Goal: Transaction & Acquisition: Purchase product/service

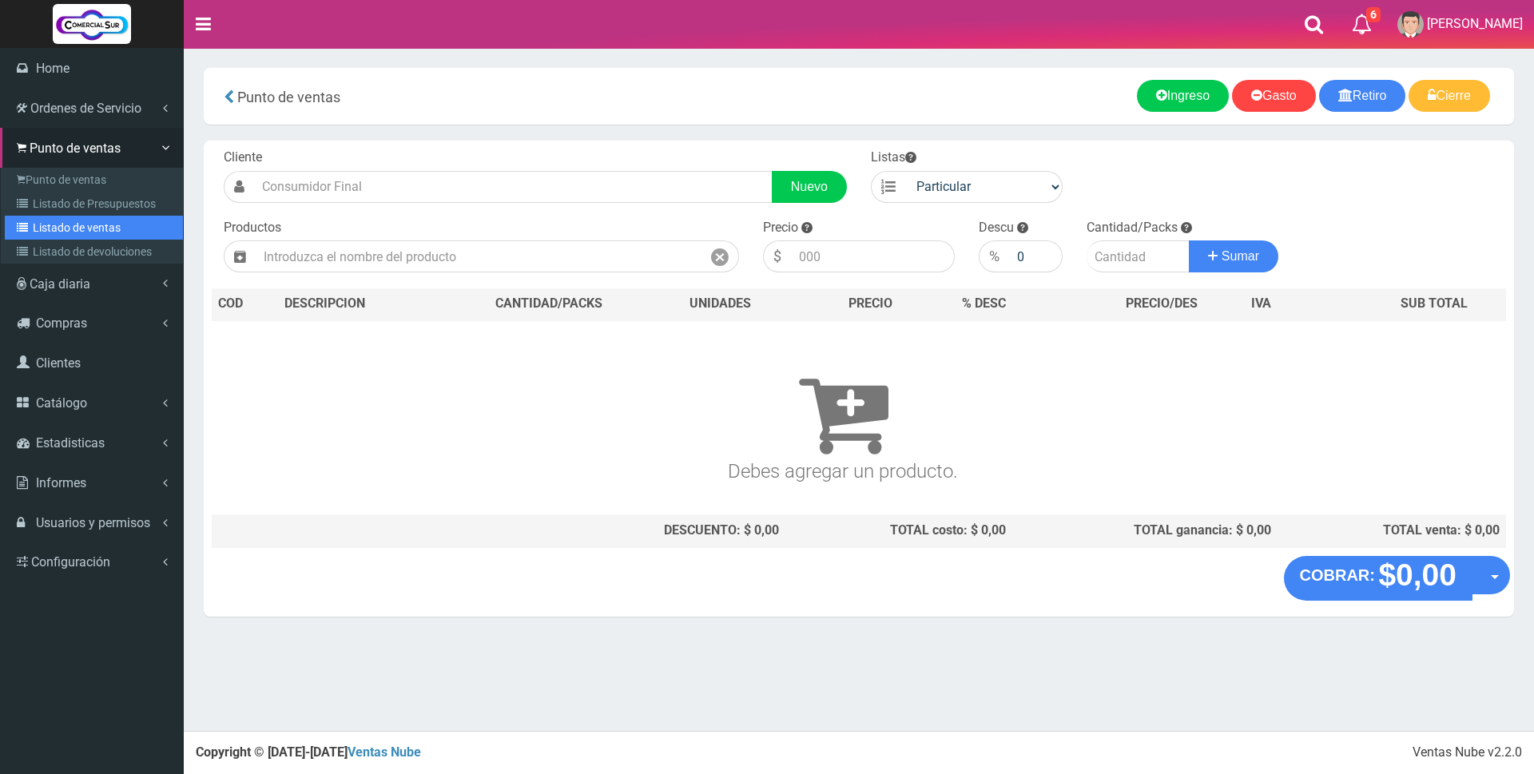
click at [89, 218] on link "Listado de ventas" at bounding box center [94, 228] width 178 height 24
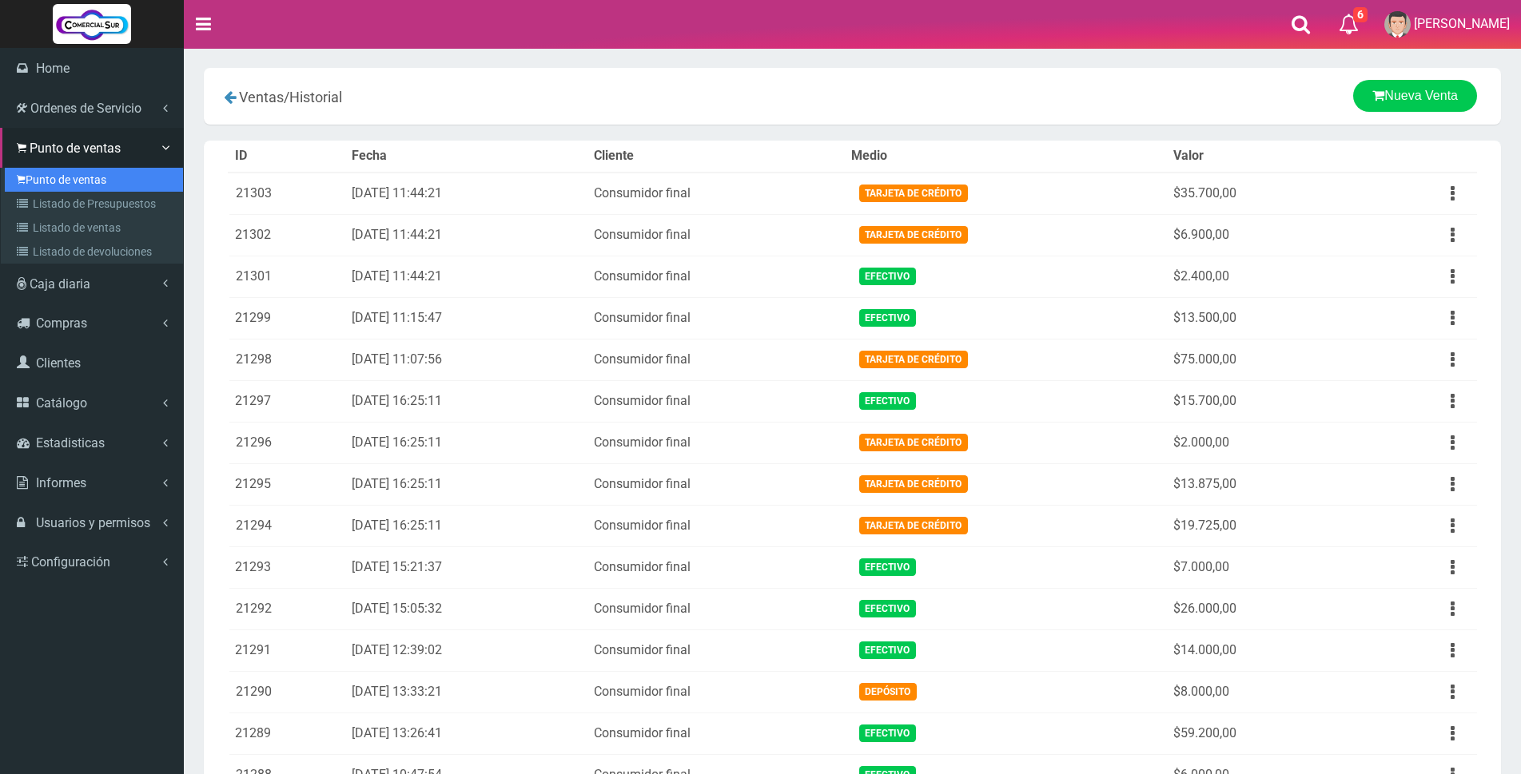
click at [50, 181] on link "Punto de ventas" at bounding box center [94, 180] width 178 height 24
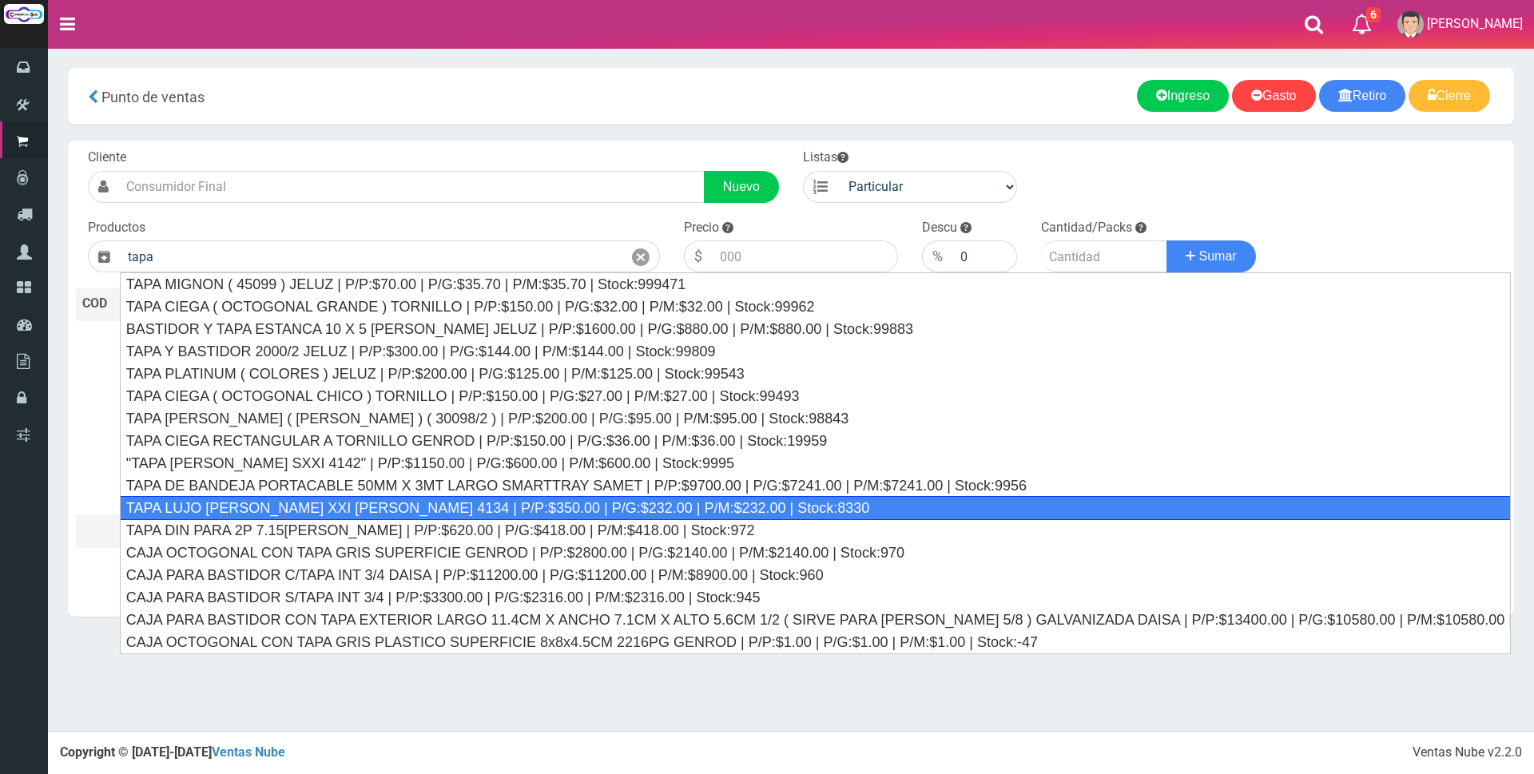
click at [300, 500] on div "TAPA LUJO BLANCO XXI CAMBRE 4134 | P/P:$350.00 | P/G:$232.00 | P/M:$232.00 | St…" at bounding box center [815, 508] width 1391 height 24
type input "TAPA LUJO BLANCO XXI CAMBRE 4134 | P/P:$350.00 | P/G:$232.00 | P/M:$232.00 | St…"
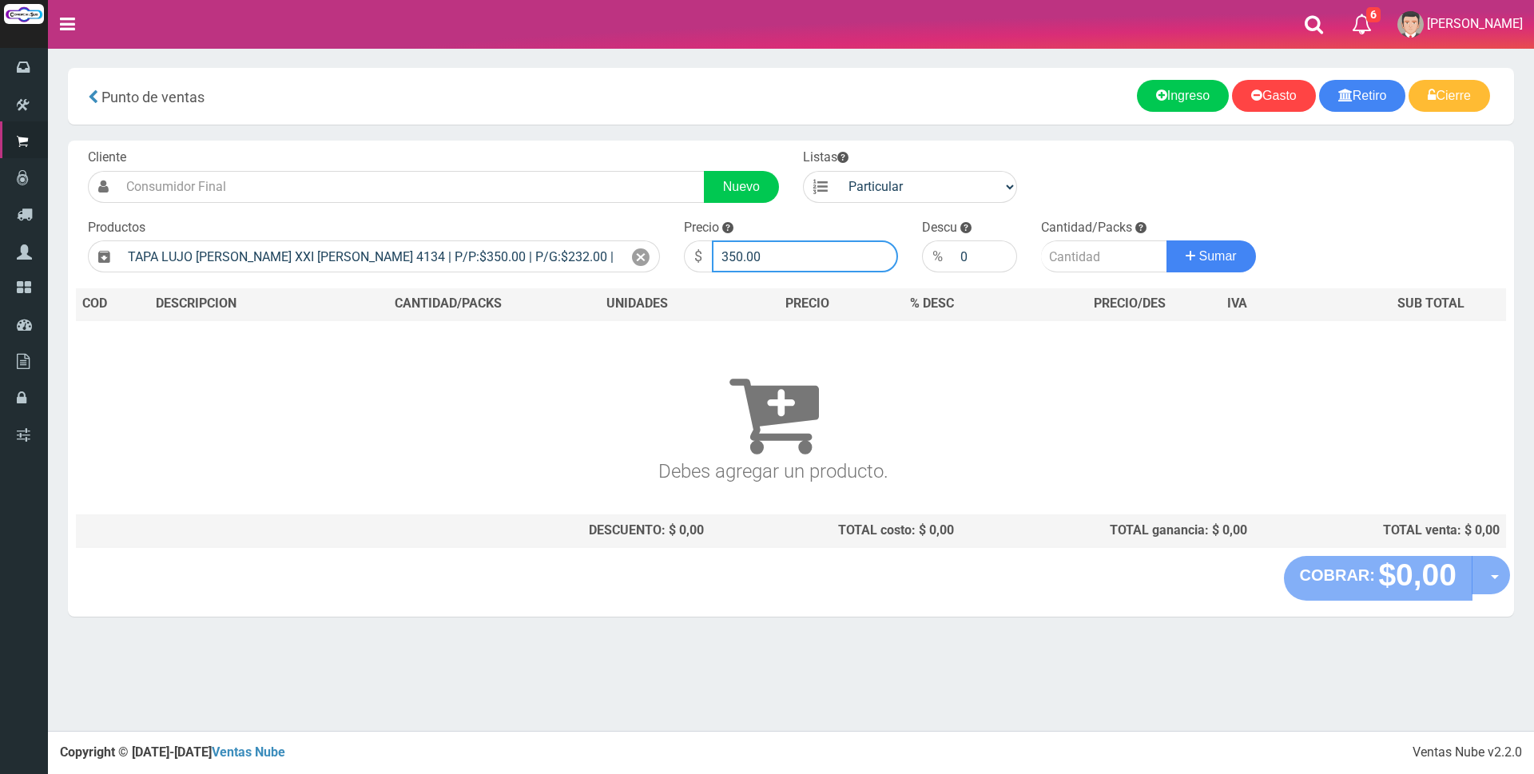
click at [805, 248] on input "350.00" at bounding box center [805, 257] width 186 height 32
type input "3"
click at [1071, 261] on input "number" at bounding box center [1104, 257] width 126 height 32
click at [779, 259] on input "1400" at bounding box center [805, 257] width 186 height 32
type input "1"
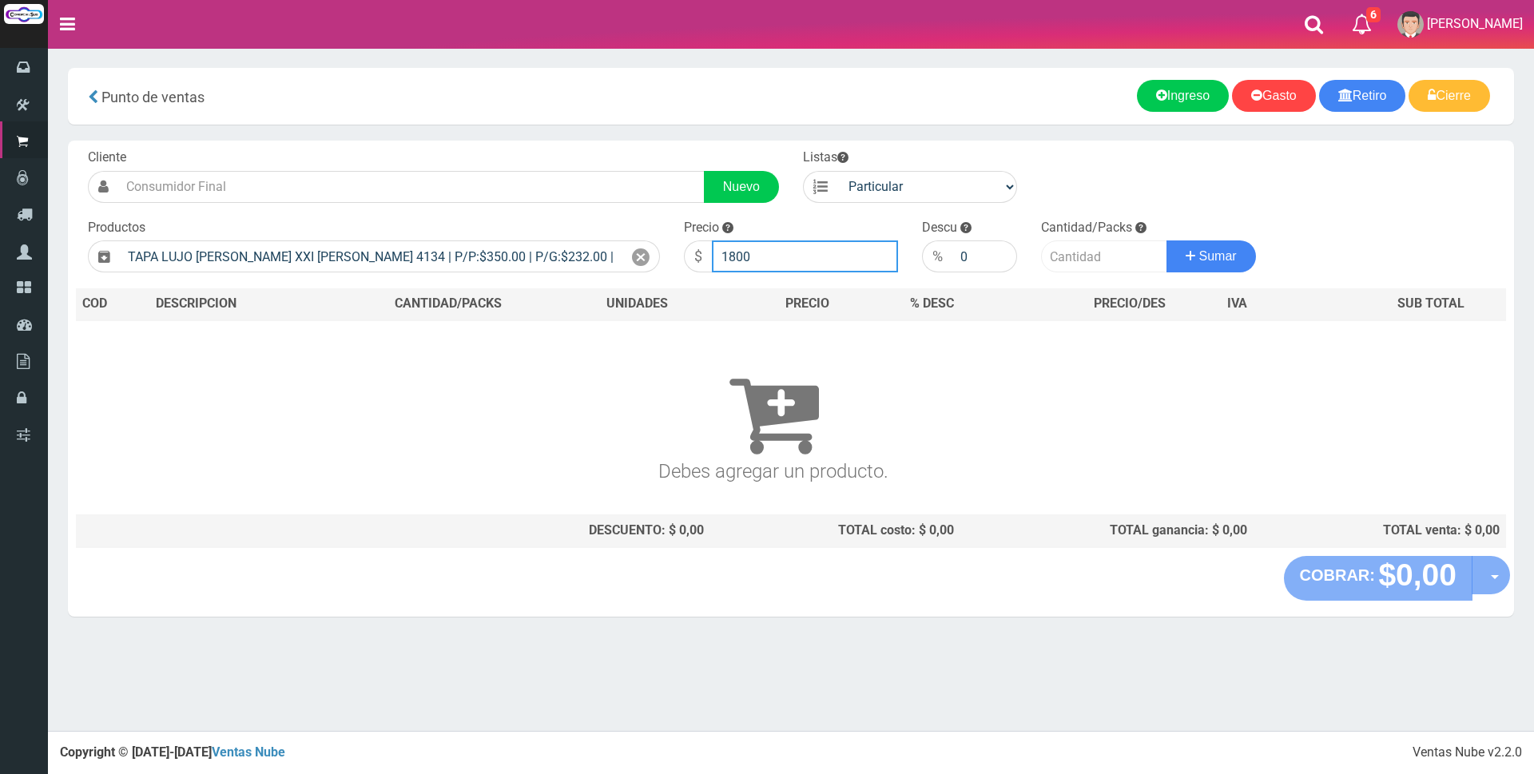
type input "1800"
click at [1085, 261] on input "number" at bounding box center [1104, 257] width 126 height 32
type input "1"
click at [1186, 257] on icon at bounding box center [1191, 256] width 10 height 23
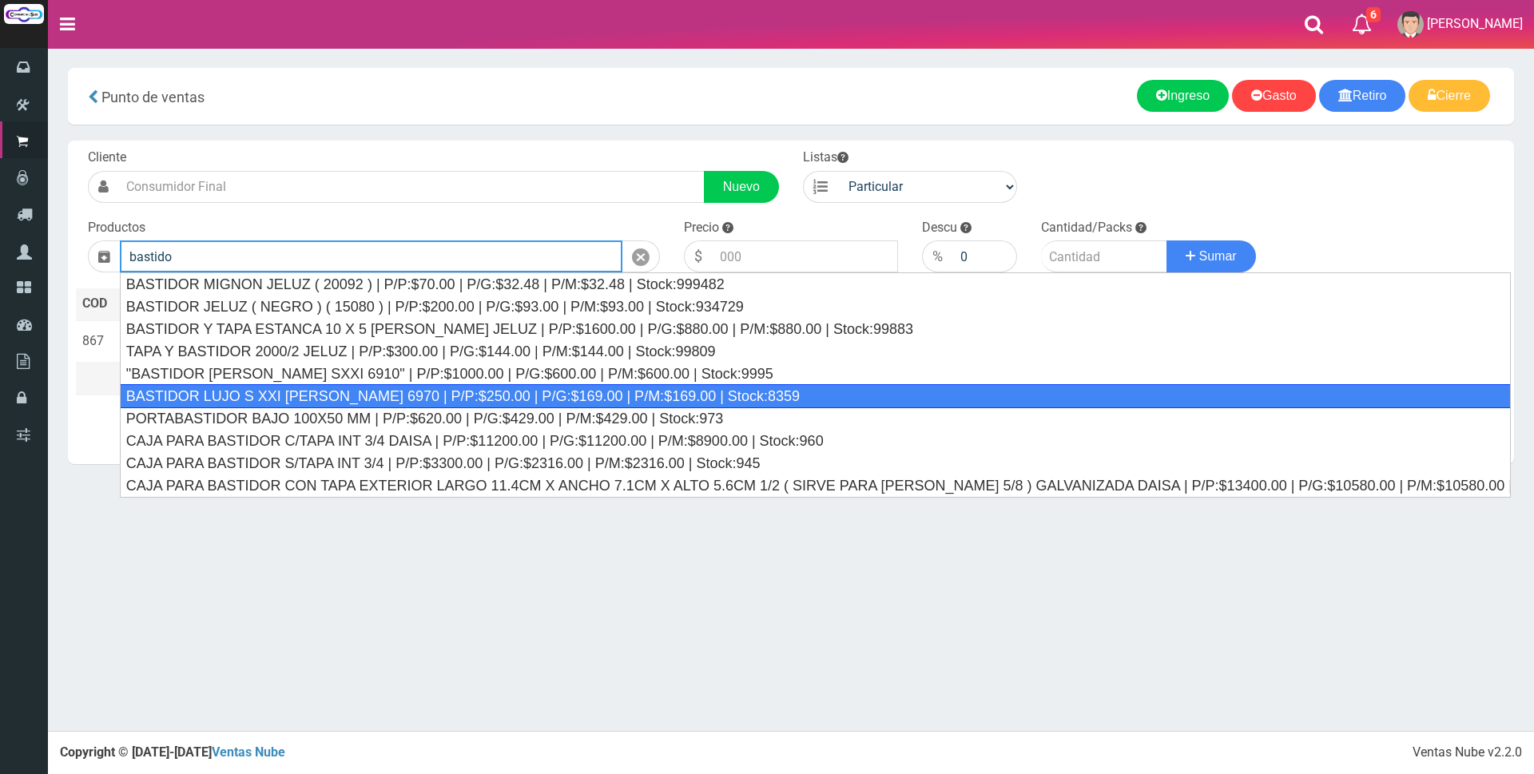
click at [291, 387] on div "BASTIDOR LUJO S XXI CAMBRE 6970 | P/P:$250.00 | P/G:$169.00 | P/M:$169.00 | Sto…" at bounding box center [815, 396] width 1391 height 24
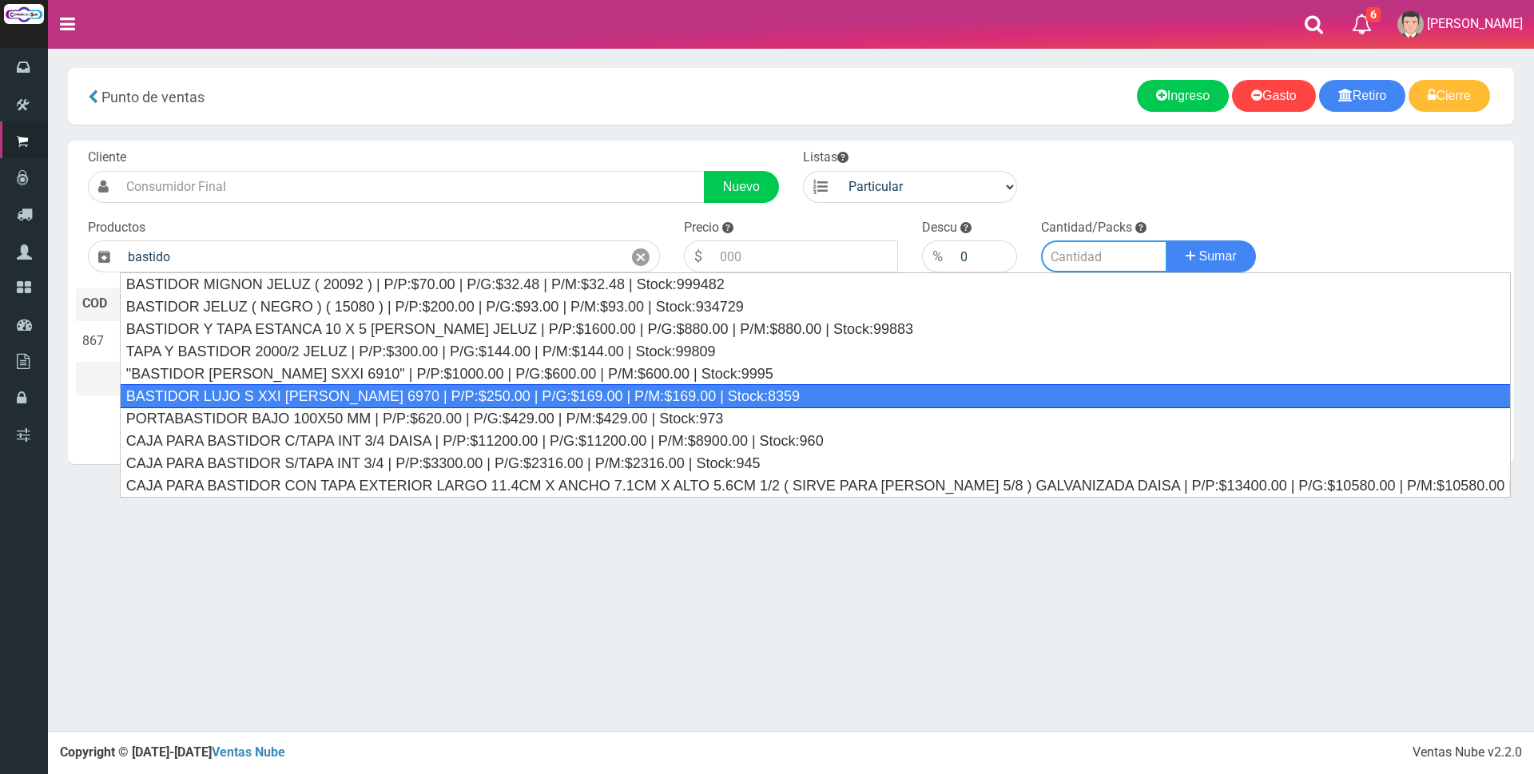
type input "BASTIDOR LUJO S XXI CAMBRE 6970 | P/P:$250.00 | P/G:$169.00 | P/M:$169.00 | Sto…"
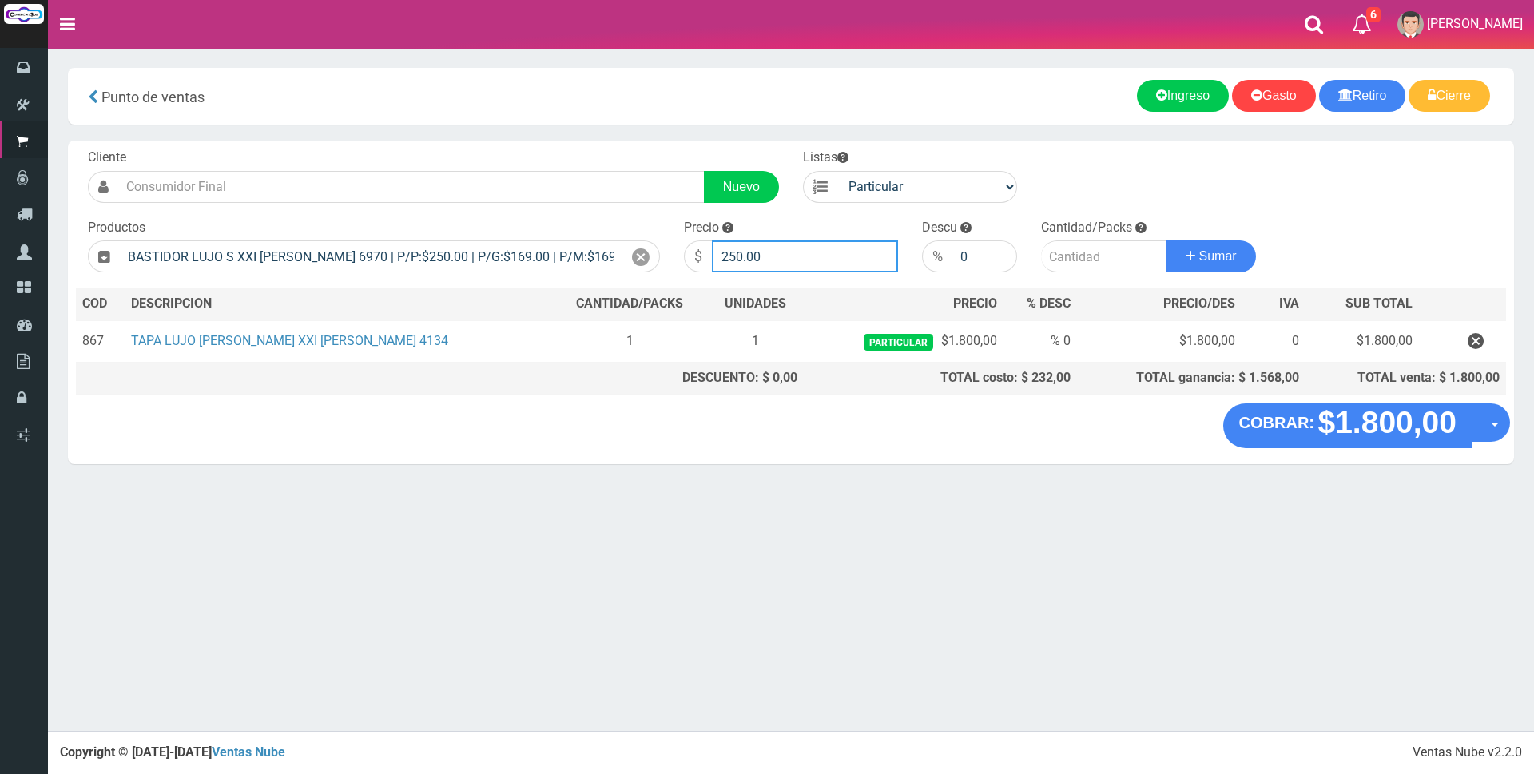
click at [779, 257] on input "250.00" at bounding box center [805, 257] width 186 height 32
type input "2"
type input "800"
click at [1061, 261] on input "number" at bounding box center [1104, 257] width 126 height 32
type input "1"
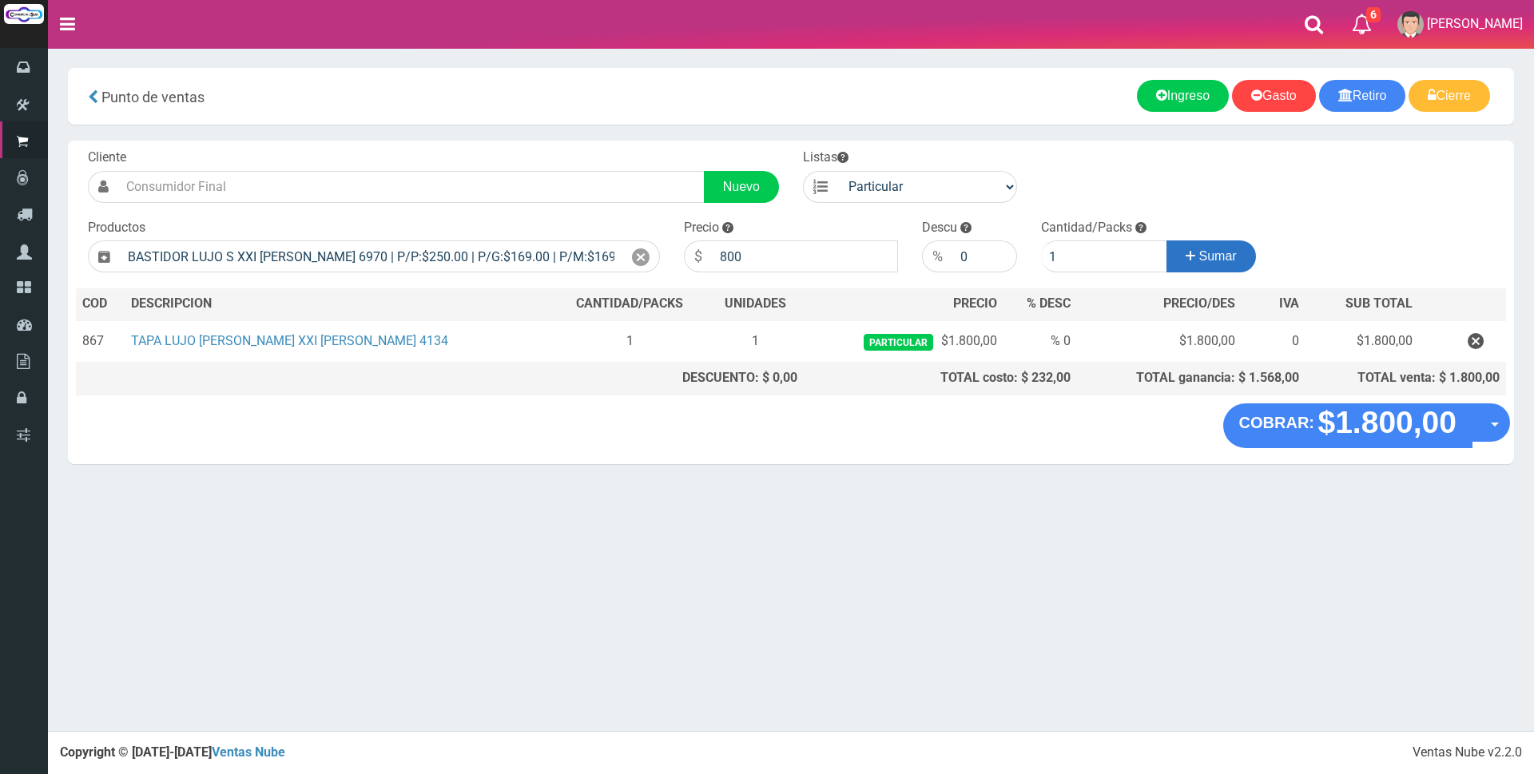
click at [1186, 253] on icon at bounding box center [1191, 256] width 10 height 23
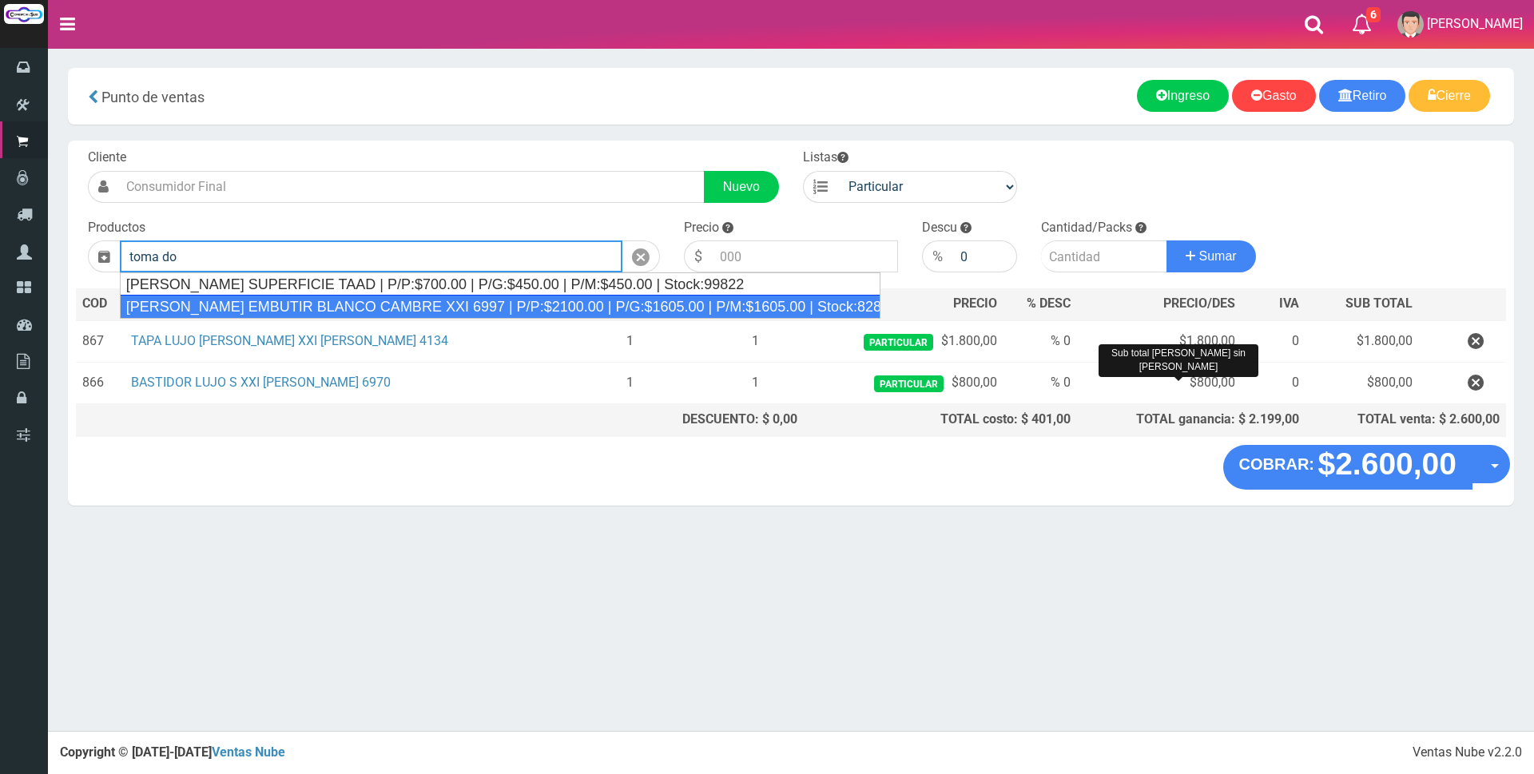
click at [682, 300] on div "TOMA DOBLE EMBUTIR BLANCO CAMBRE XXI 6997 | P/P:$2100.00 | P/G:$1605.00 | P/M:$…" at bounding box center [500, 307] width 761 height 24
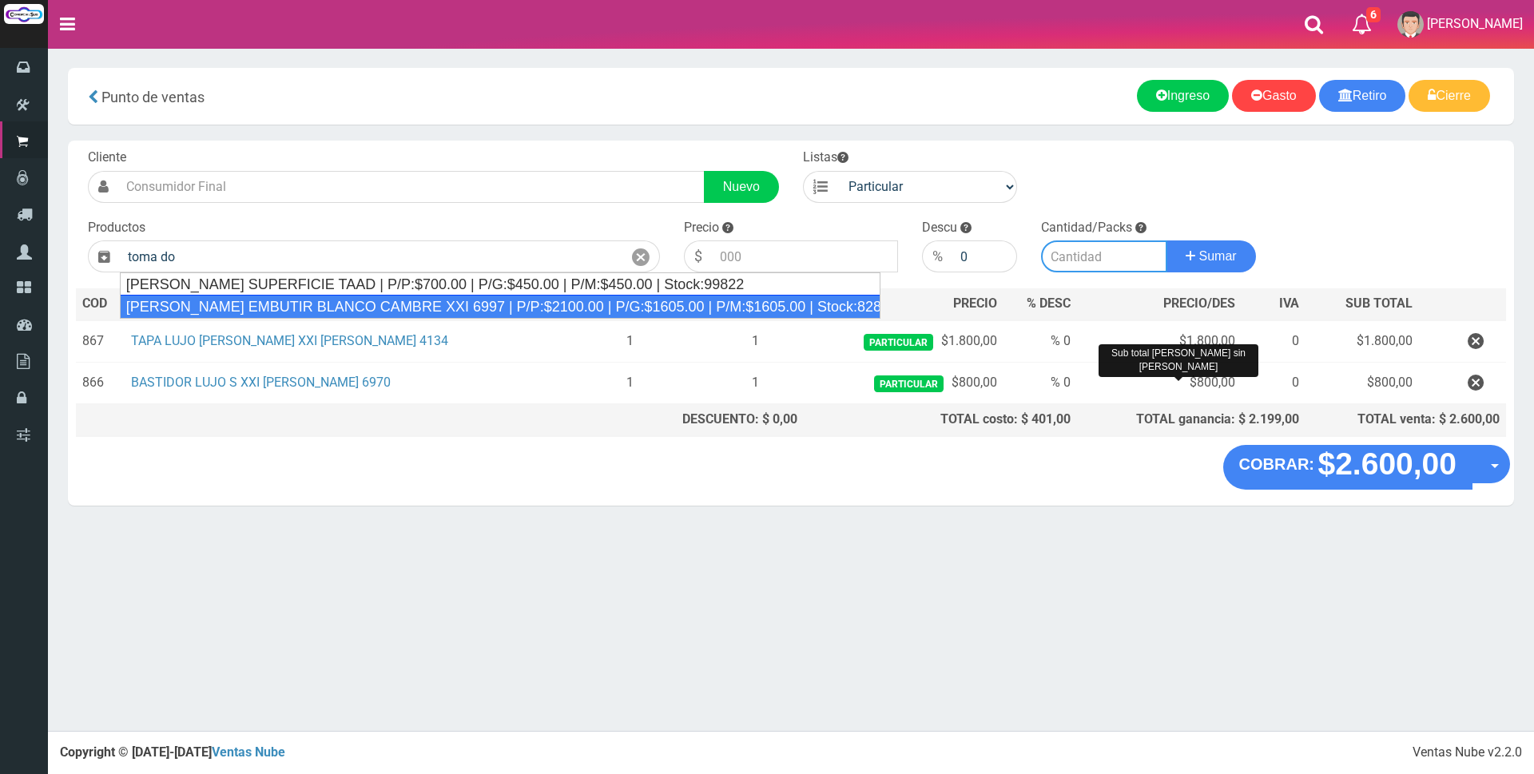
type input "TOMA DOBLE EMBUTIR BLANCO CAMBRE XXI 6997 | P/P:$2100.00 | P/G:$1605.00 | P/M:$…"
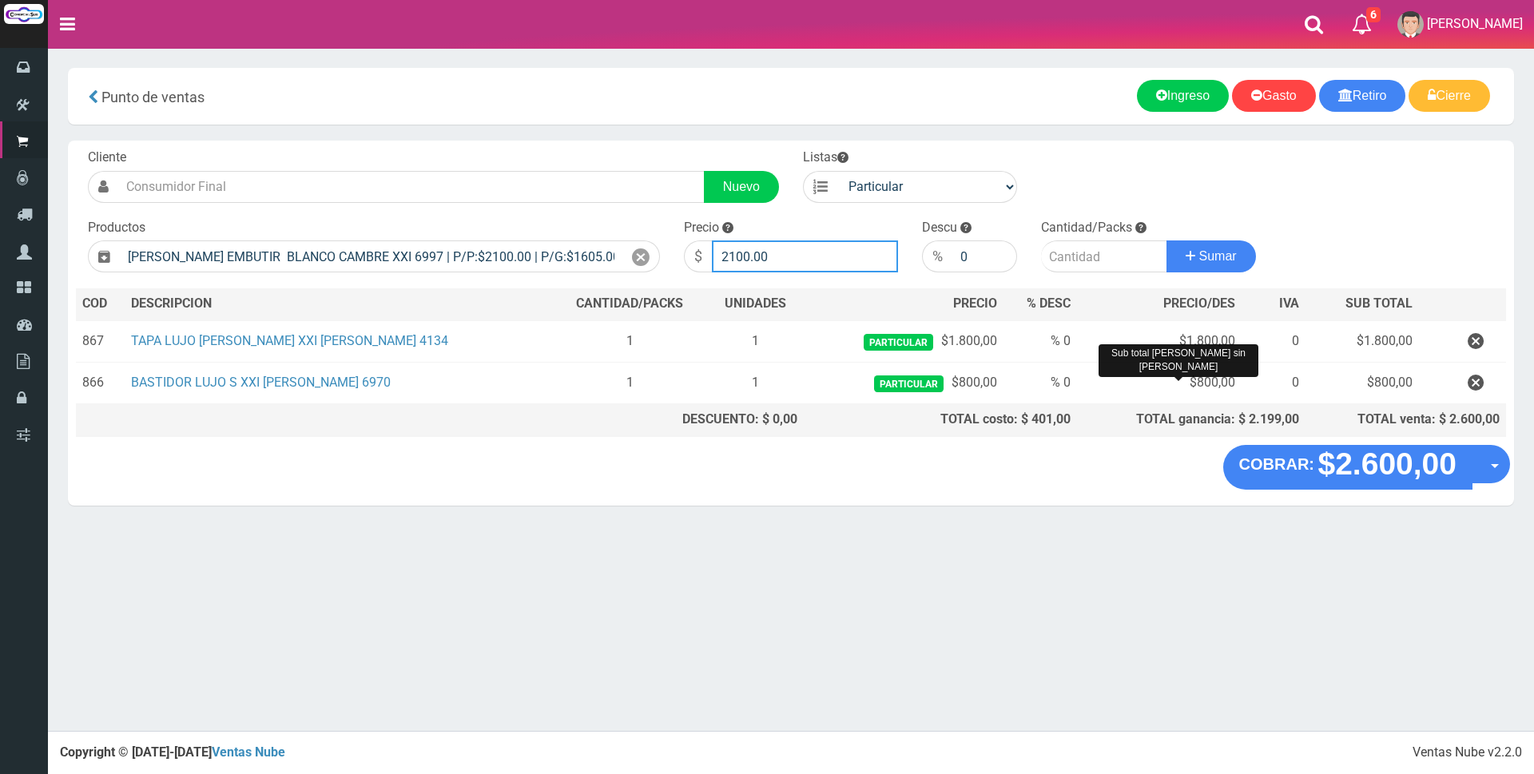
click at [813, 260] on input "2100.00" at bounding box center [805, 257] width 186 height 32
type input "2"
type input "5500"
click at [1095, 264] on input "number" at bounding box center [1104, 257] width 126 height 32
type input "1"
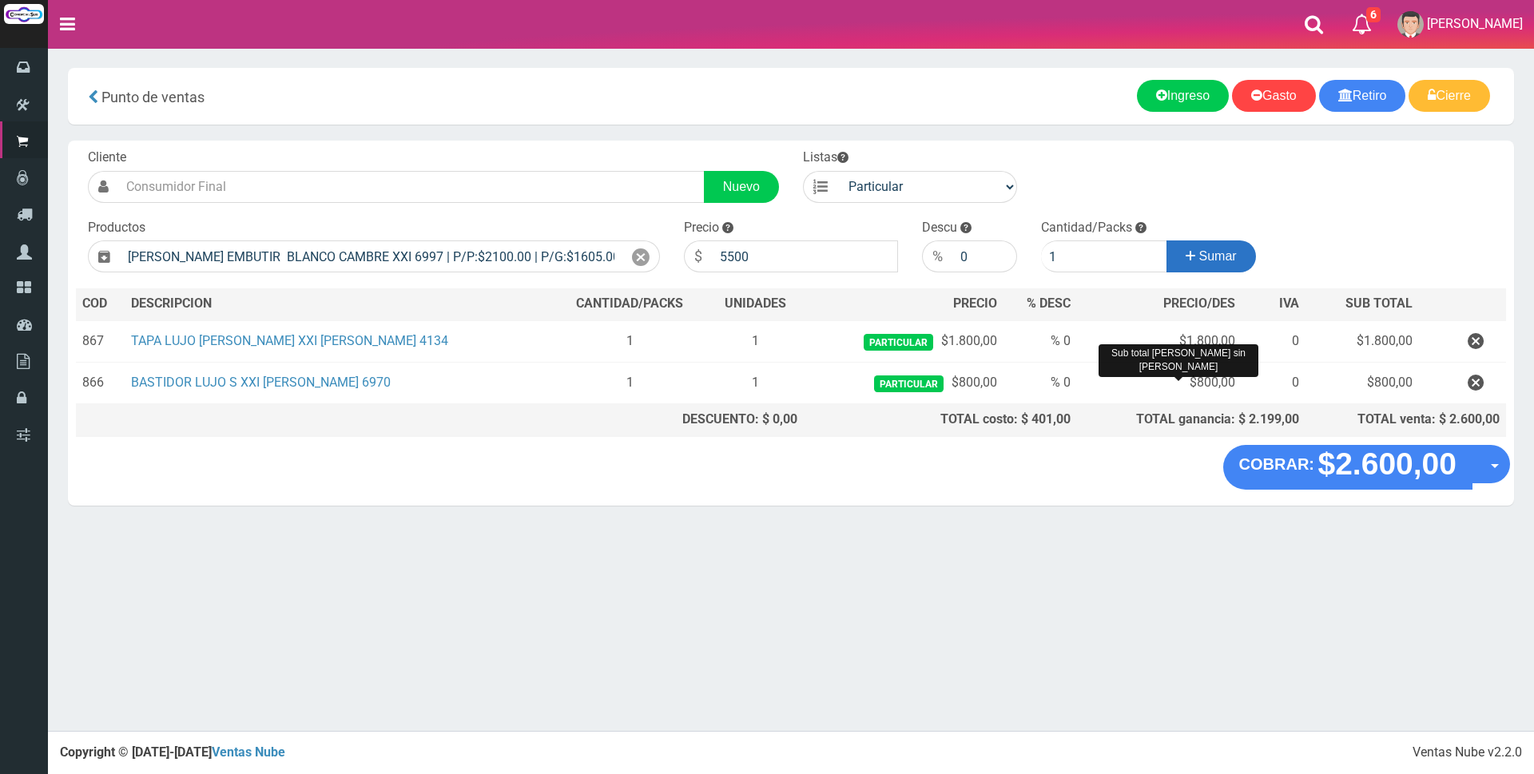
click at [1171, 269] on button "Sumar" at bounding box center [1212, 257] width 90 height 32
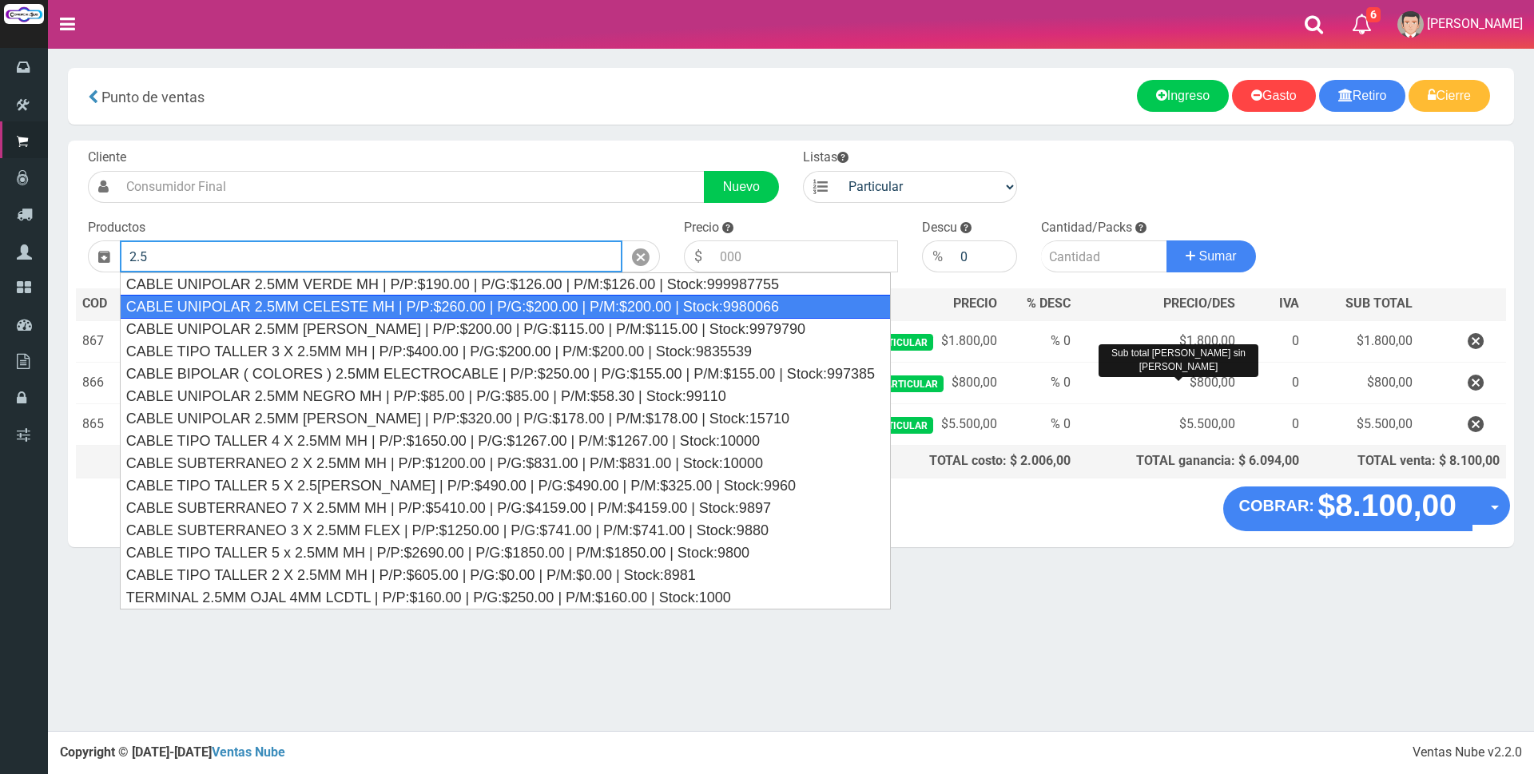
click at [393, 308] on div "CABLE UNIPOLAR 2.5MM CELESTE MH | P/P:$260.00 | P/G:$200.00 | P/M:$200.00 | Sto…" at bounding box center [505, 307] width 771 height 24
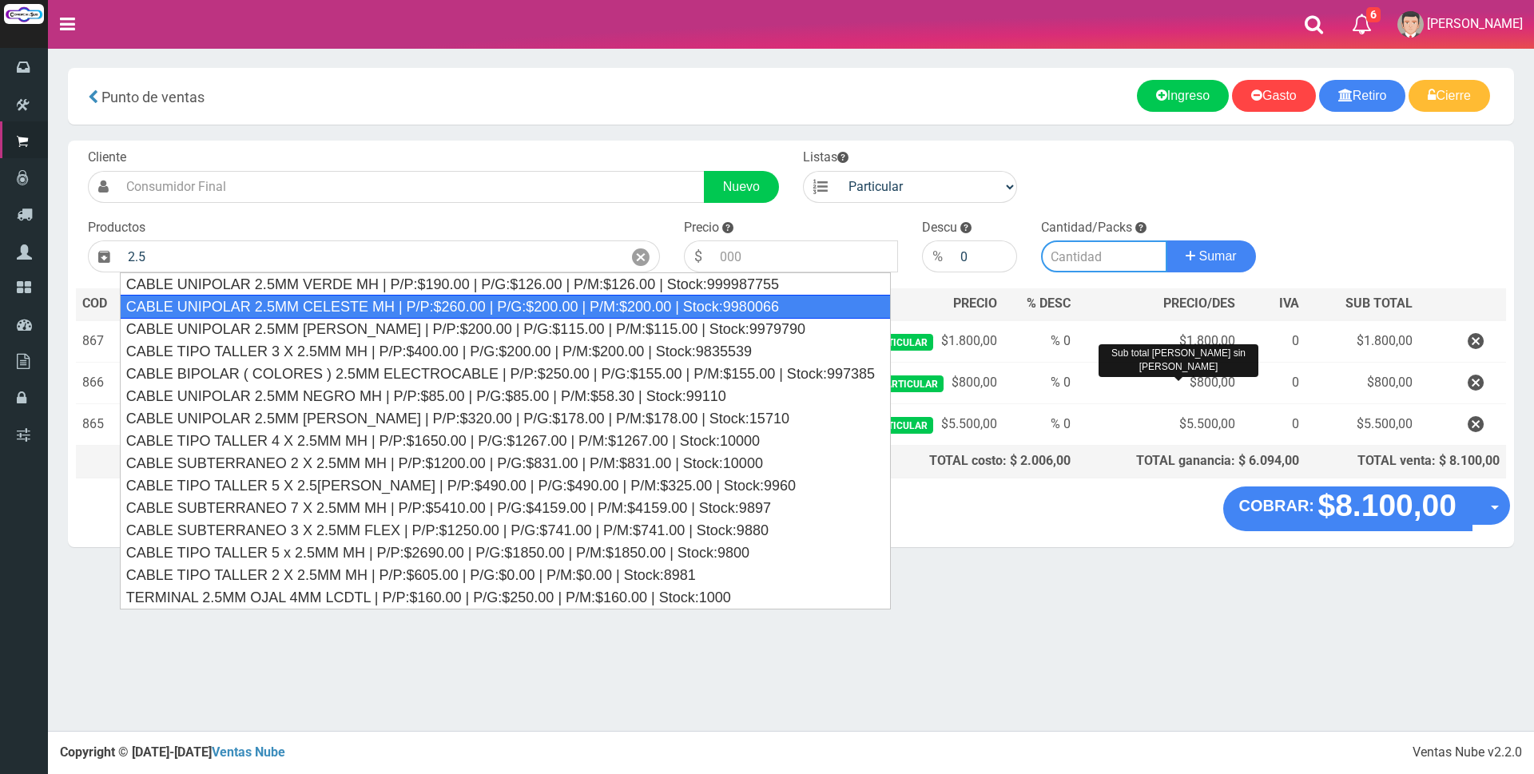
type input "CABLE UNIPOLAR 2.5MM CELESTE MH | P/P:$260.00 | P/G:$200.00 | P/M:$200.00 | Sto…"
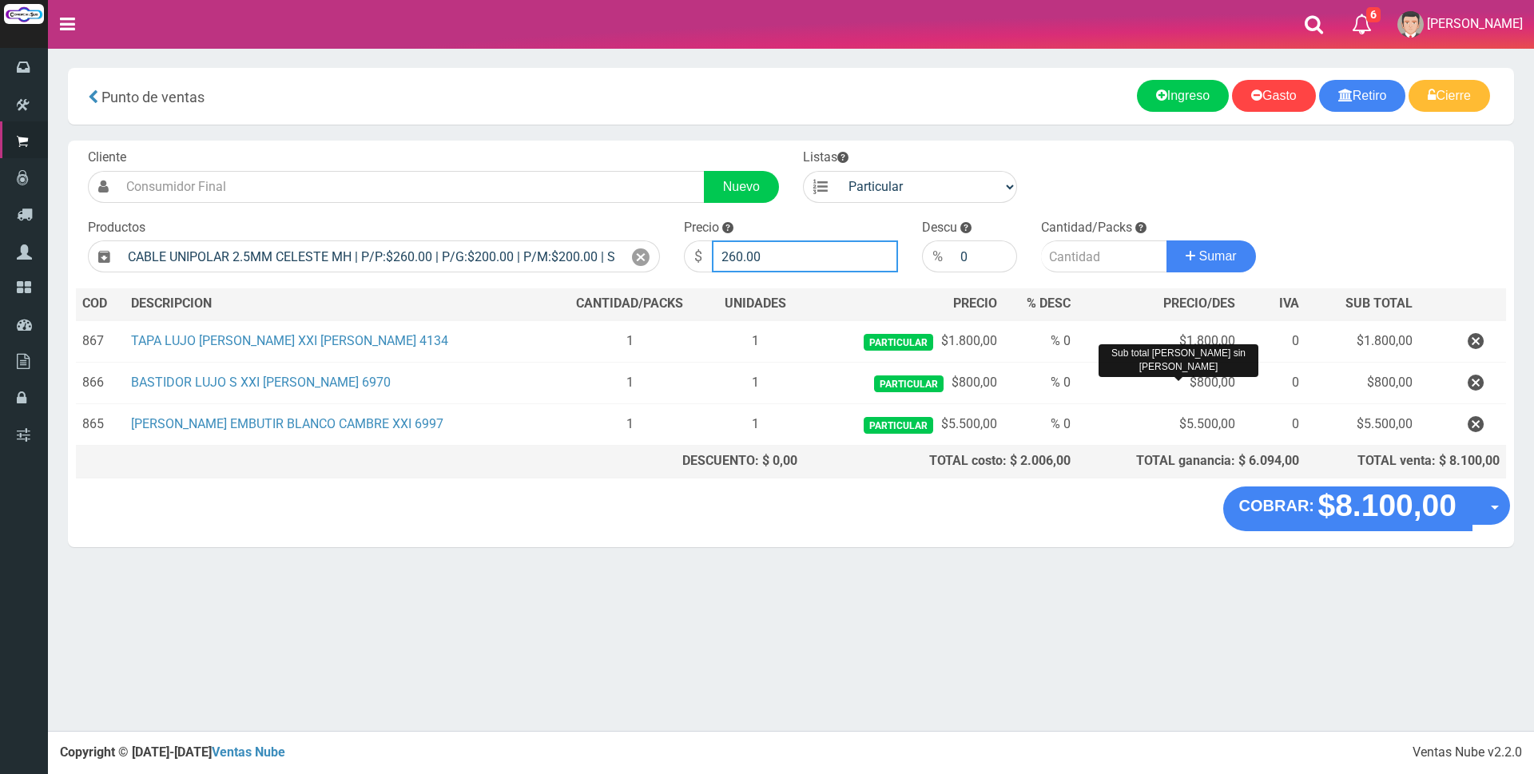
click at [814, 268] on input "260.00" at bounding box center [805, 257] width 186 height 32
type input "2"
type input "1000"
drag, startPoint x: 1100, startPoint y: 260, endPoint x: 1115, endPoint y: 289, distance: 33.2
click at [1100, 260] on input "number" at bounding box center [1104, 257] width 126 height 32
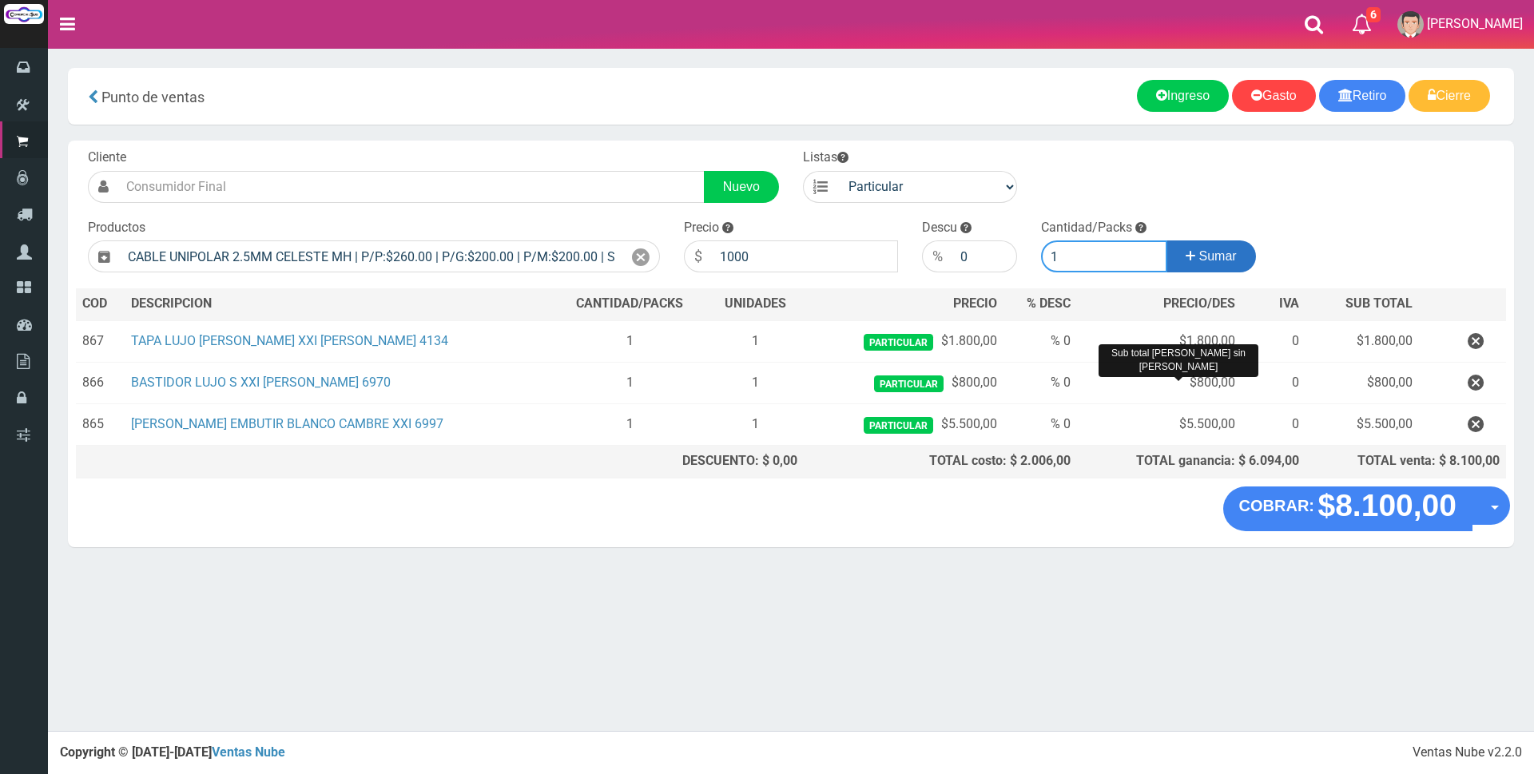
type input "1"
click at [1200, 256] on span "Sumar" at bounding box center [1219, 256] width 38 height 14
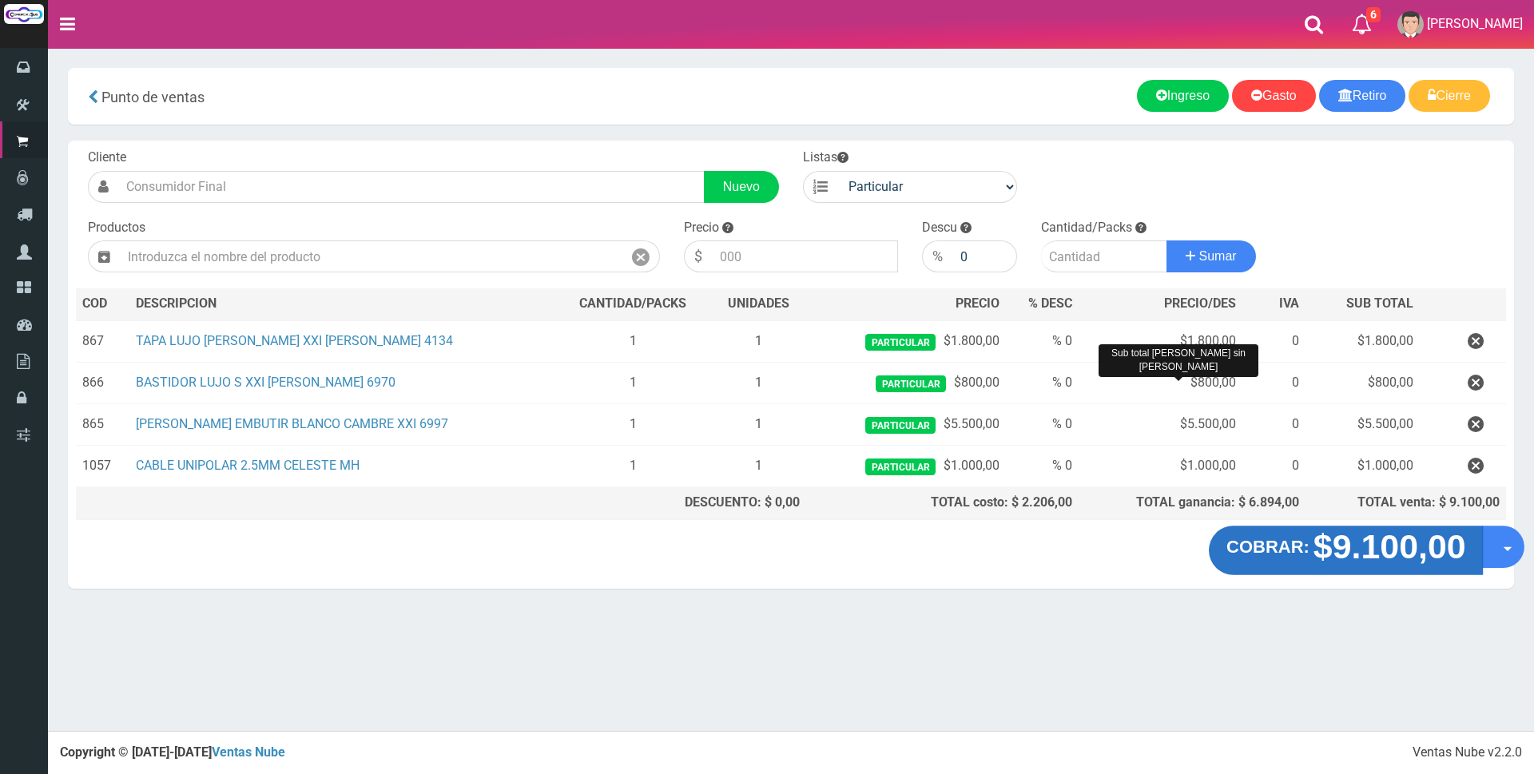
click at [1356, 545] on strong "$9.100,00" at bounding box center [1389, 547] width 153 height 38
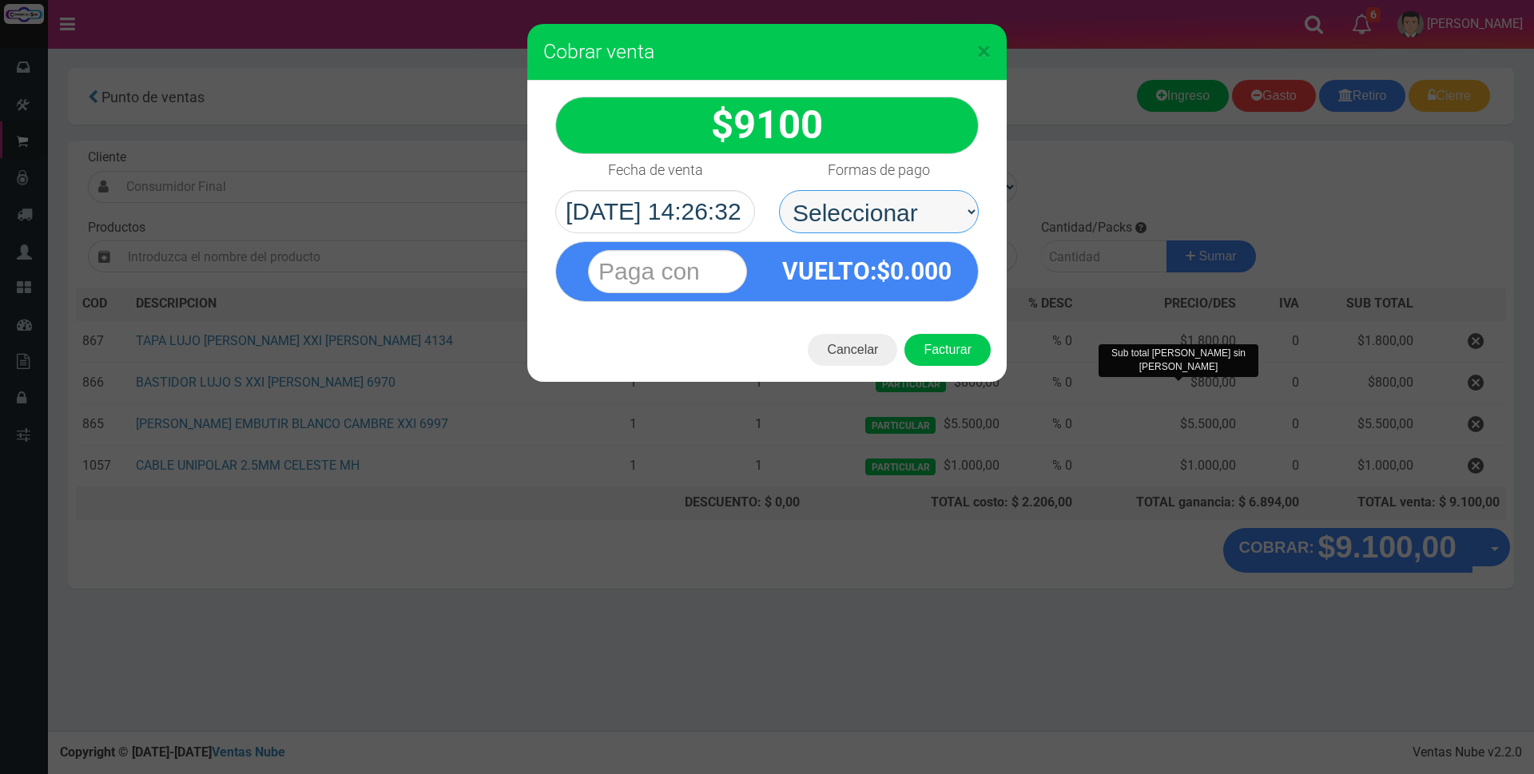
click at [959, 212] on select "Seleccionar Efectivo Tarjeta de Crédito Depósito Débito" at bounding box center [879, 211] width 200 height 43
click at [779, 190] on select "Seleccionar Efectivo Tarjeta de Crédito Depósito Débito" at bounding box center [879, 211] width 200 height 43
click at [899, 201] on select "Seleccionar Efectivo Tarjeta de Crédito Depósito Débito" at bounding box center [879, 211] width 200 height 43
select select "Tarjeta de Crédito"
click at [779, 190] on select "Seleccionar Efectivo Tarjeta de Crédito Depósito Débito" at bounding box center [879, 211] width 200 height 43
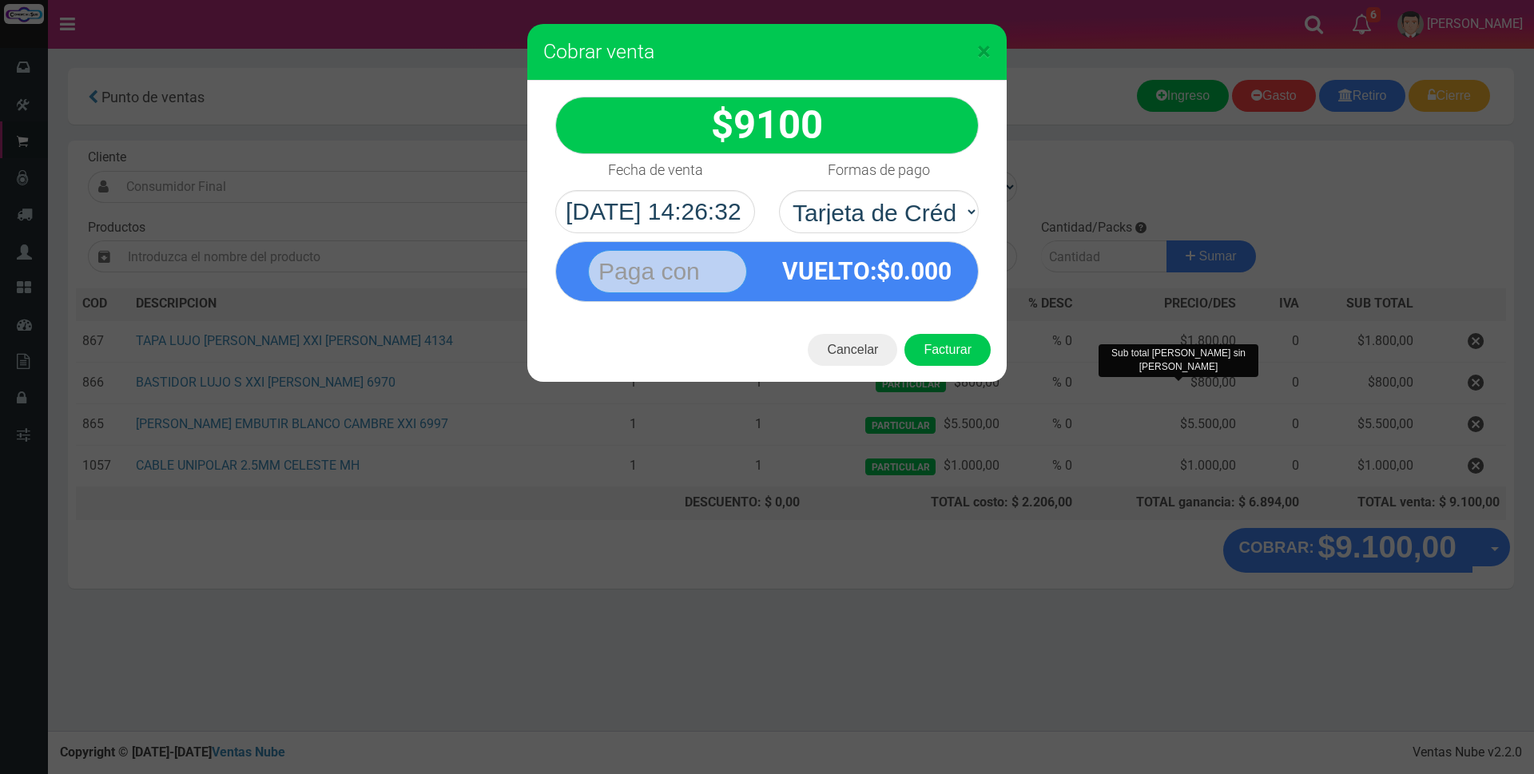
click at [724, 279] on input "text" at bounding box center [667, 271] width 159 height 43
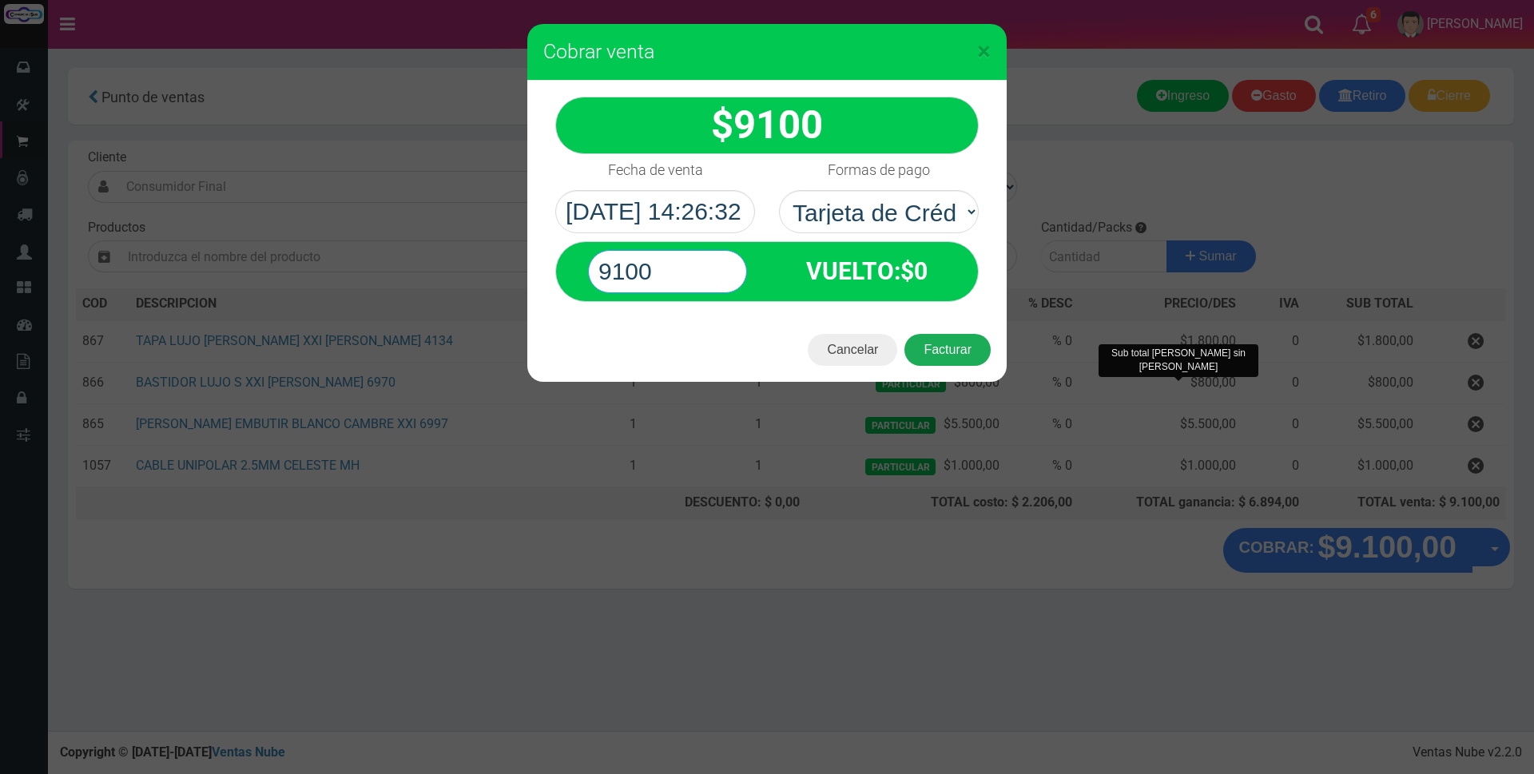
type input "9100"
click at [947, 344] on button "Facturar" at bounding box center [948, 350] width 86 height 32
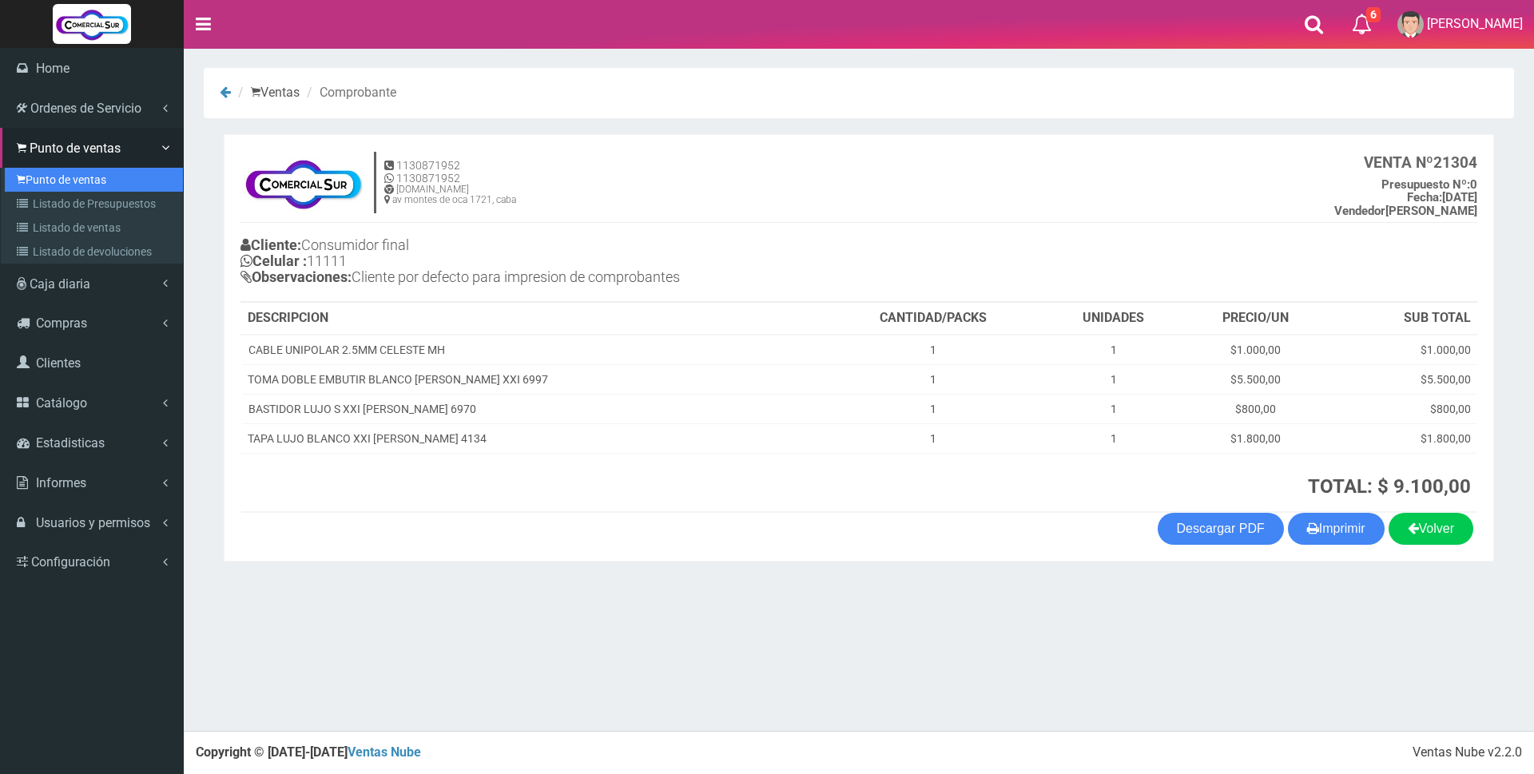
click at [46, 183] on link "Punto de ventas" at bounding box center [94, 180] width 178 height 24
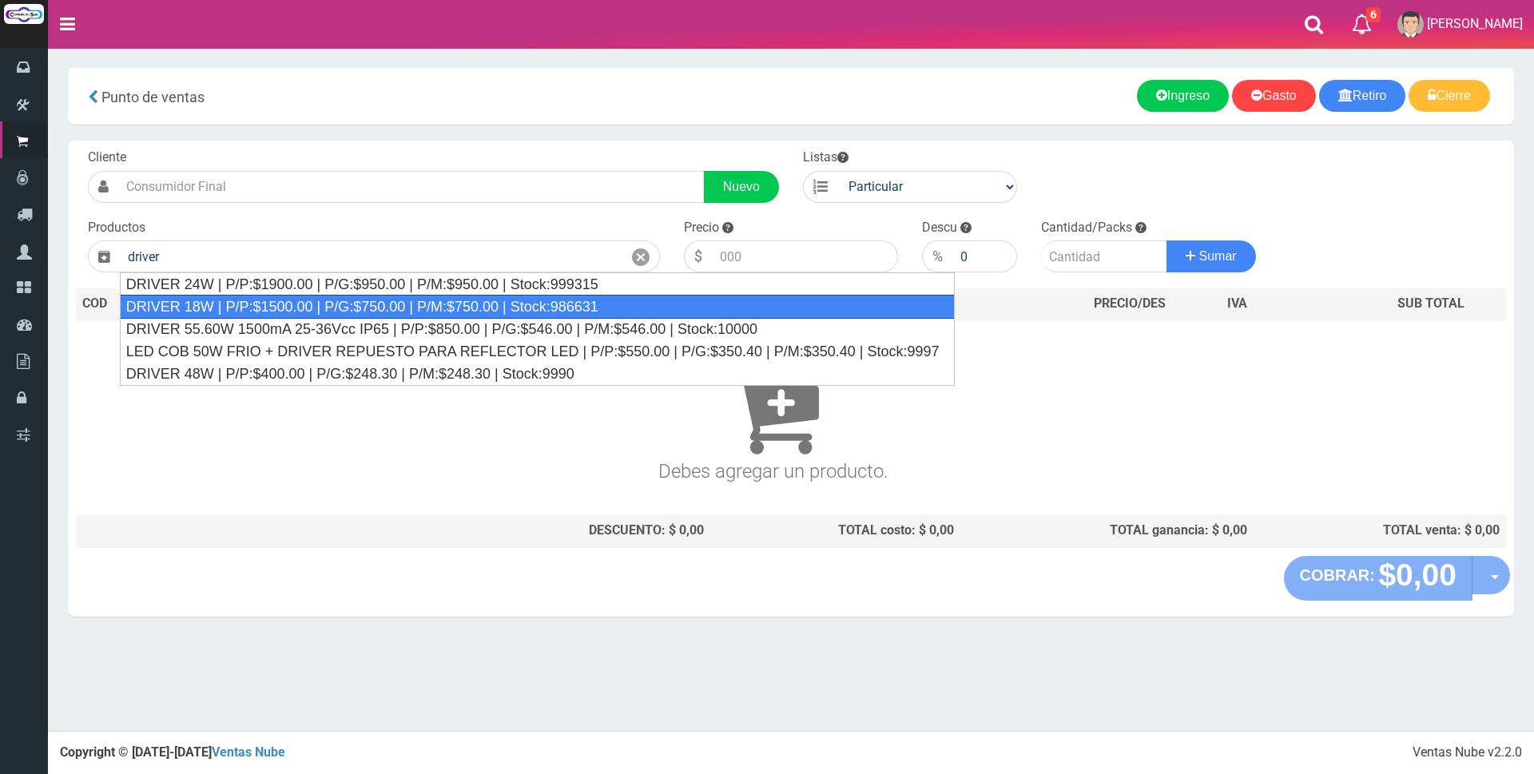
click at [302, 297] on div "DRIVER 18W | P/P:$1500.00 | P/G:$750.00 | P/M:$750.00 | Stock:986631" at bounding box center [538, 307] width 836 height 24
type input "DRIVER 18W | P/P:$1500.00 | P/G:$750.00 | P/M:$750.00 | Stock:986631"
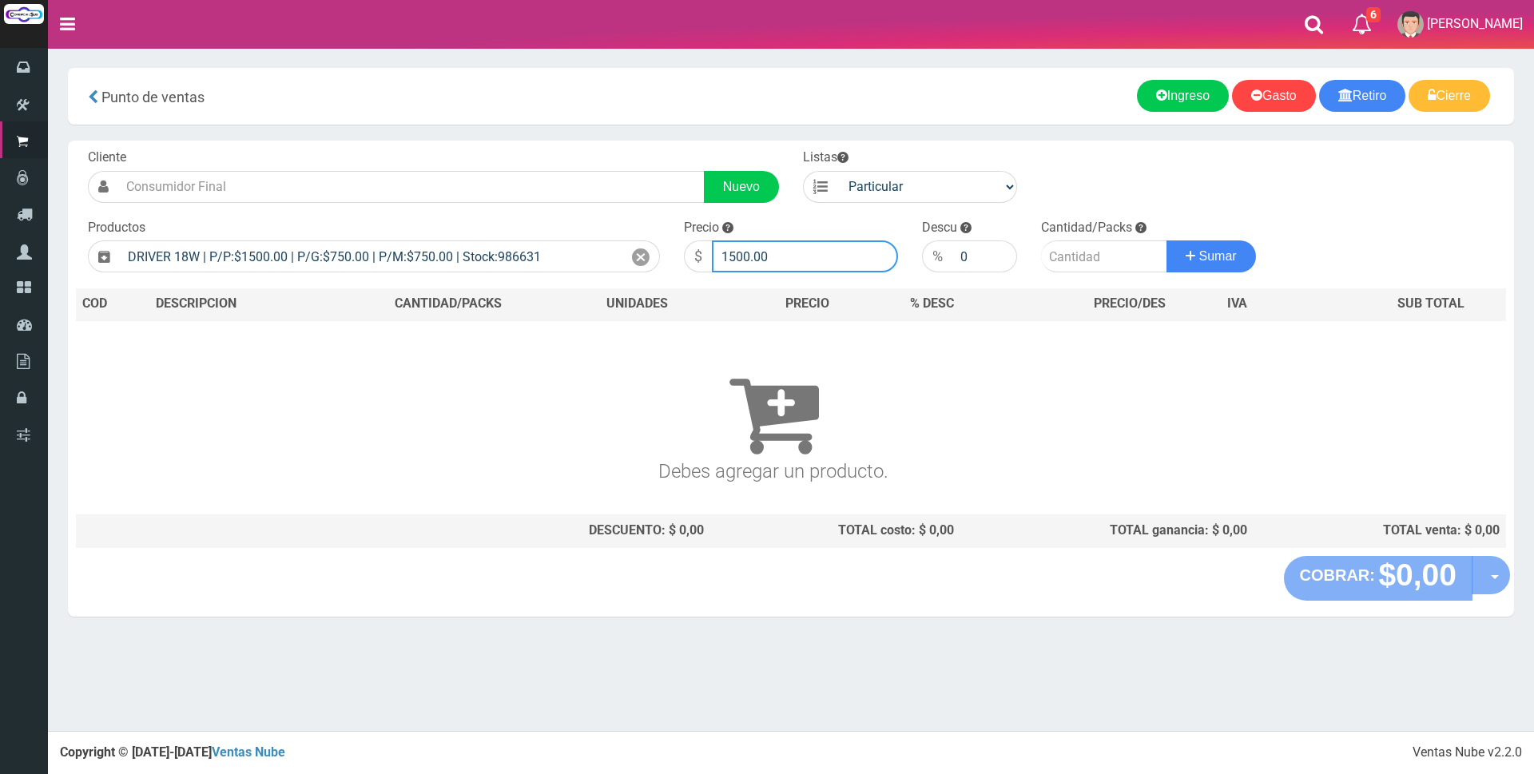
click at [827, 249] on input "1500.00" at bounding box center [805, 257] width 186 height 32
type input "1"
type input "2000"
click at [1072, 257] on input "number" at bounding box center [1104, 257] width 126 height 32
type input "1"
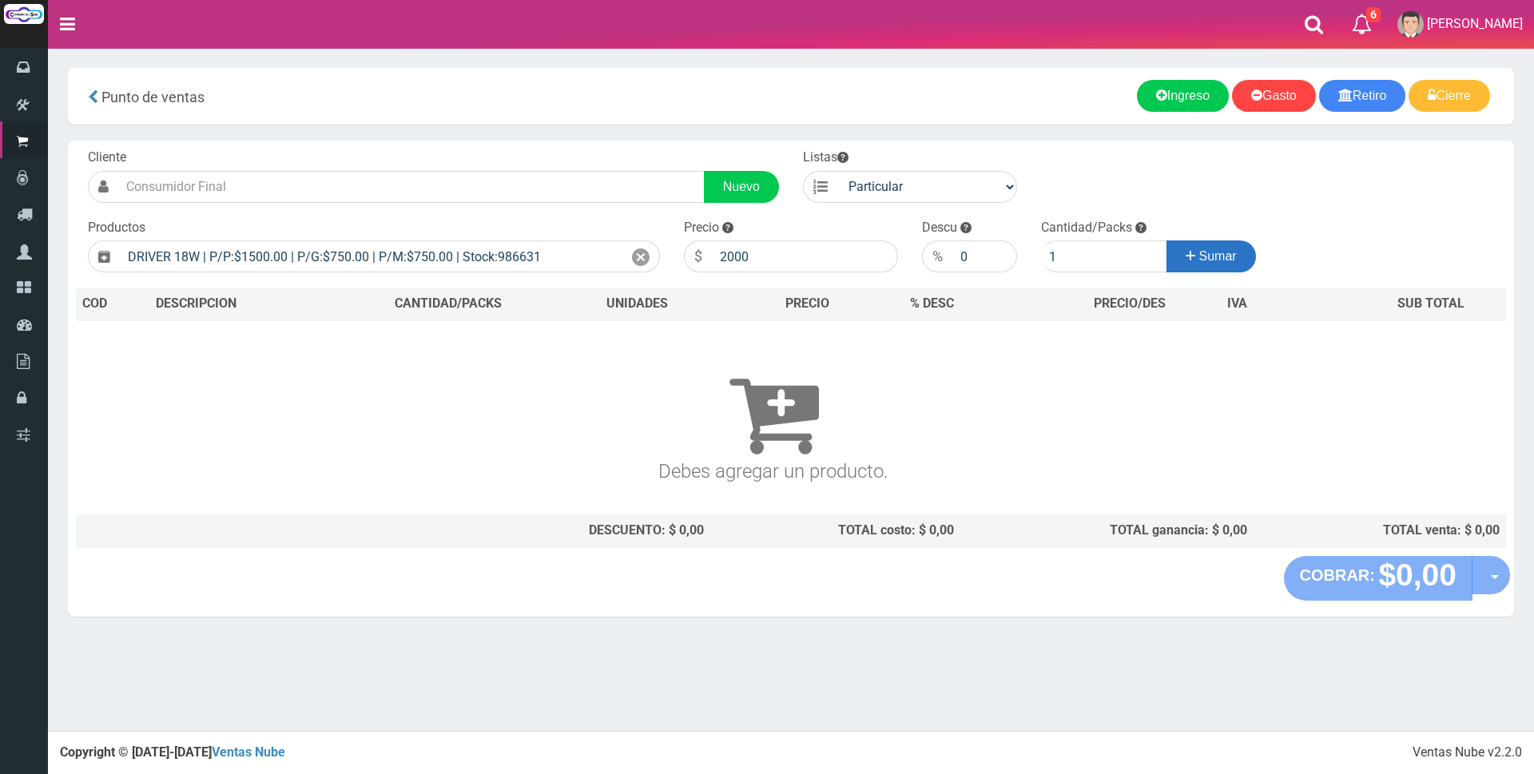
click at [1204, 261] on span "Sumar" at bounding box center [1219, 256] width 38 height 14
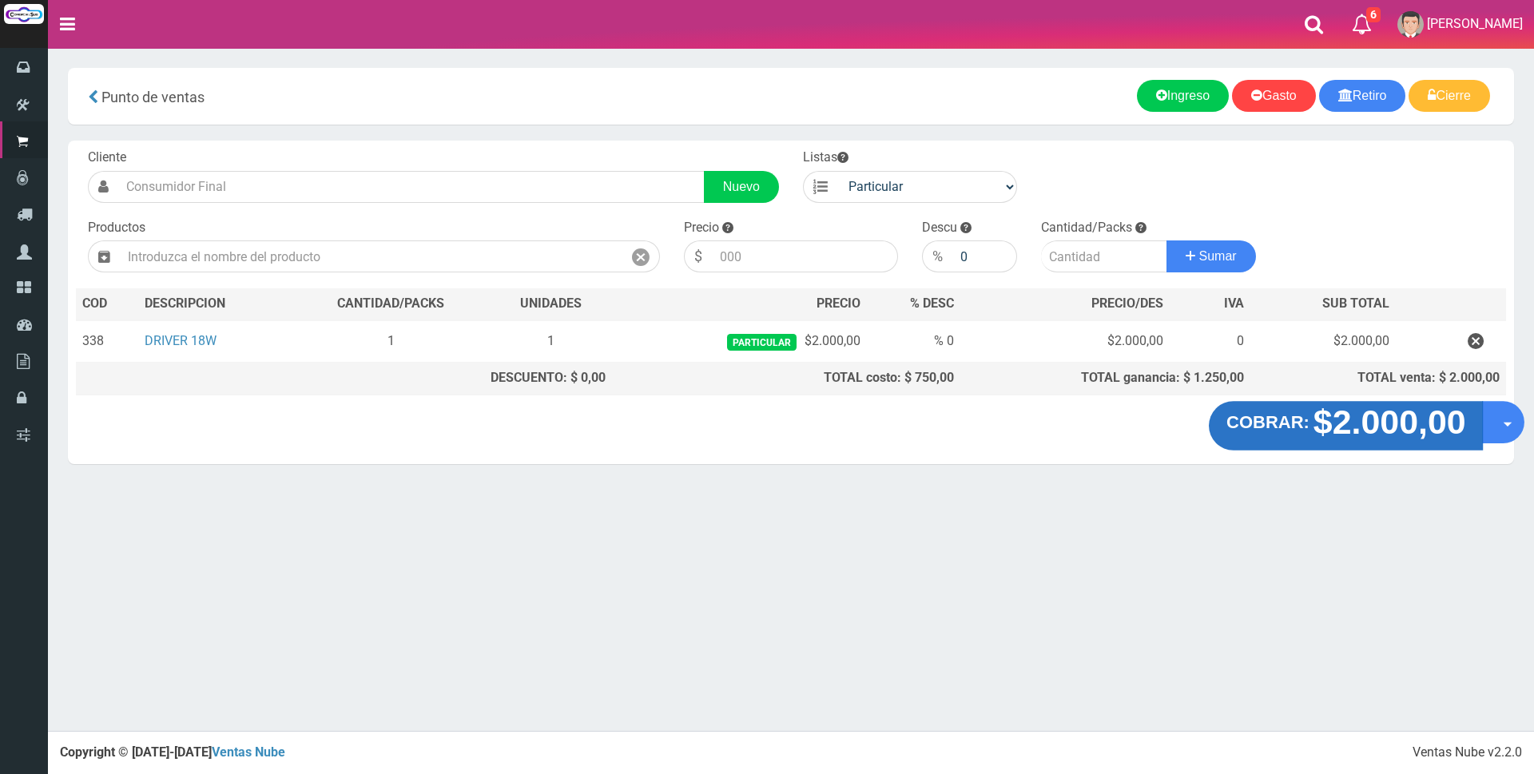
click at [1371, 433] on strong "$2.000,00" at bounding box center [1389, 423] width 153 height 38
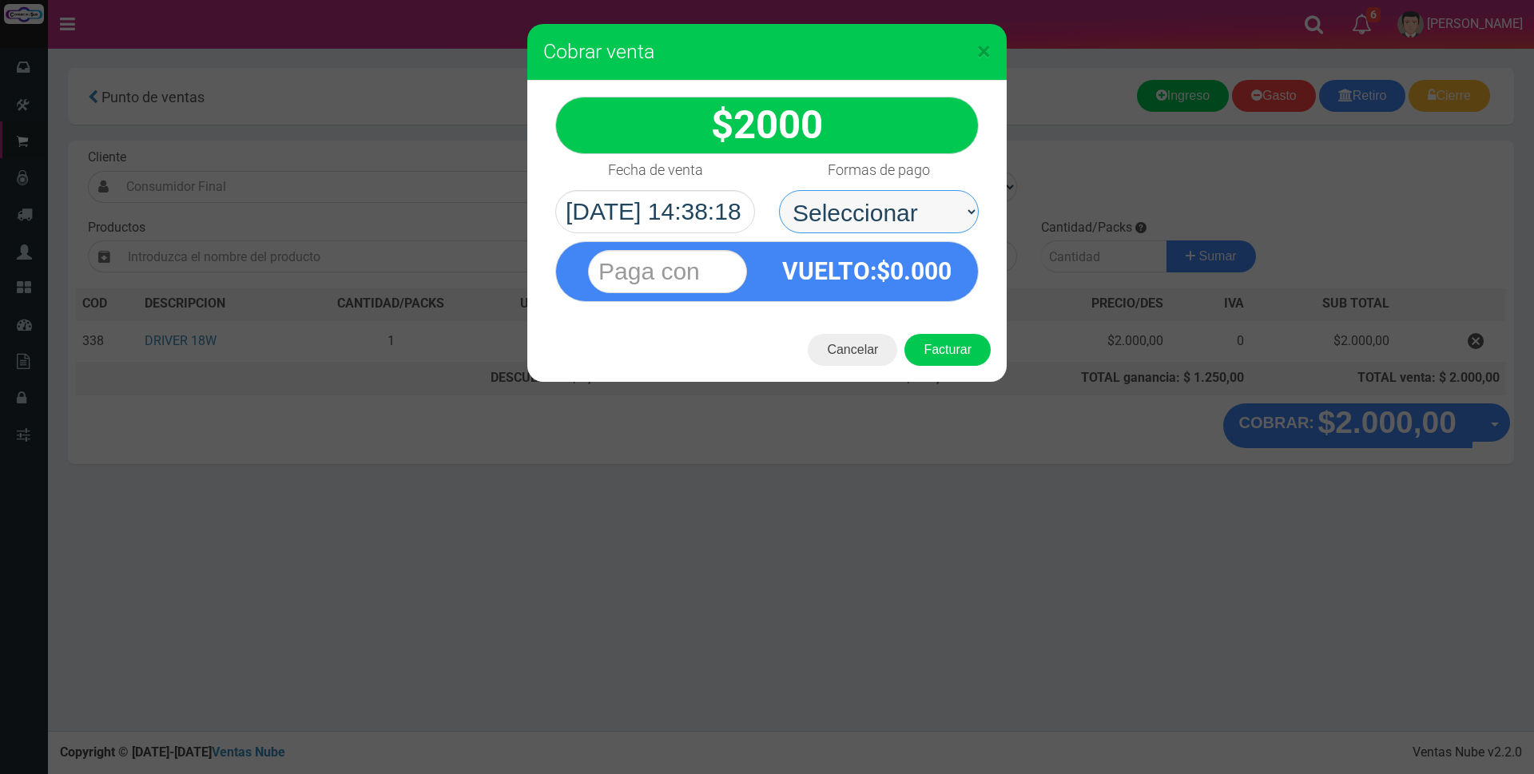
click at [941, 220] on select "Seleccionar Efectivo Tarjeta de Crédito Depósito Débito" at bounding box center [879, 211] width 200 height 43
select select "Depósito"
click at [779, 190] on select "Seleccionar Efectivo Tarjeta de Crédito Depósito Débito" at bounding box center [879, 211] width 200 height 43
click at [720, 277] on input "text" at bounding box center [667, 271] width 159 height 43
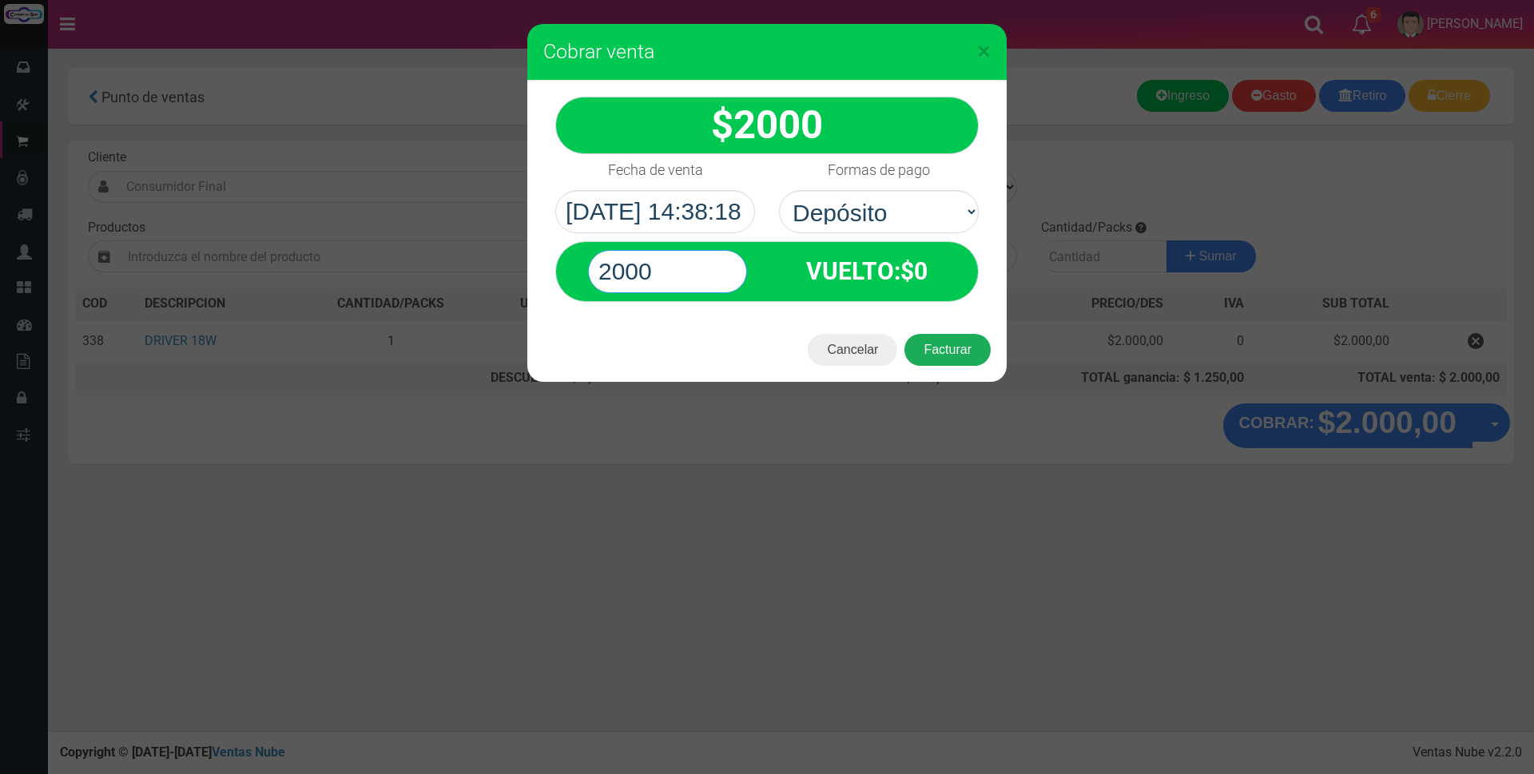
type input "2000"
click at [969, 356] on button "Facturar" at bounding box center [948, 350] width 86 height 32
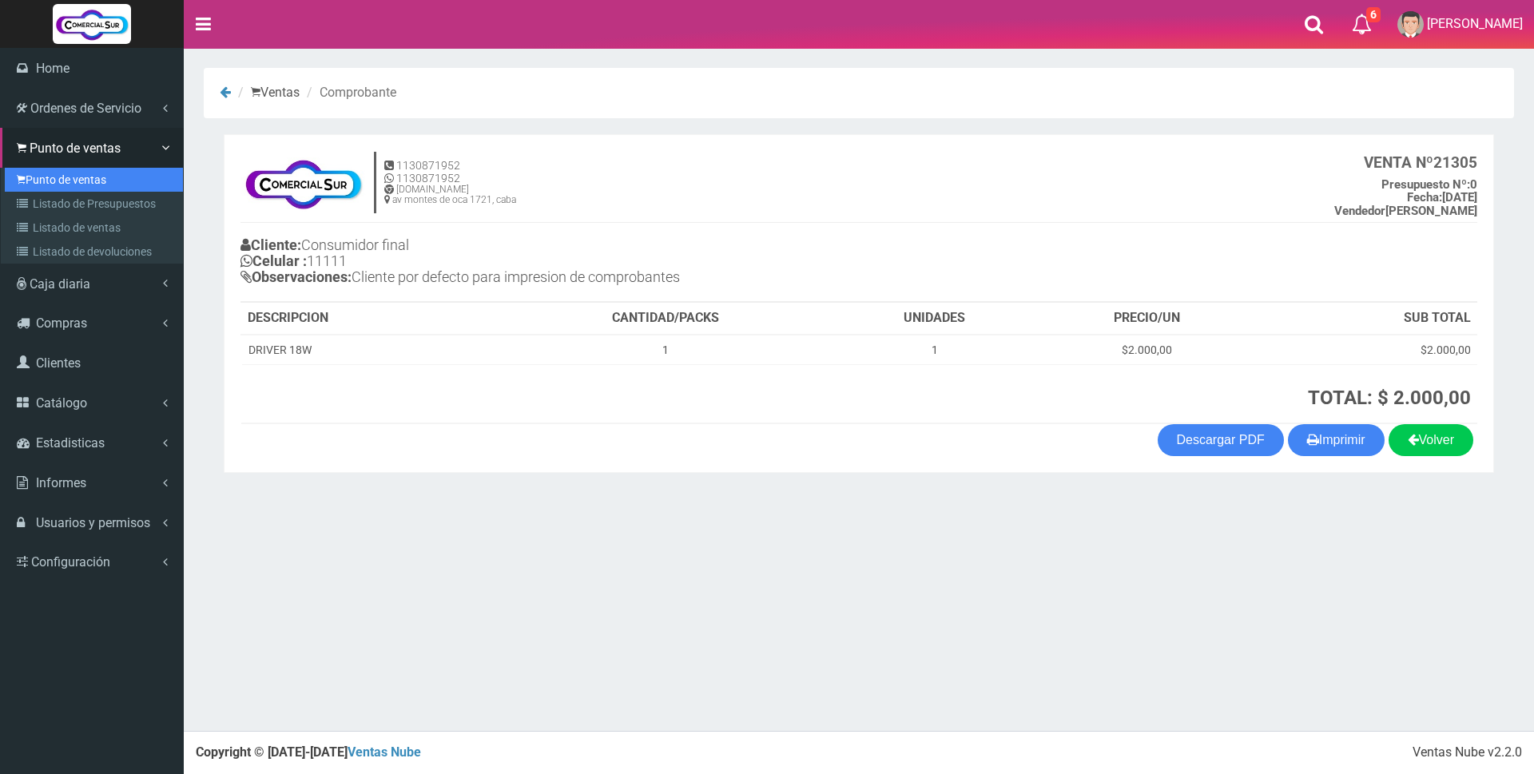
click at [83, 178] on link "Punto de ventas" at bounding box center [94, 180] width 178 height 24
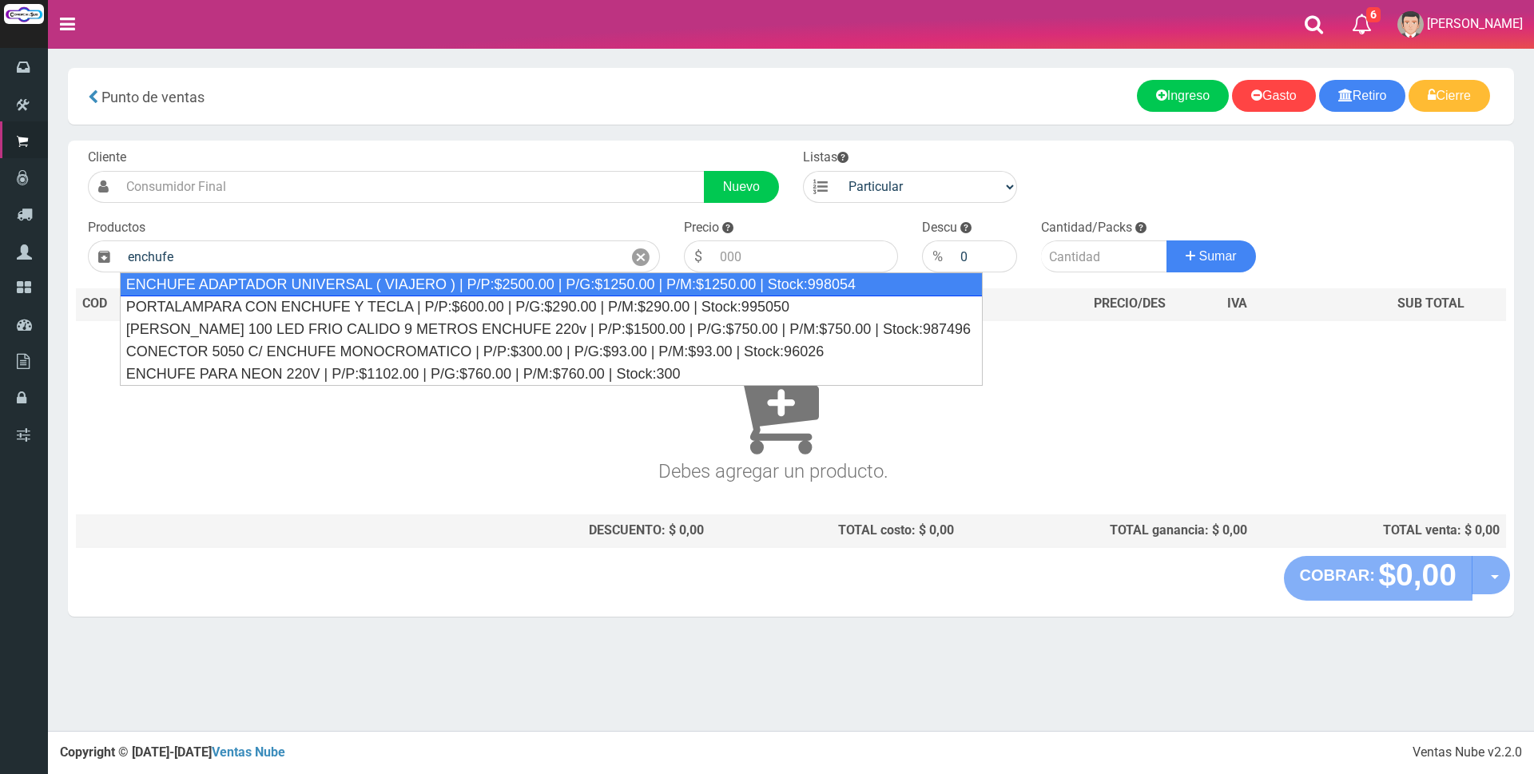
drag, startPoint x: 439, startPoint y: 290, endPoint x: 814, endPoint y: 277, distance: 375.8
click at [440, 290] on div "ENCHUFE ADAPTADOR UNIVERSAL ( VIAJERO ) | P/P:$2500.00 | P/G:$1250.00 | P/M:$12…" at bounding box center [551, 285] width 863 height 24
type input "ENCHUFE ADAPTADOR UNIVERSAL ( VIAJERO ) | P/P:$2500.00 | P/G:$1250.00 | P/M:$12…"
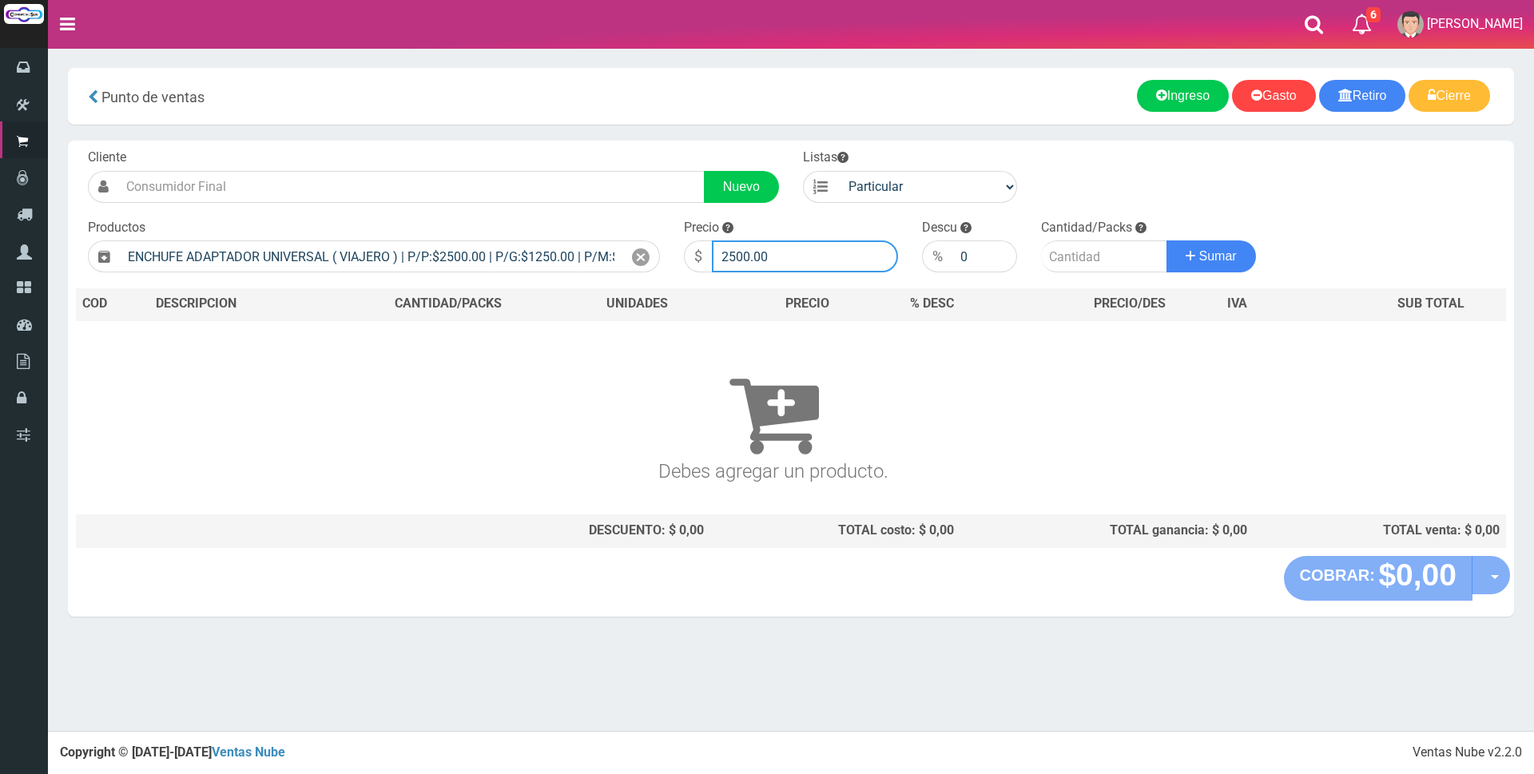
click at [814, 264] on input "2500.00" at bounding box center [805, 257] width 186 height 32
type input "2"
type input "3000"
click at [1064, 255] on input "number" at bounding box center [1104, 257] width 126 height 32
type input "1"
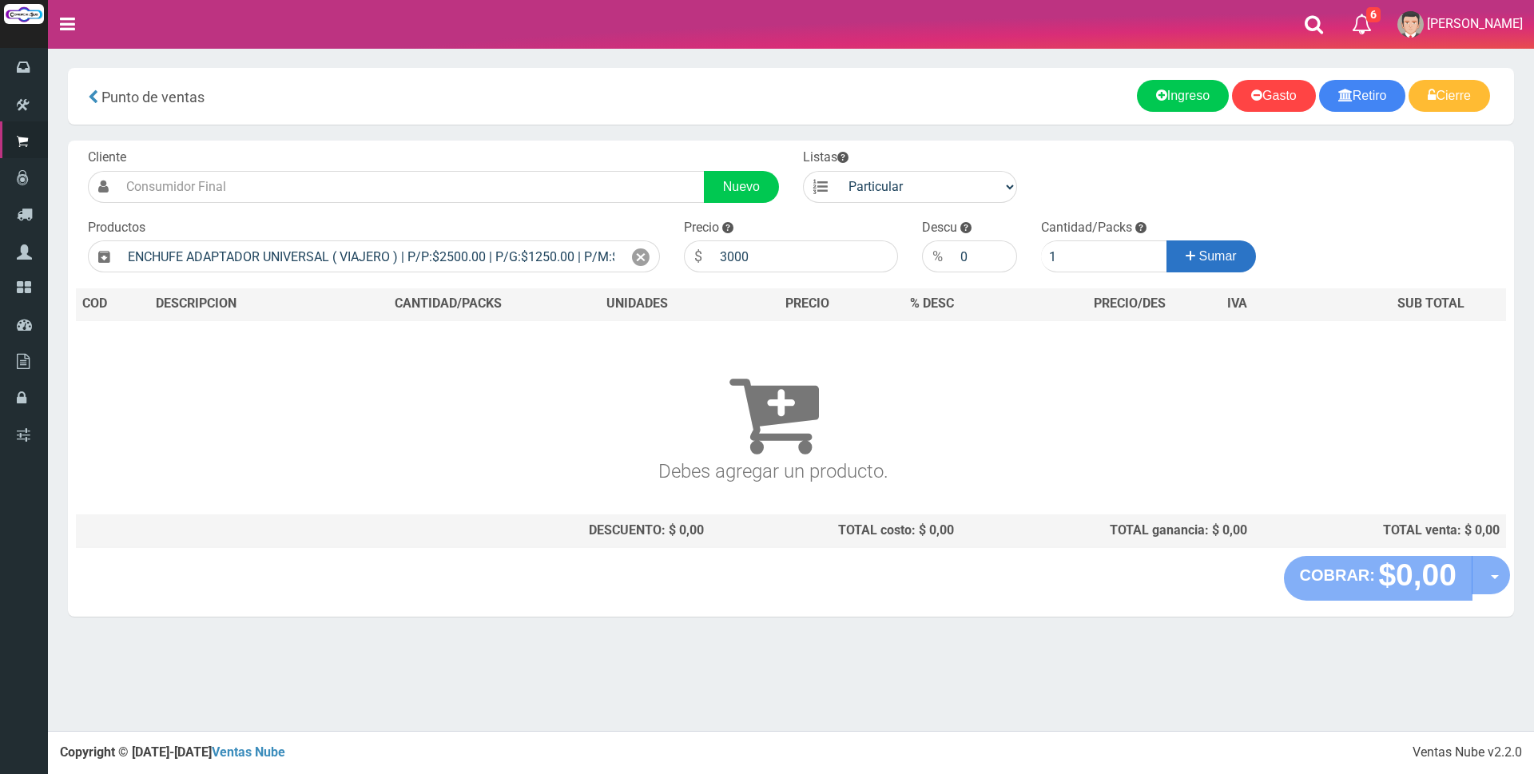
click at [1192, 262] on button "Sumar" at bounding box center [1212, 257] width 90 height 32
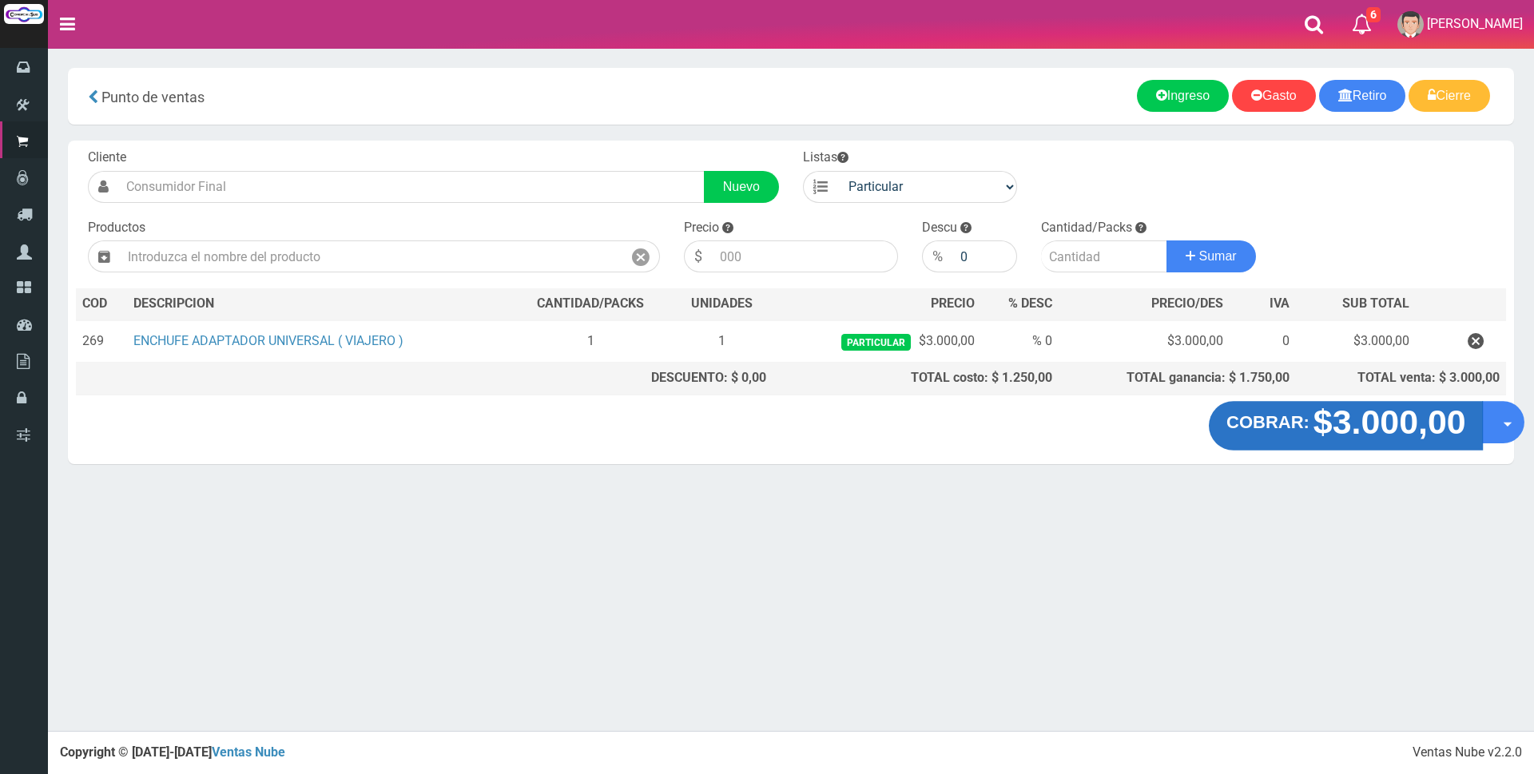
click at [1408, 433] on strong "$3.000,00" at bounding box center [1389, 423] width 153 height 38
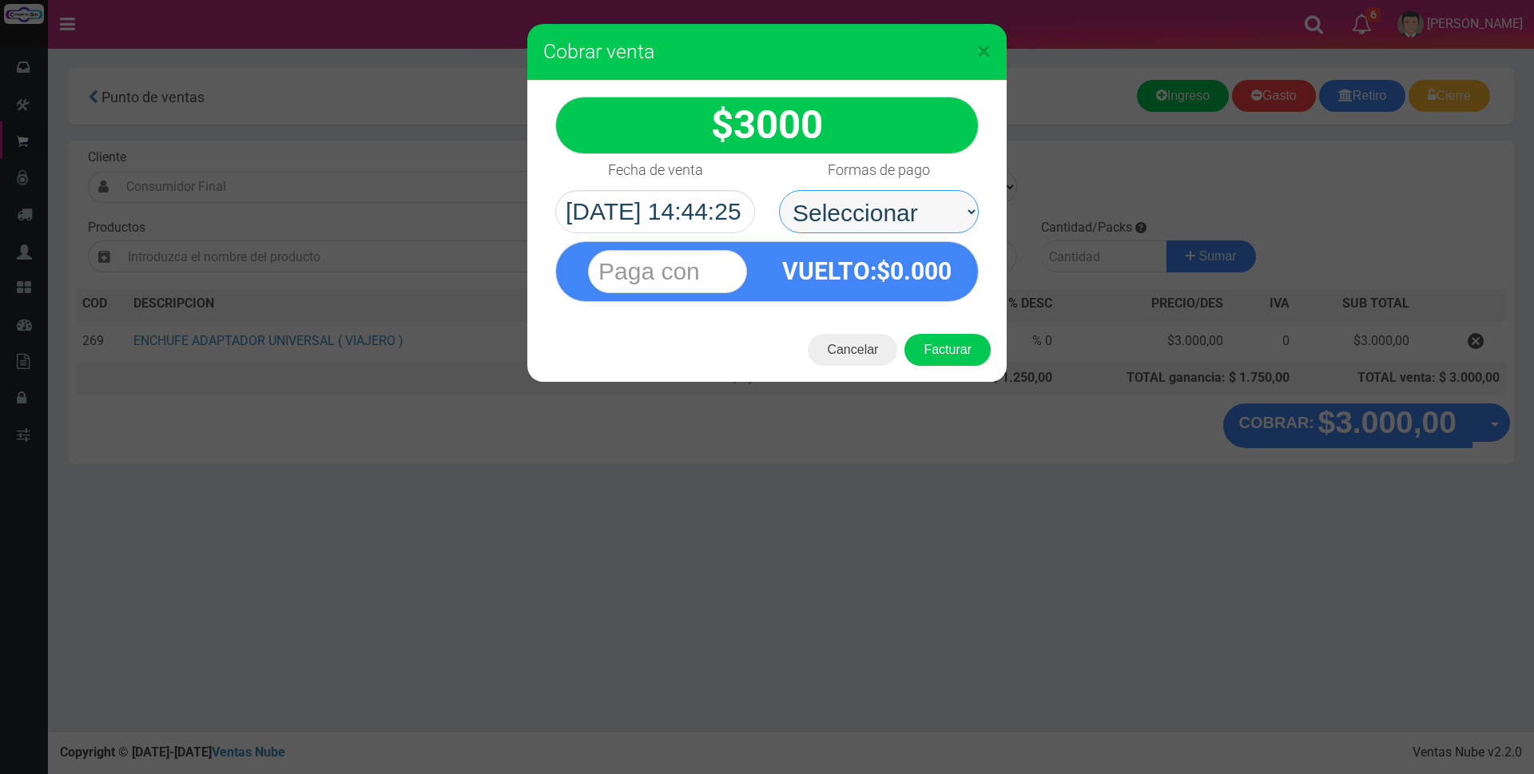
click at [953, 209] on select "Seleccionar Efectivo Tarjeta de Crédito Depósito Débito" at bounding box center [879, 211] width 200 height 43
select select "Tarjeta de Crédito"
click at [779, 190] on select "Seleccionar Efectivo Tarjeta de Crédito Depósito Débito" at bounding box center [879, 211] width 200 height 43
click at [653, 258] on input "text" at bounding box center [667, 271] width 159 height 43
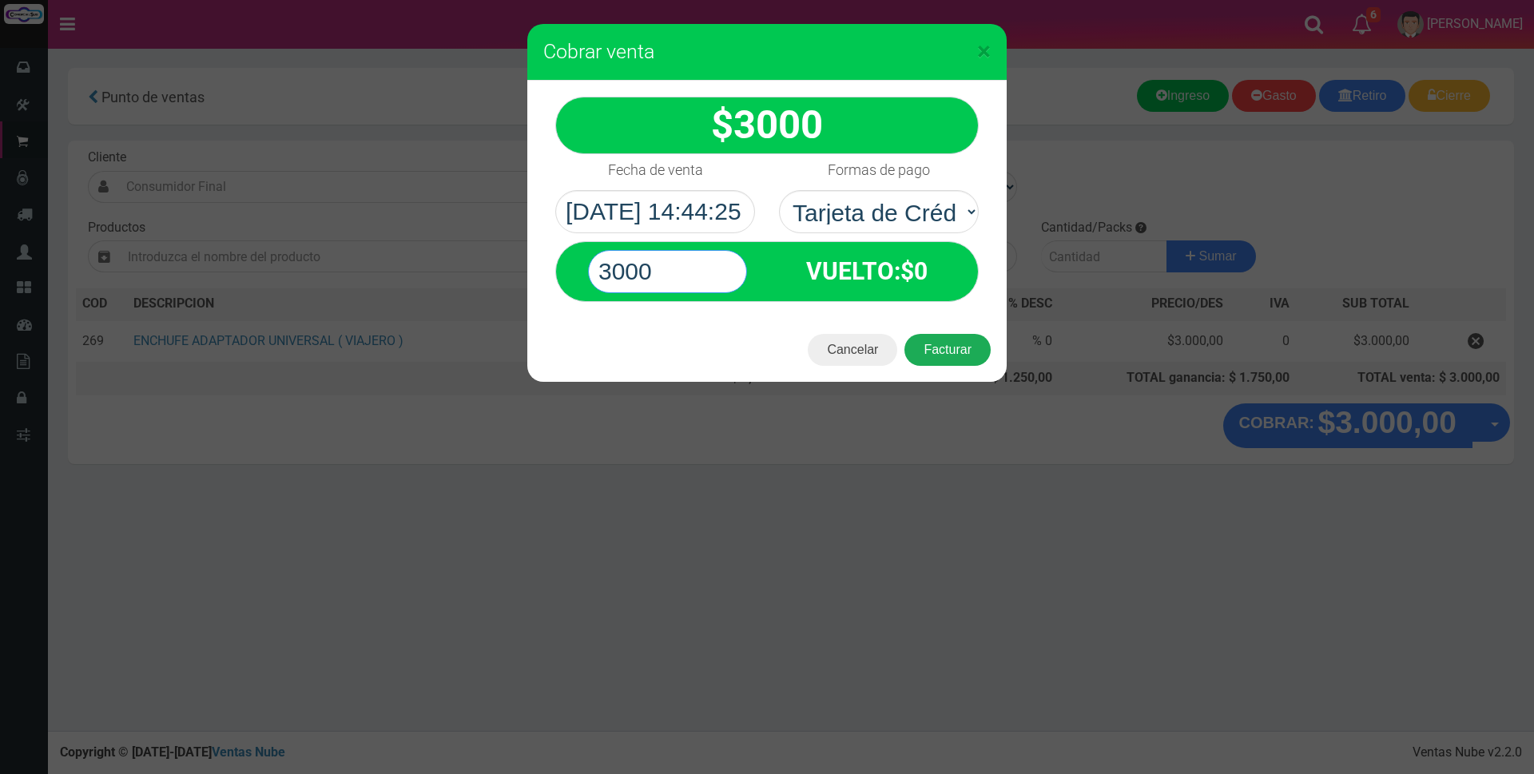
type input "3000"
click at [935, 360] on button "Facturar" at bounding box center [948, 350] width 86 height 32
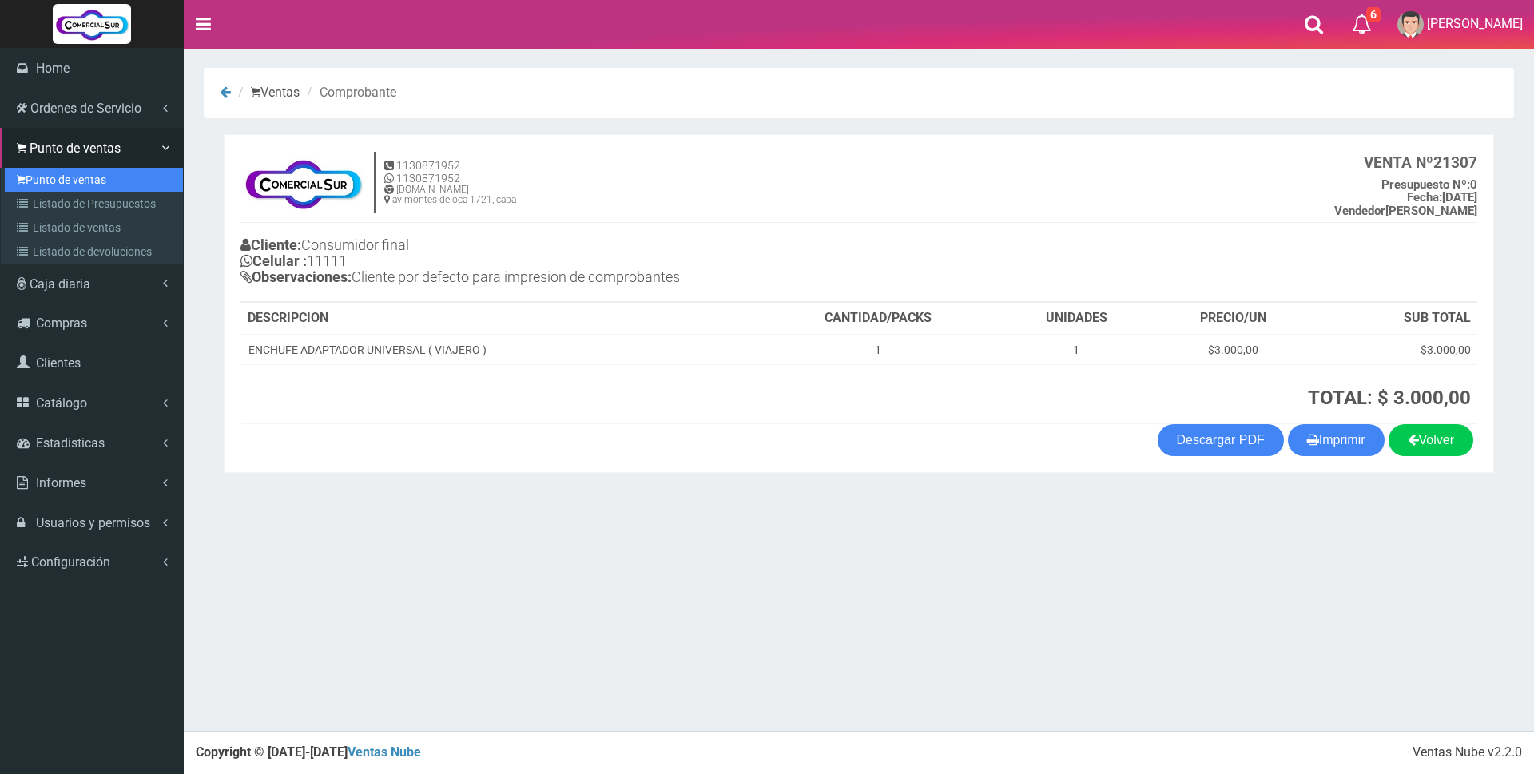
click at [64, 177] on link "Punto de ventas" at bounding box center [94, 180] width 178 height 24
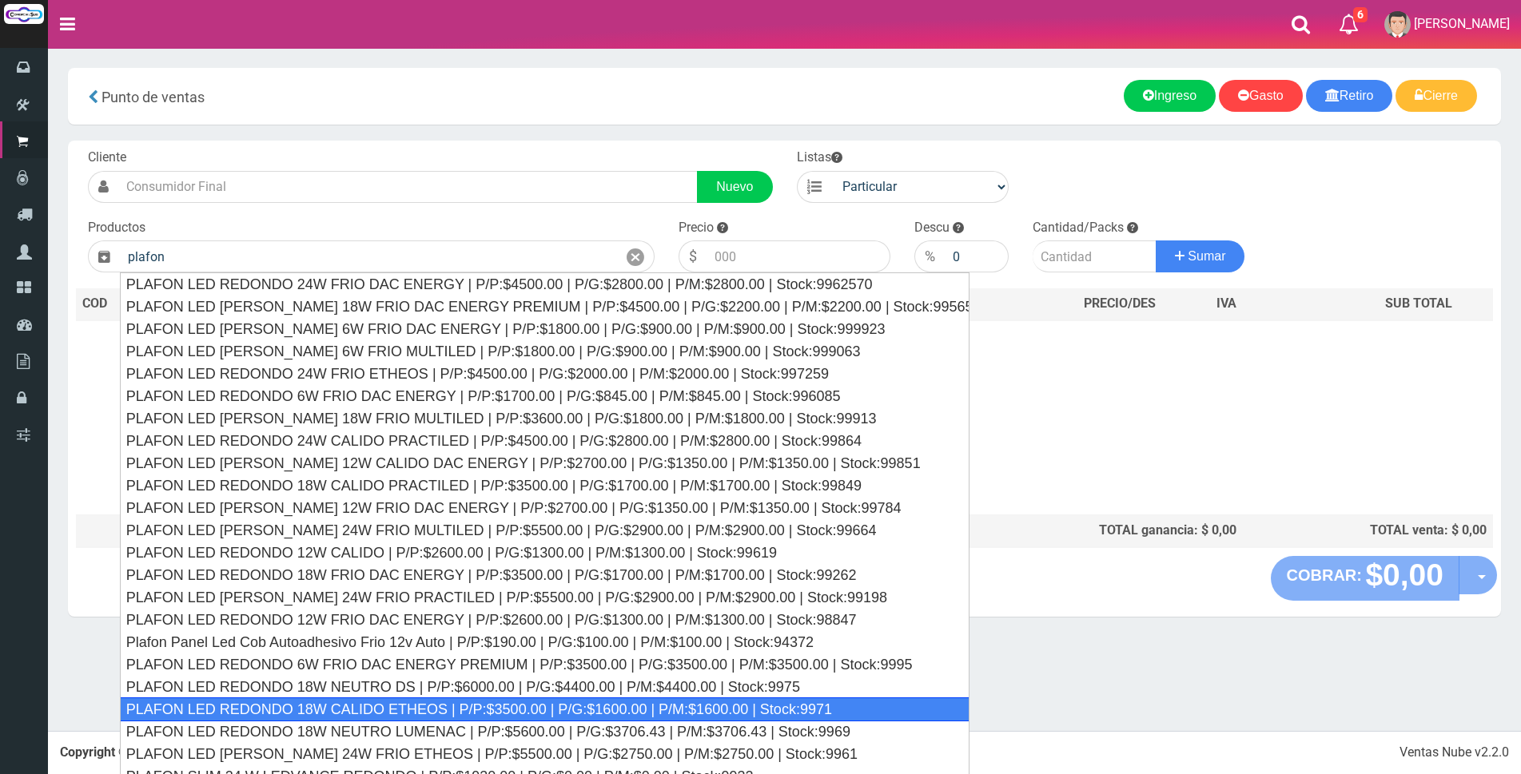
click at [403, 712] on div "PLAFON LED REDONDO 18W CALIDO ETHEOS | P/P:$3500.00 | P/G:$1600.00 | P/M:$1600.…" at bounding box center [544, 710] width 849 height 24
type input "PLAFON LED REDONDO 18W CALIDO ETHEOS | P/P:$3500.00 | P/G:$1600.00 | P/M:$1600.…"
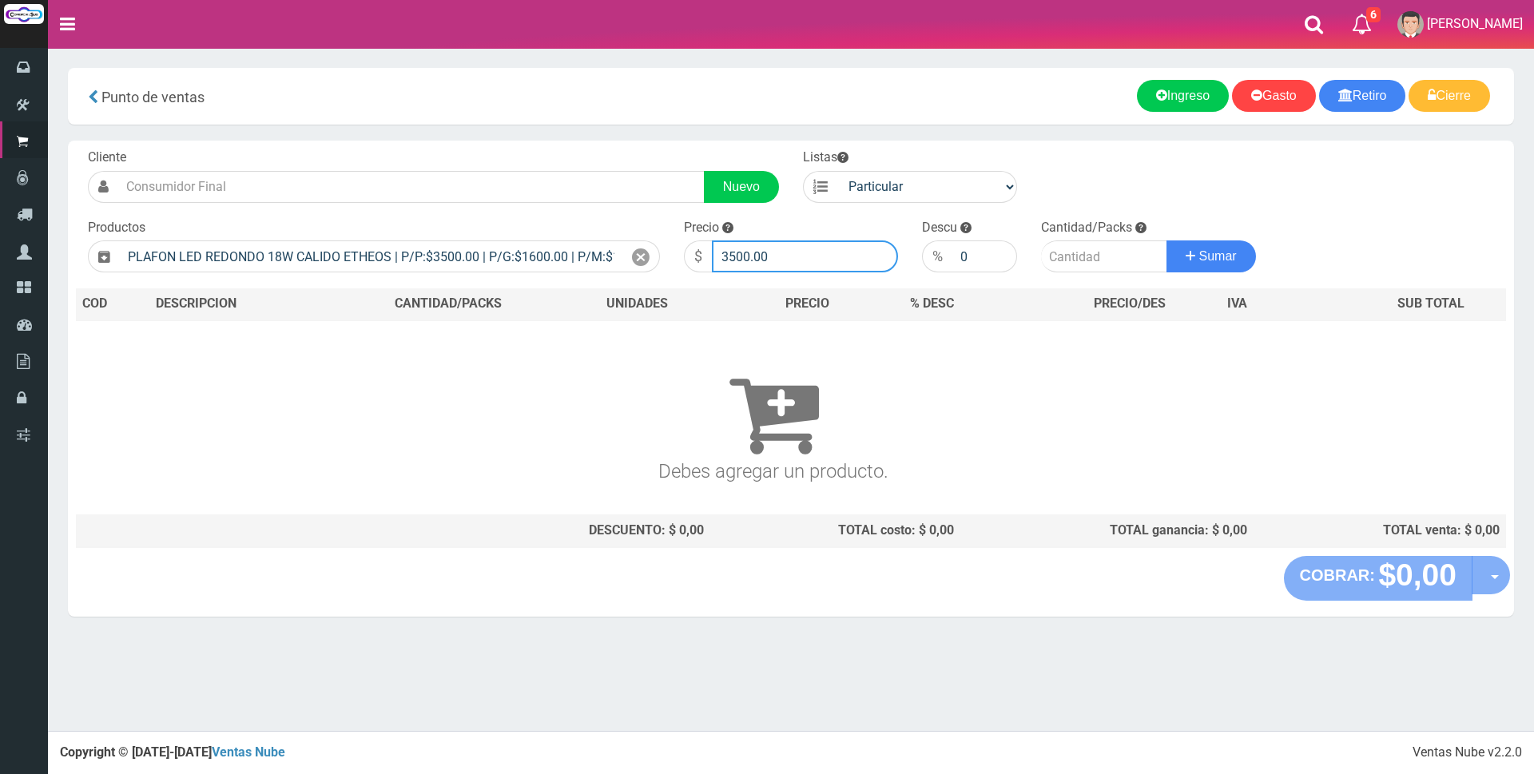
click at [782, 263] on input "3500.00" at bounding box center [805, 257] width 186 height 32
type input "3"
type input "7600"
click at [1072, 259] on input "number" at bounding box center [1104, 257] width 126 height 32
type input "2"
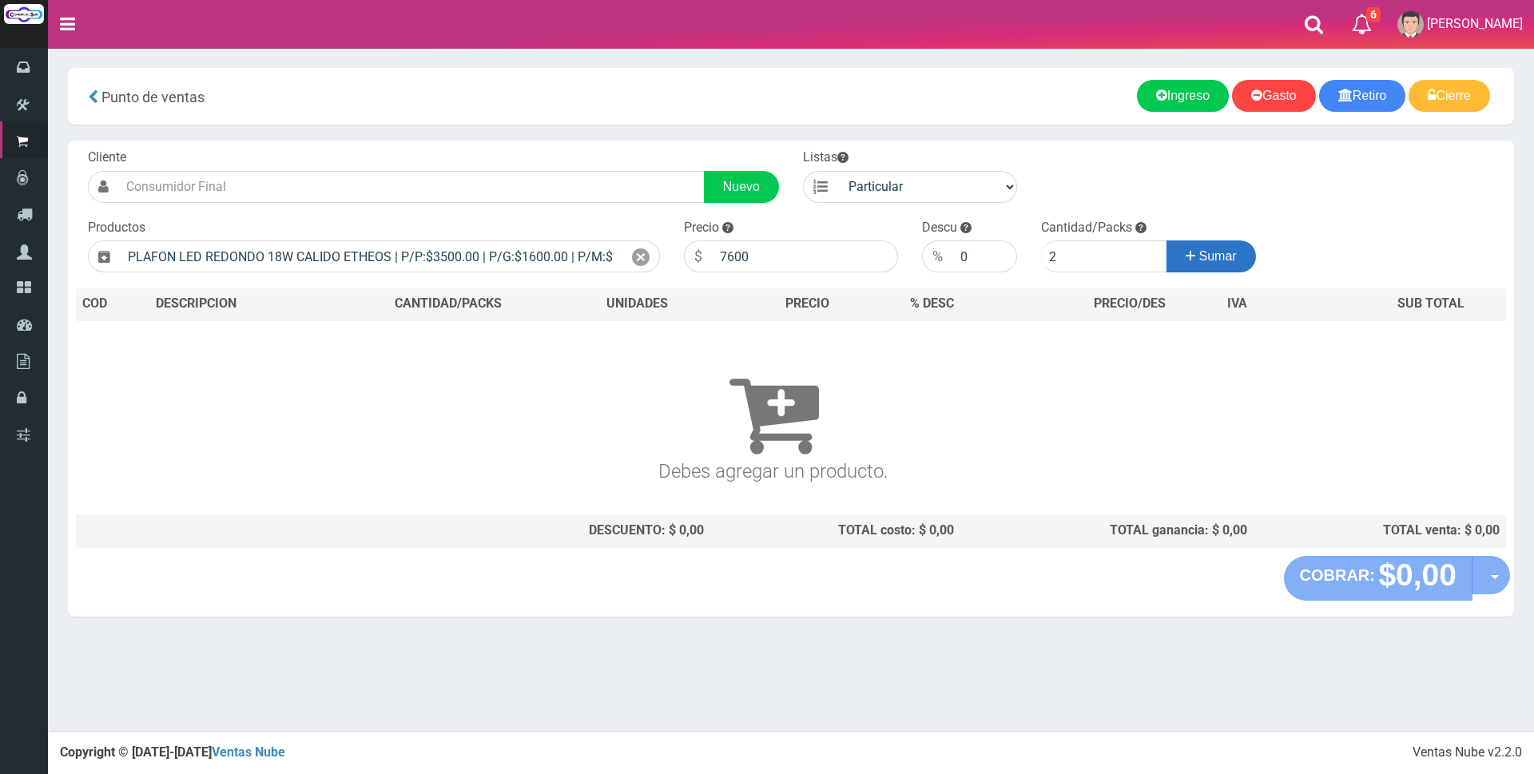
click at [1195, 248] on button "Sumar" at bounding box center [1212, 257] width 90 height 32
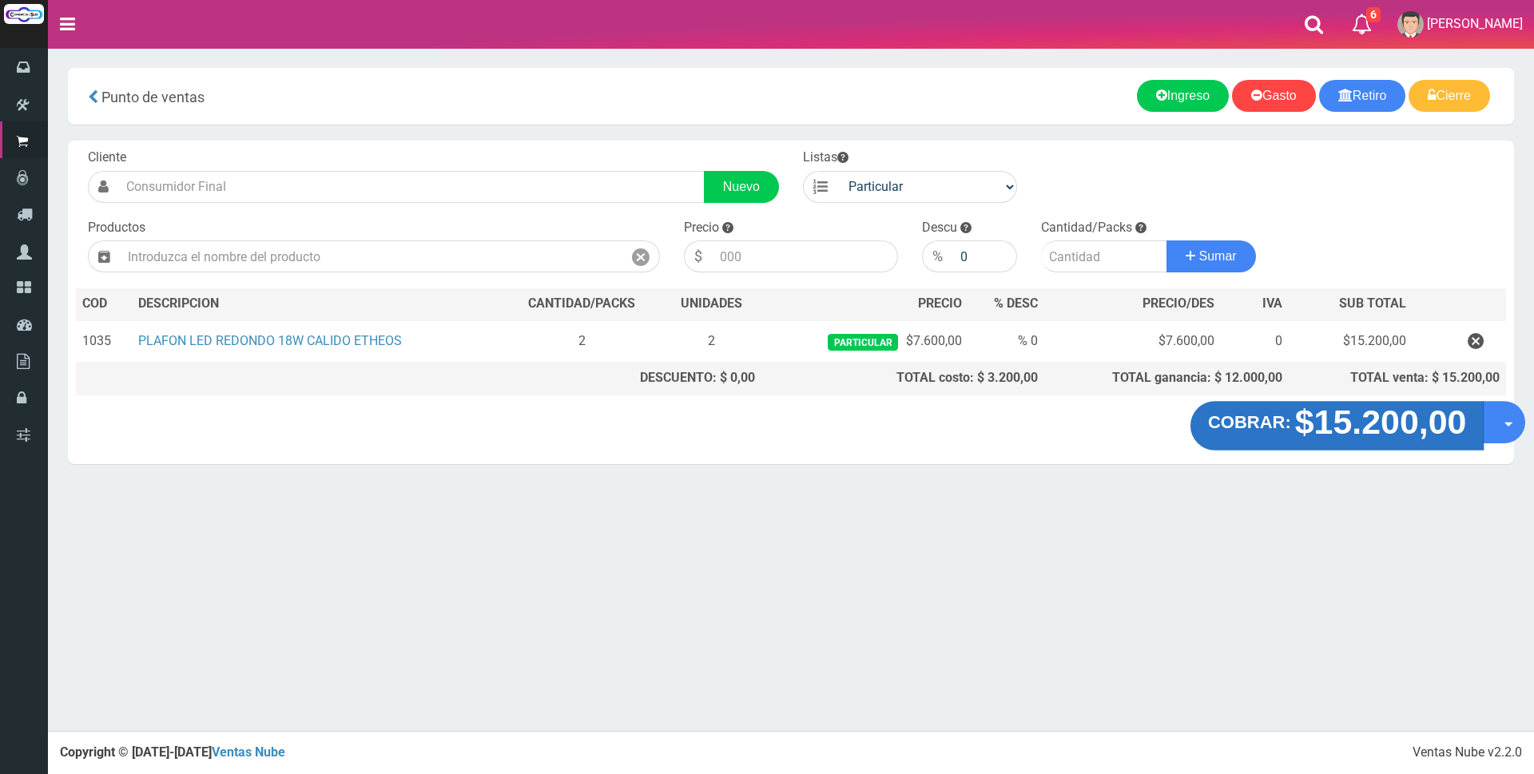
click at [1363, 432] on strong "$15.200,00" at bounding box center [1381, 423] width 172 height 38
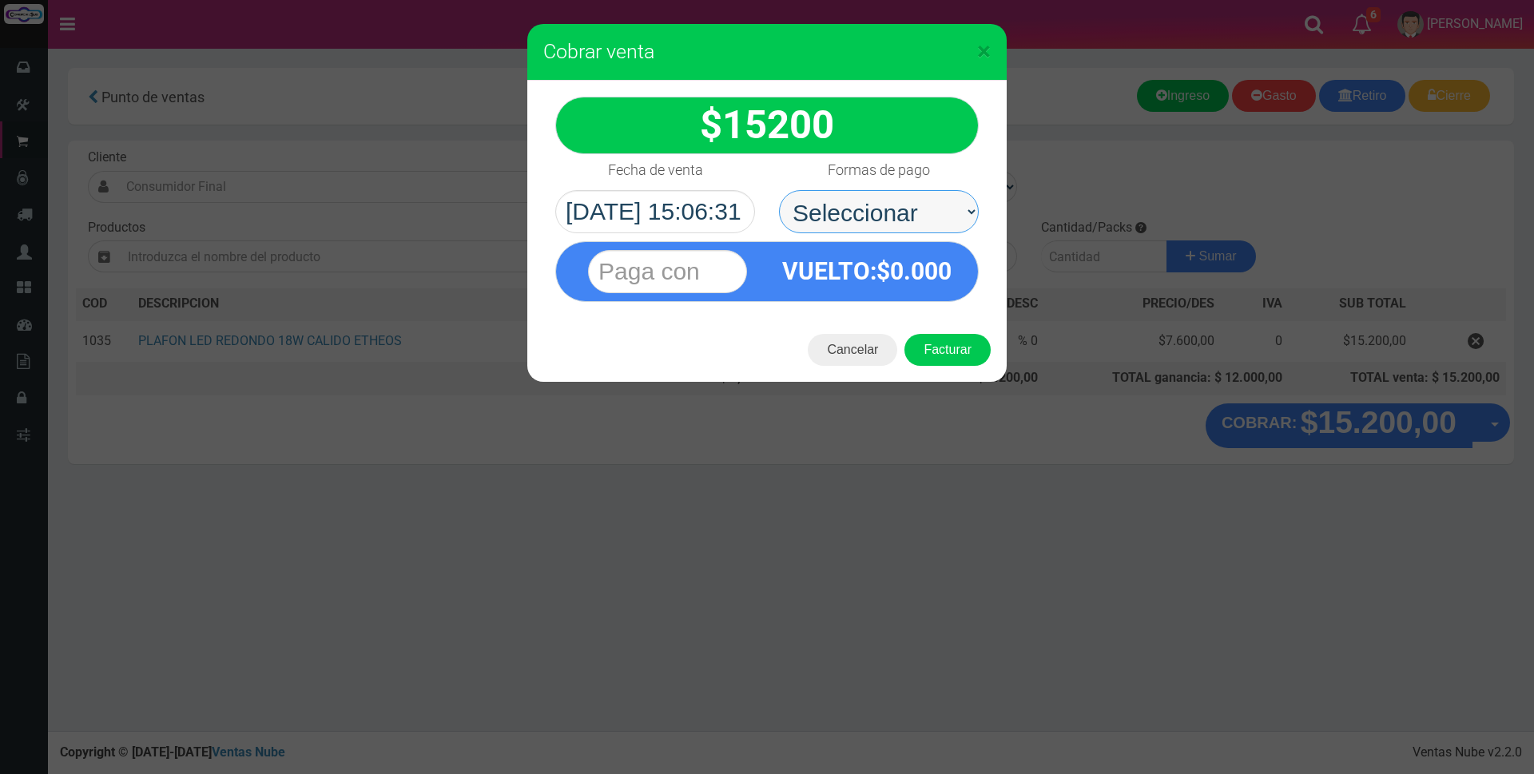
click at [939, 204] on select "Seleccionar Efectivo Tarjeta de Crédito Depósito Débito" at bounding box center [879, 211] width 200 height 43
click at [890, 217] on select "Seleccionar Efectivo Tarjeta de Crédito Depósito Débito" at bounding box center [879, 211] width 200 height 43
select select "Tarjeta de Crédito"
click at [779, 190] on select "Seleccionar Efectivo Tarjeta de Crédito Depósito Débito" at bounding box center [879, 211] width 200 height 43
click at [709, 271] on input "text" at bounding box center [667, 271] width 159 height 43
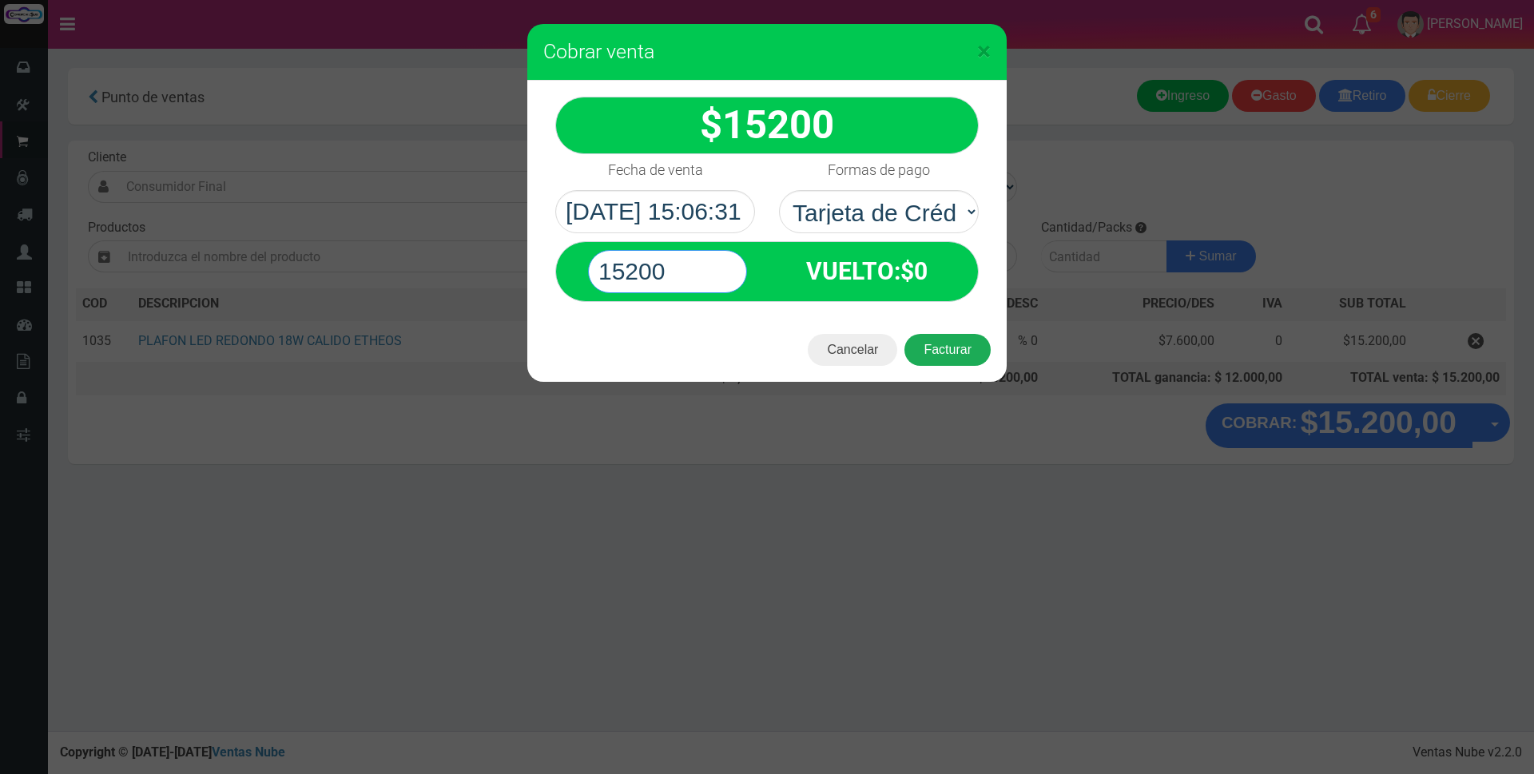
type input "15200"
click at [969, 352] on button "Facturar" at bounding box center [948, 350] width 86 height 32
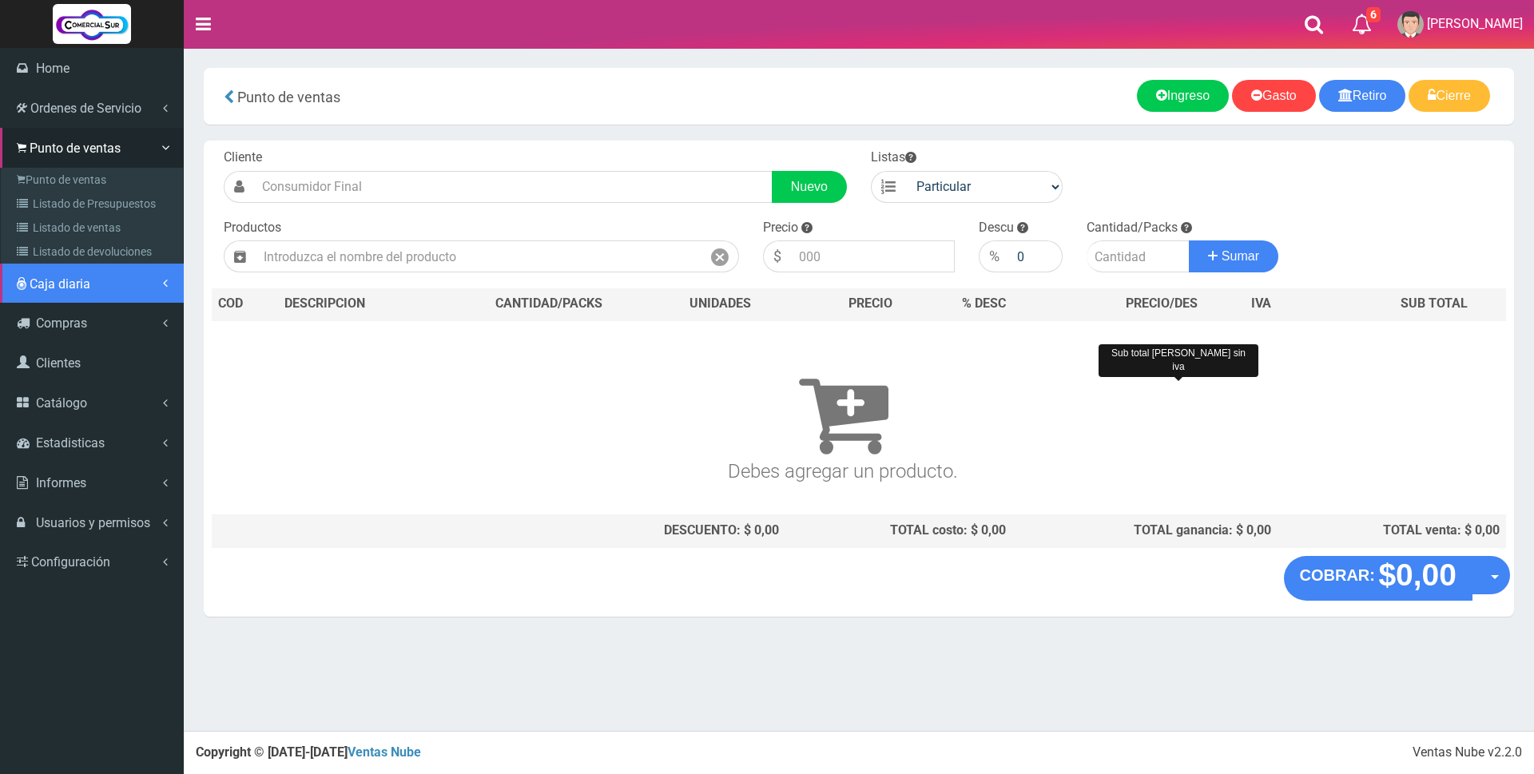
click at [50, 279] on span "Caja diaria" at bounding box center [60, 284] width 61 height 15
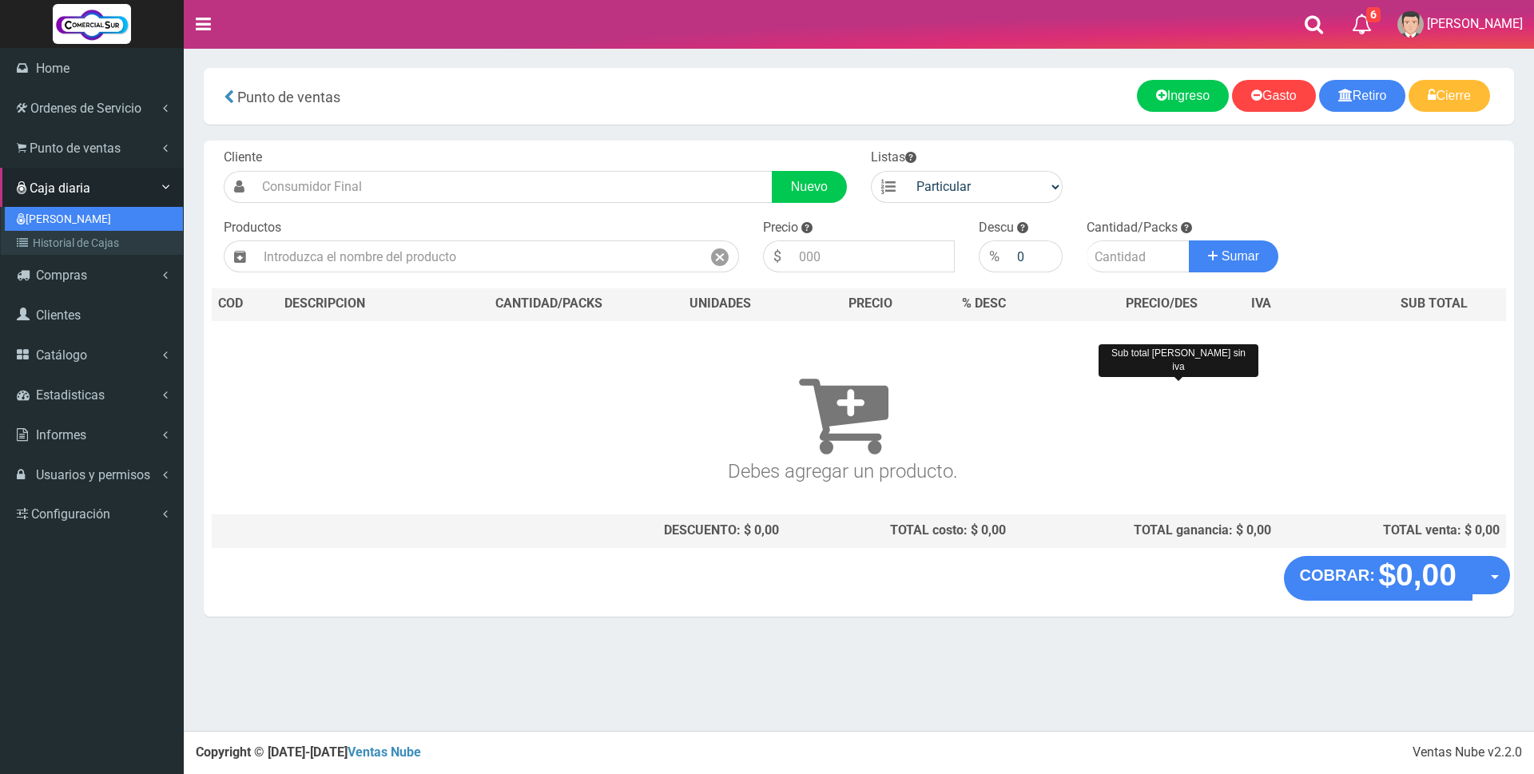
click at [53, 224] on link "[PERSON_NAME]" at bounding box center [94, 219] width 178 height 24
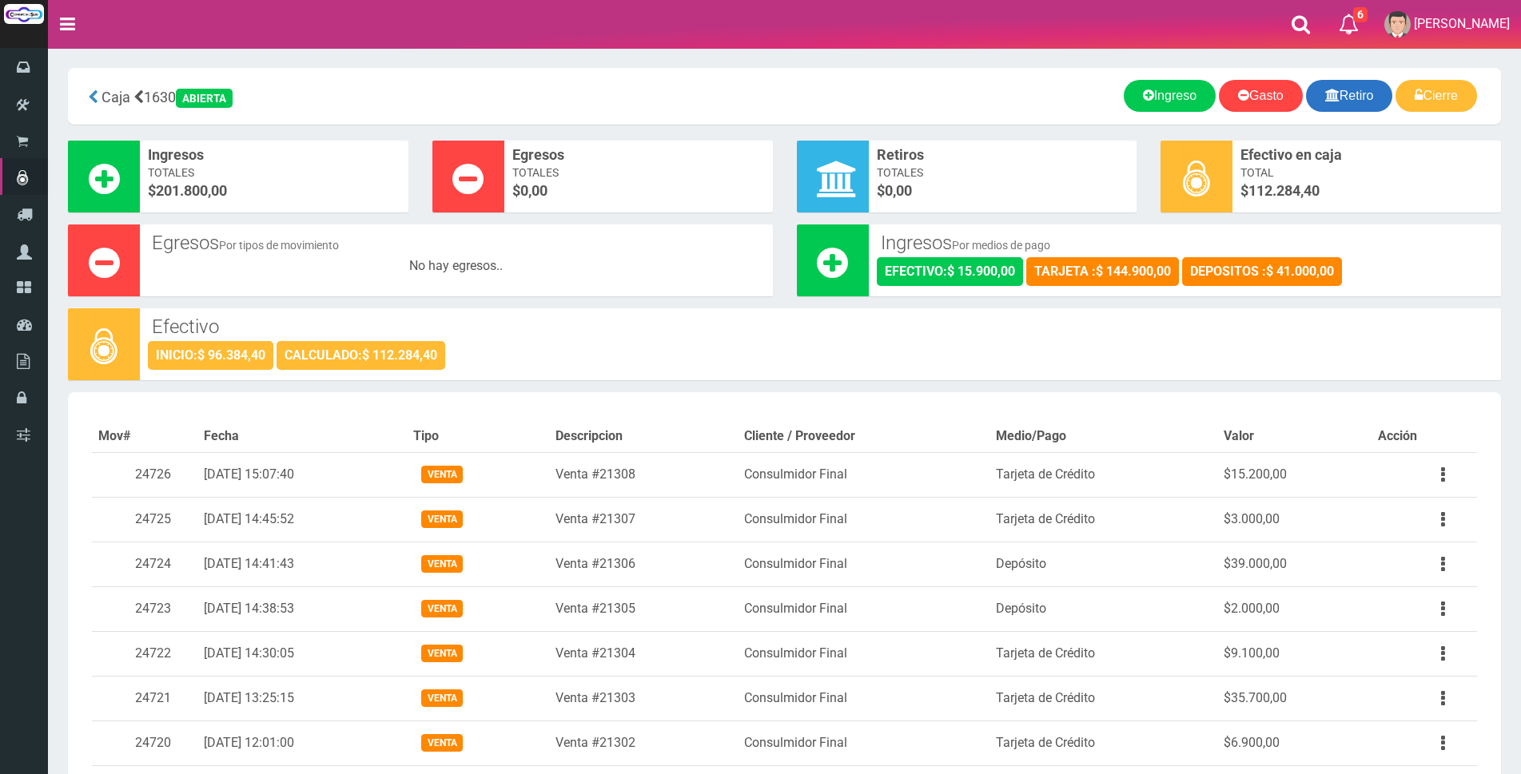
click at [1361, 97] on link "Retiro" at bounding box center [1349, 96] width 87 height 32
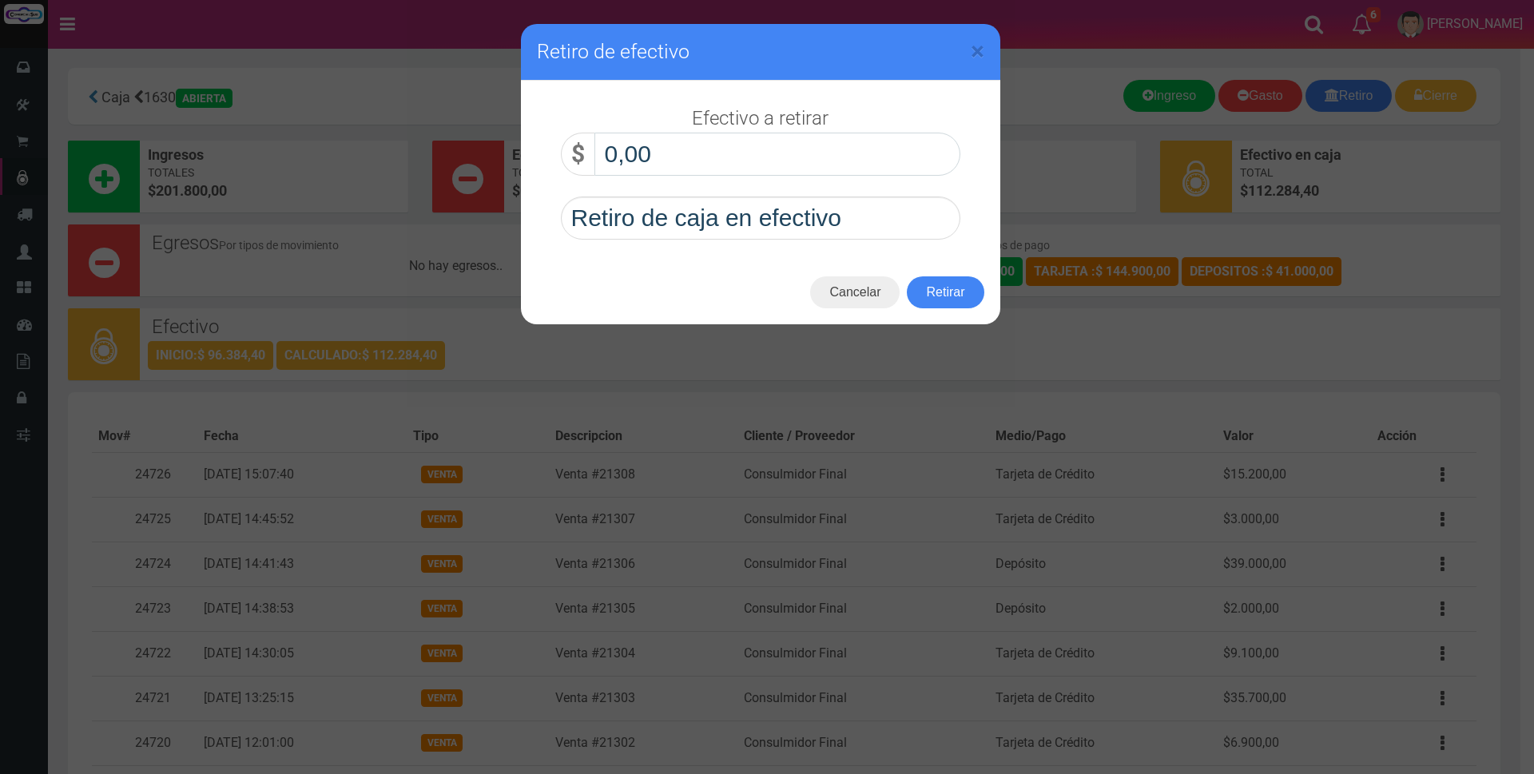
click at [904, 155] on input "0,00" at bounding box center [778, 154] width 366 height 43
type input "90.000,00"
click at [949, 289] on button "Retirar" at bounding box center [945, 293] width 77 height 32
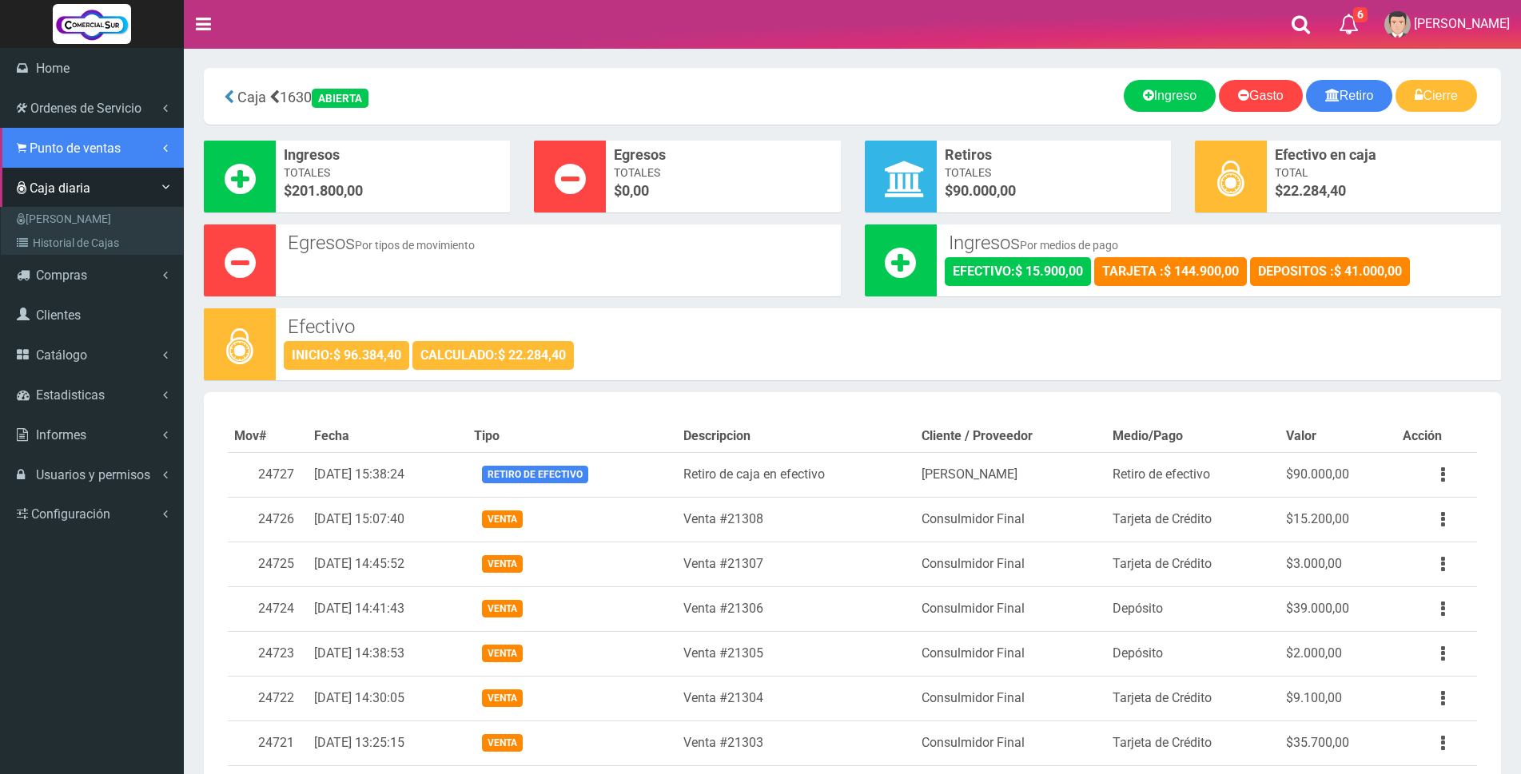
click at [46, 144] on span "Punto de ventas" at bounding box center [75, 148] width 91 height 15
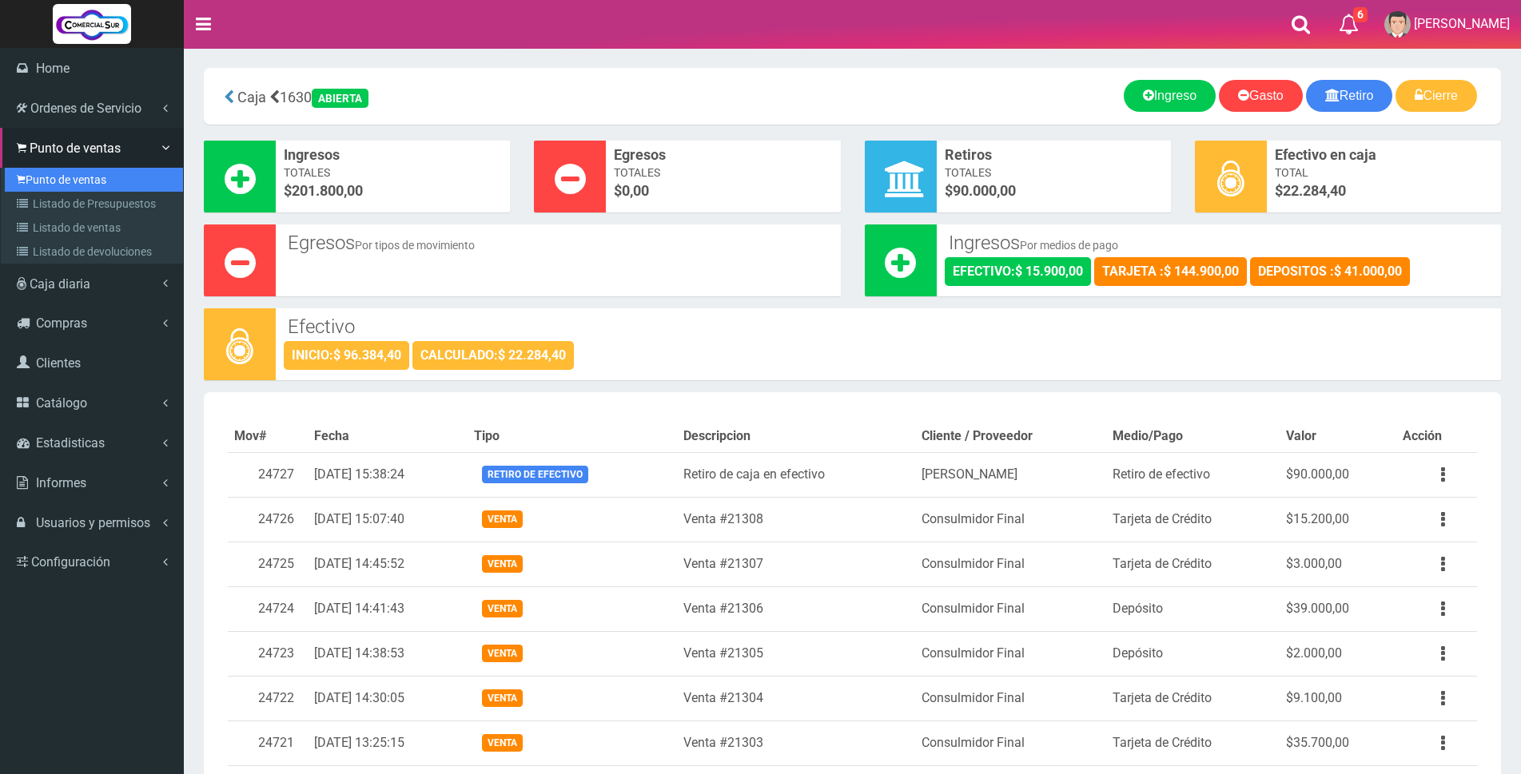
click at [43, 179] on link "Punto de ventas" at bounding box center [94, 180] width 178 height 24
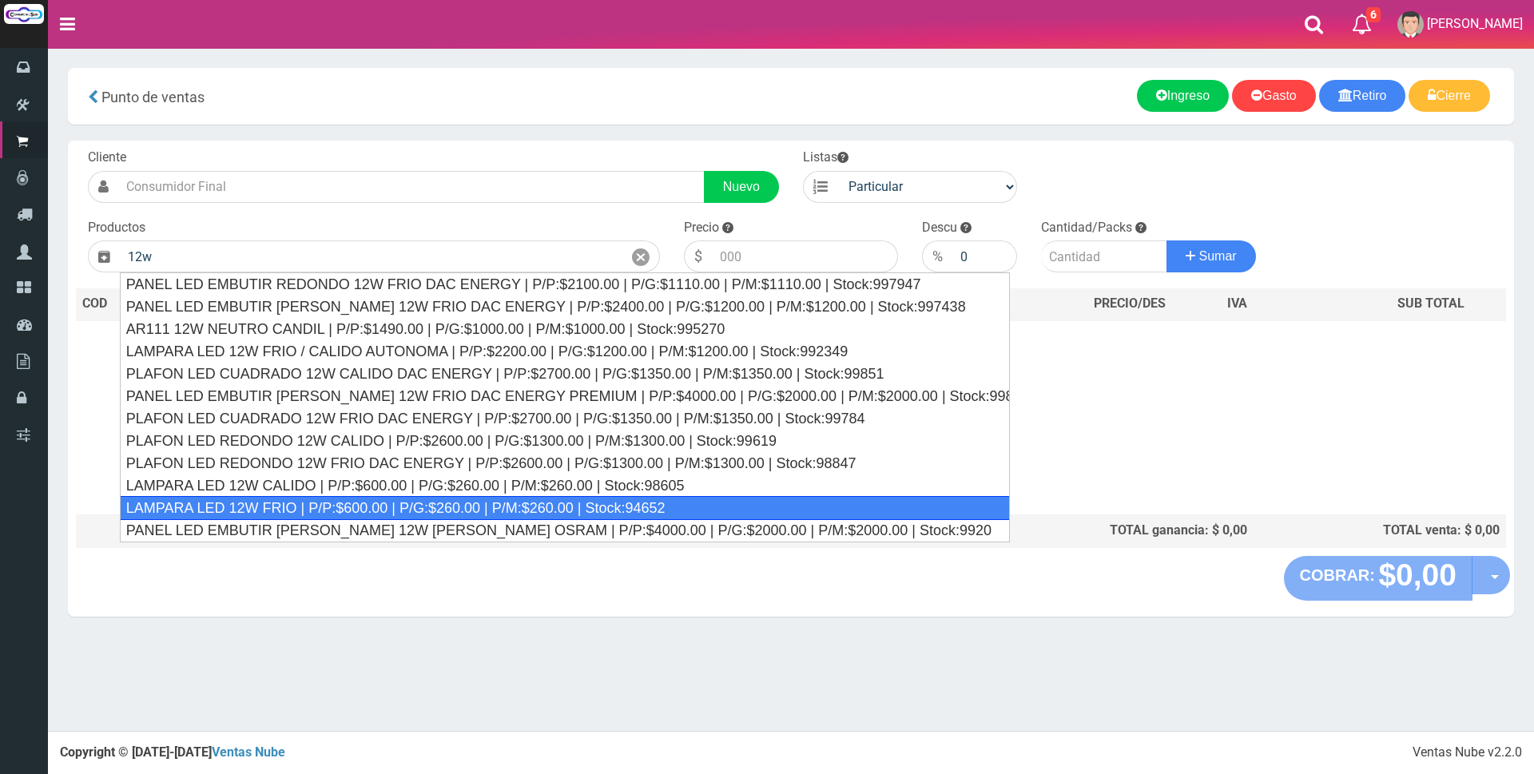
click at [388, 507] on div "LAMPARA LED 12W FRIO | P/P:$600.00 | P/G:$260.00 | P/M:$260.00 | Stock:94652" at bounding box center [565, 508] width 890 height 24
type input "LAMPARA LED 12W FRIO | P/P:$600.00 | P/G:$260.00 | P/M:$260.00 | Stock:94652"
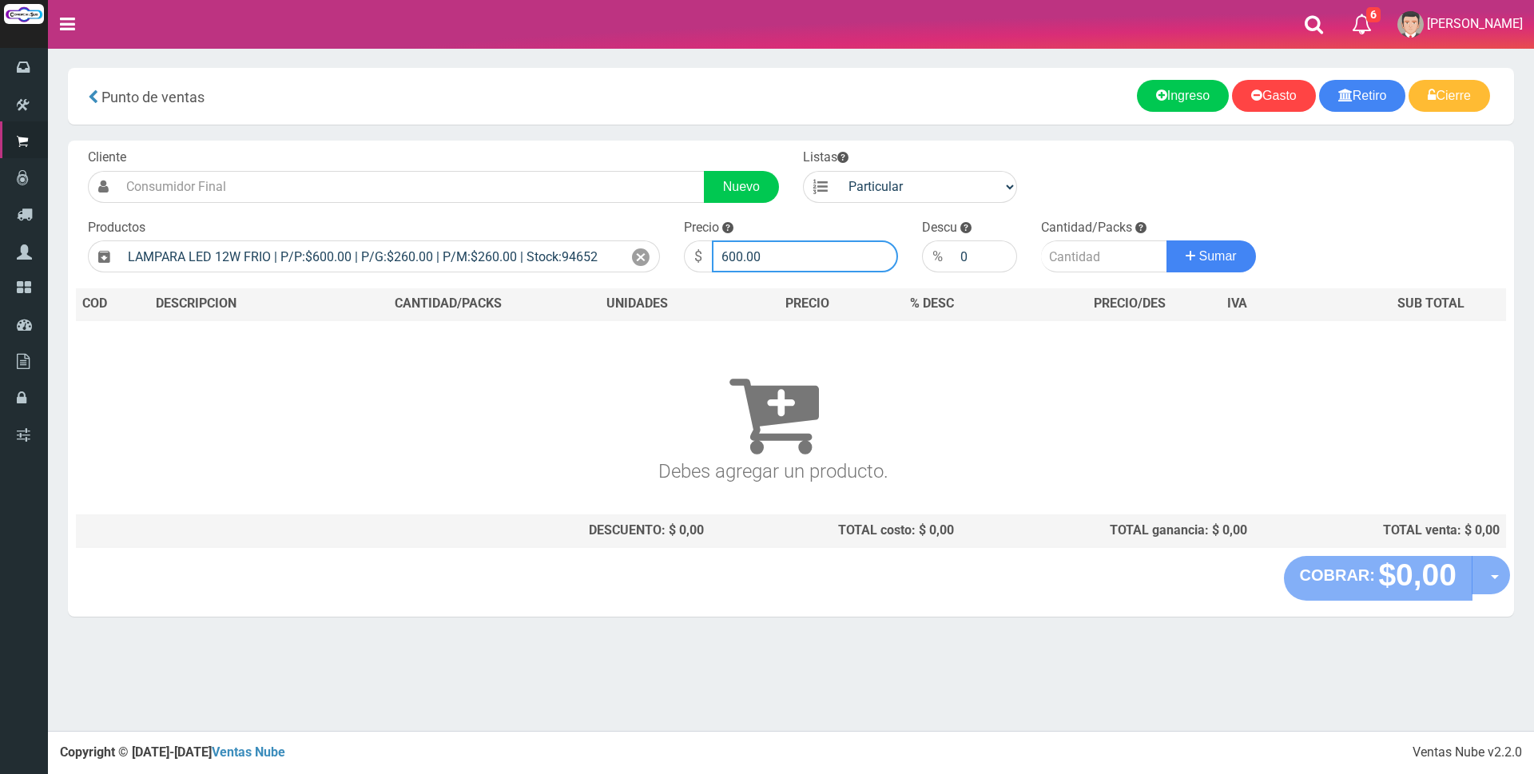
click at [805, 265] on input "600.00" at bounding box center [805, 257] width 186 height 32
type input "6"
type input "2800"
click at [1073, 273] on input "number" at bounding box center [1104, 257] width 126 height 32
type input "1"
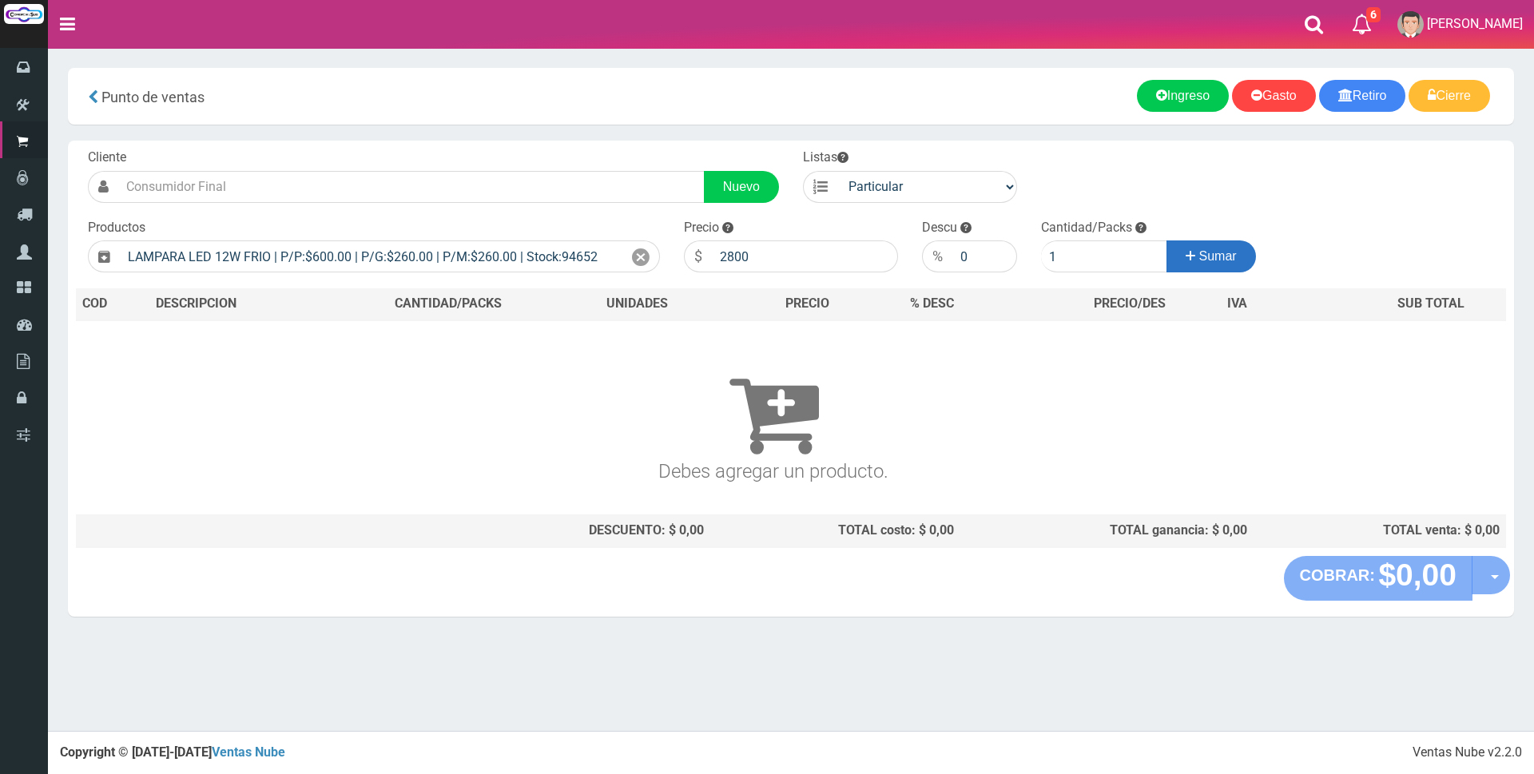
click at [1173, 245] on button "Sumar" at bounding box center [1212, 257] width 90 height 32
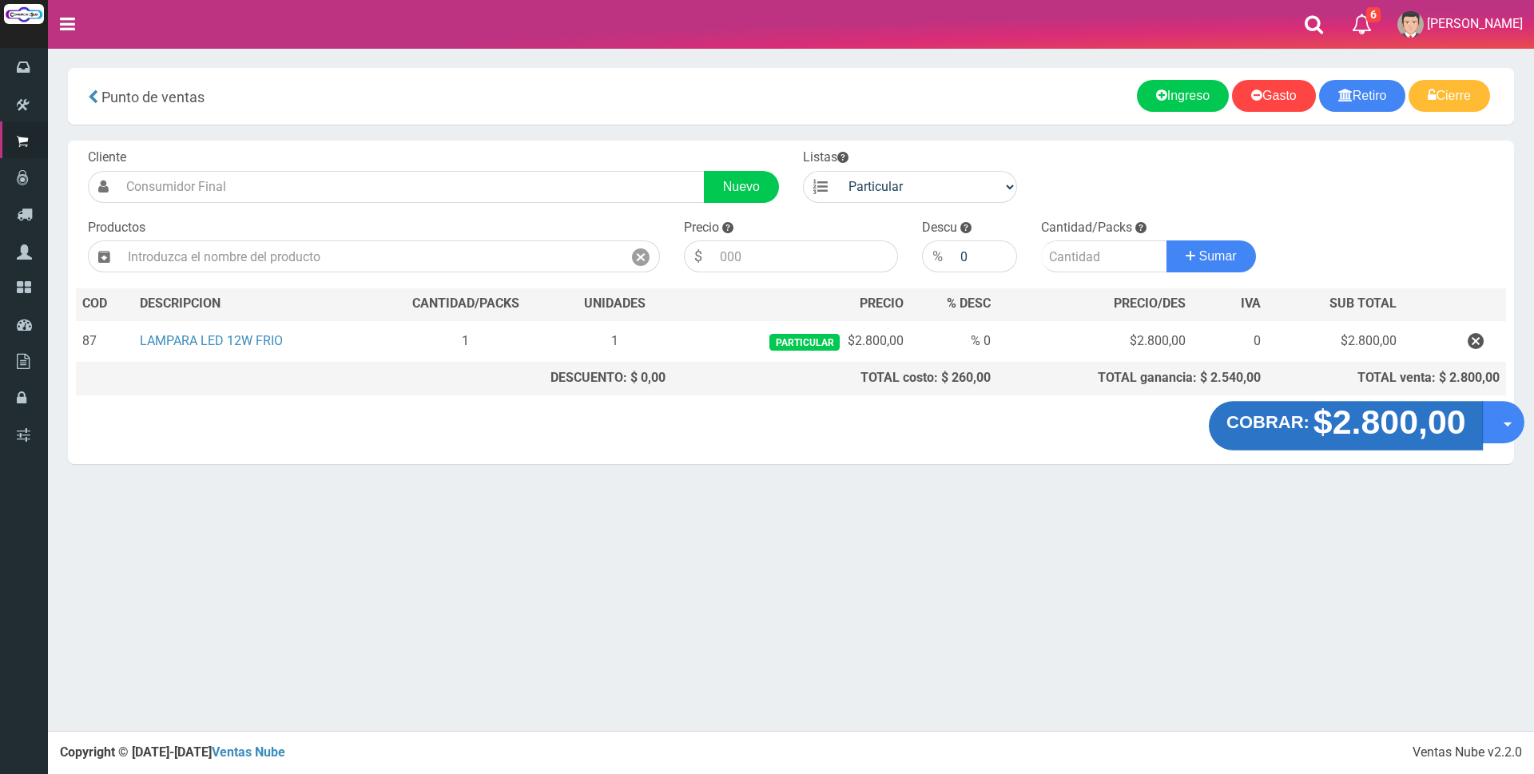
click at [1313, 434] on strong "$2.800,00" at bounding box center [1389, 423] width 153 height 38
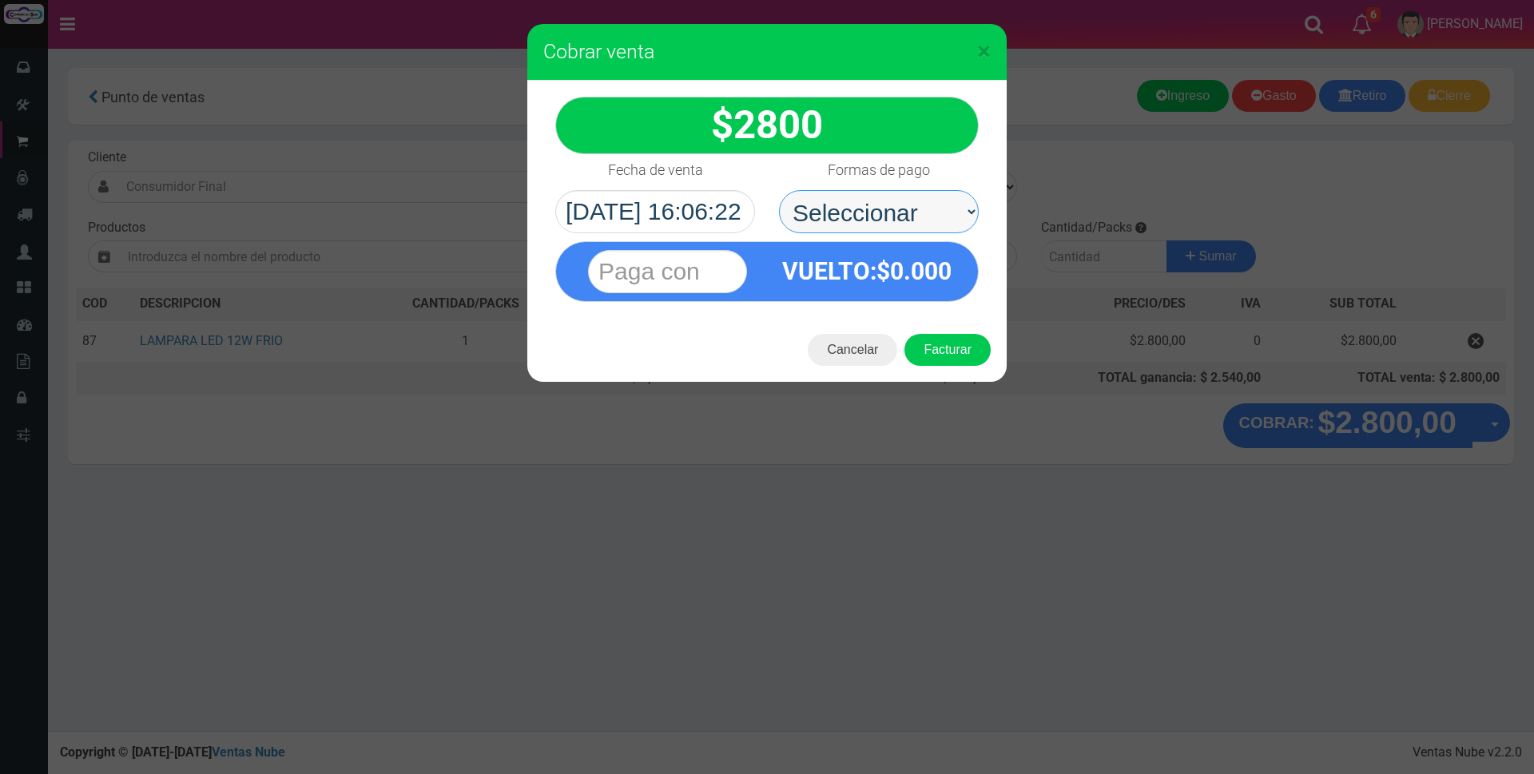
click at [818, 208] on select "Seleccionar Efectivo Tarjeta de Crédito Depósito Débito" at bounding box center [879, 211] width 200 height 43
select select "Efectivo"
click at [779, 190] on select "Seleccionar Efectivo Tarjeta de Crédito Depósito Débito" at bounding box center [879, 211] width 200 height 43
click at [739, 279] on input "text" at bounding box center [667, 271] width 159 height 43
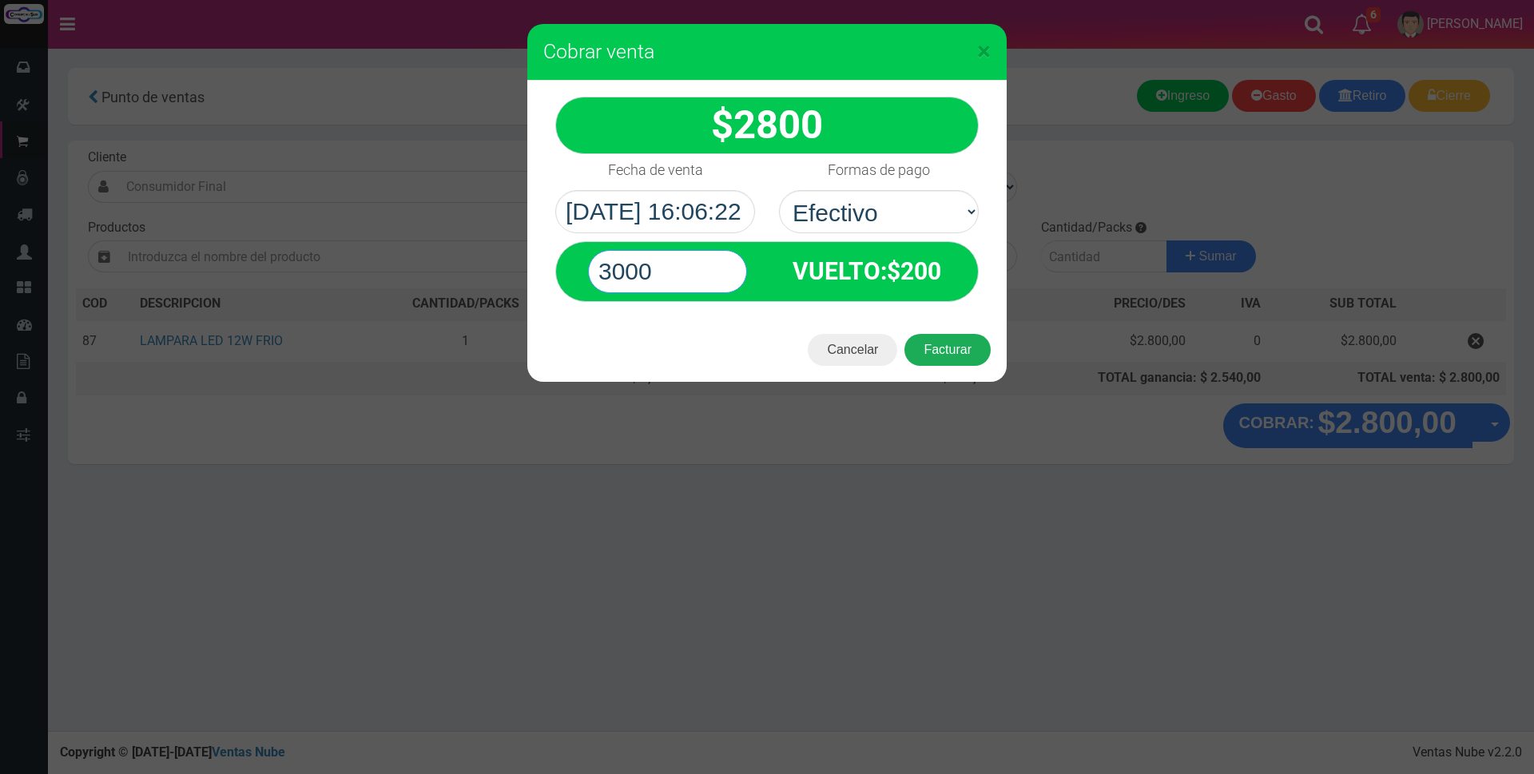
type input "3000"
click at [988, 344] on button "Facturar" at bounding box center [948, 350] width 86 height 32
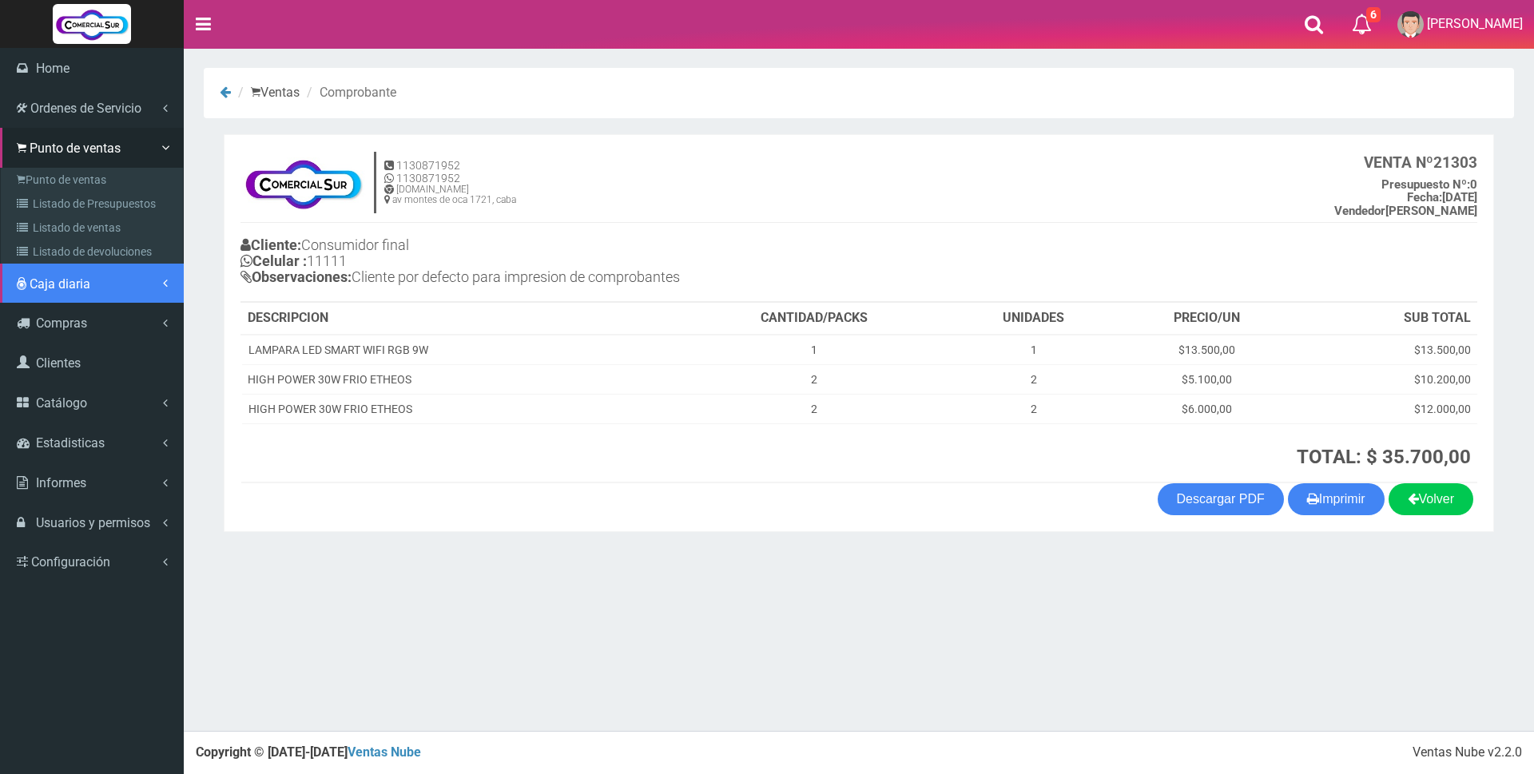
click at [62, 277] on span "Caja diaria" at bounding box center [60, 284] width 61 height 15
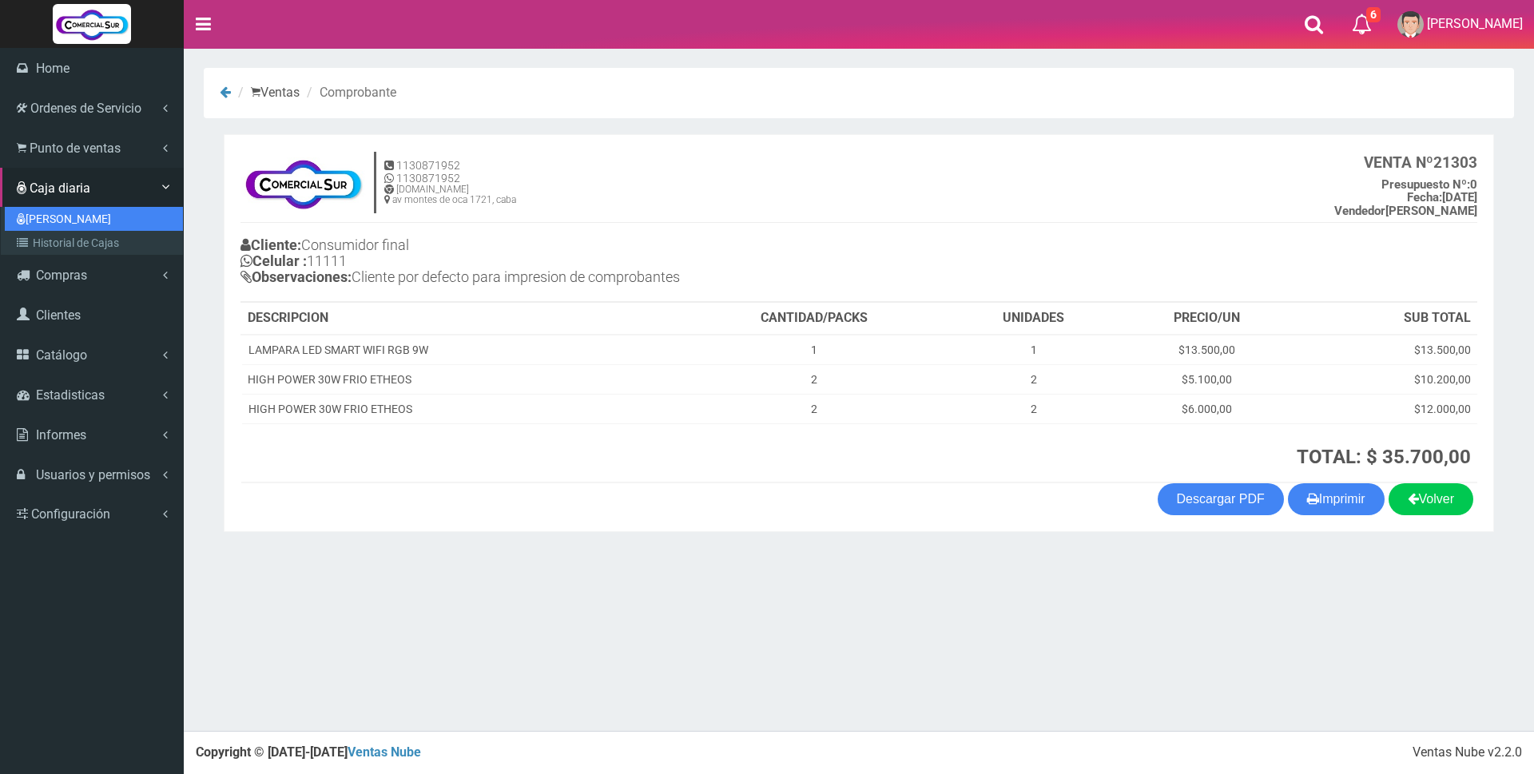
click at [60, 221] on link "[PERSON_NAME]" at bounding box center [94, 219] width 178 height 24
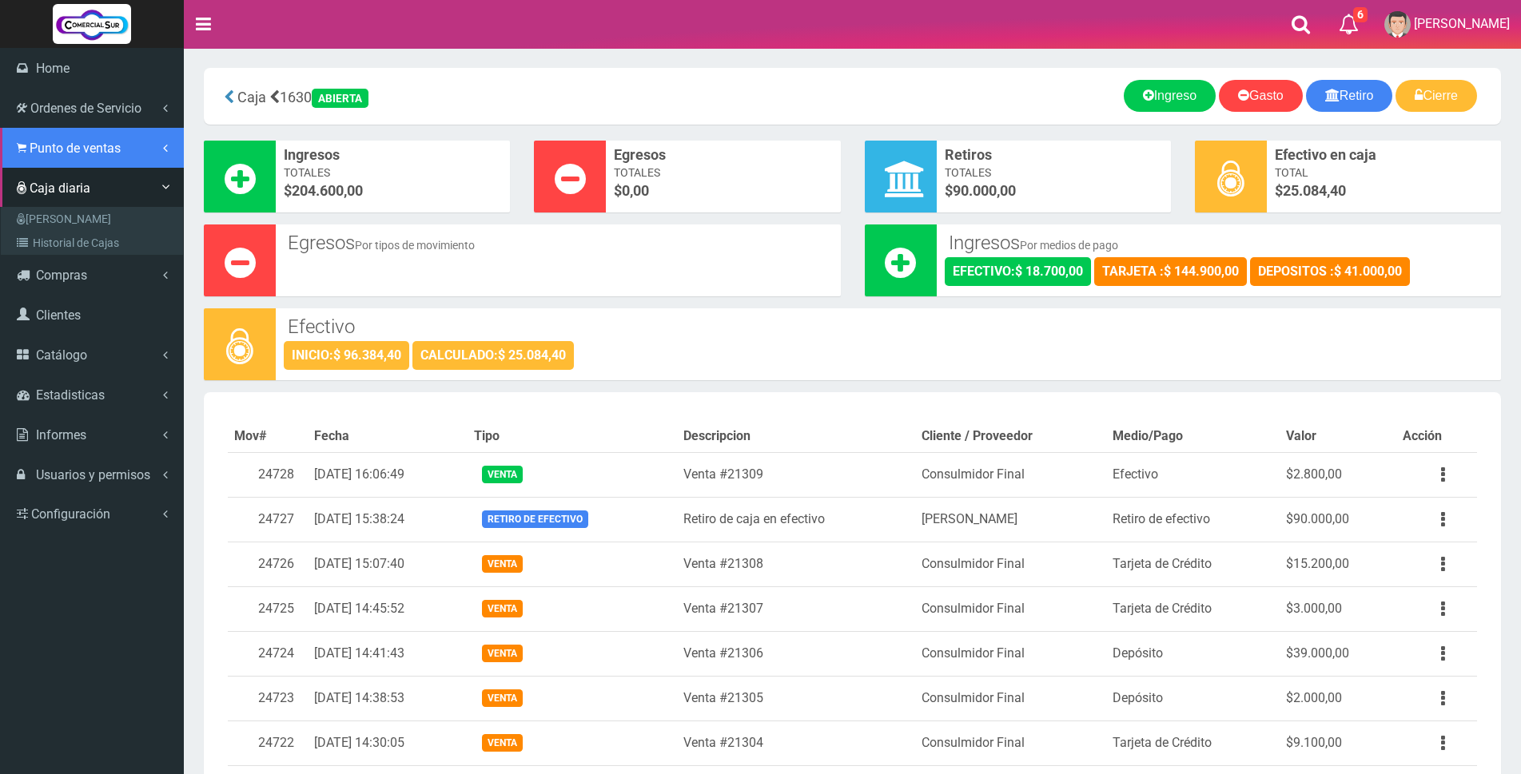
click at [54, 137] on link "Punto de ventas" at bounding box center [92, 148] width 184 height 40
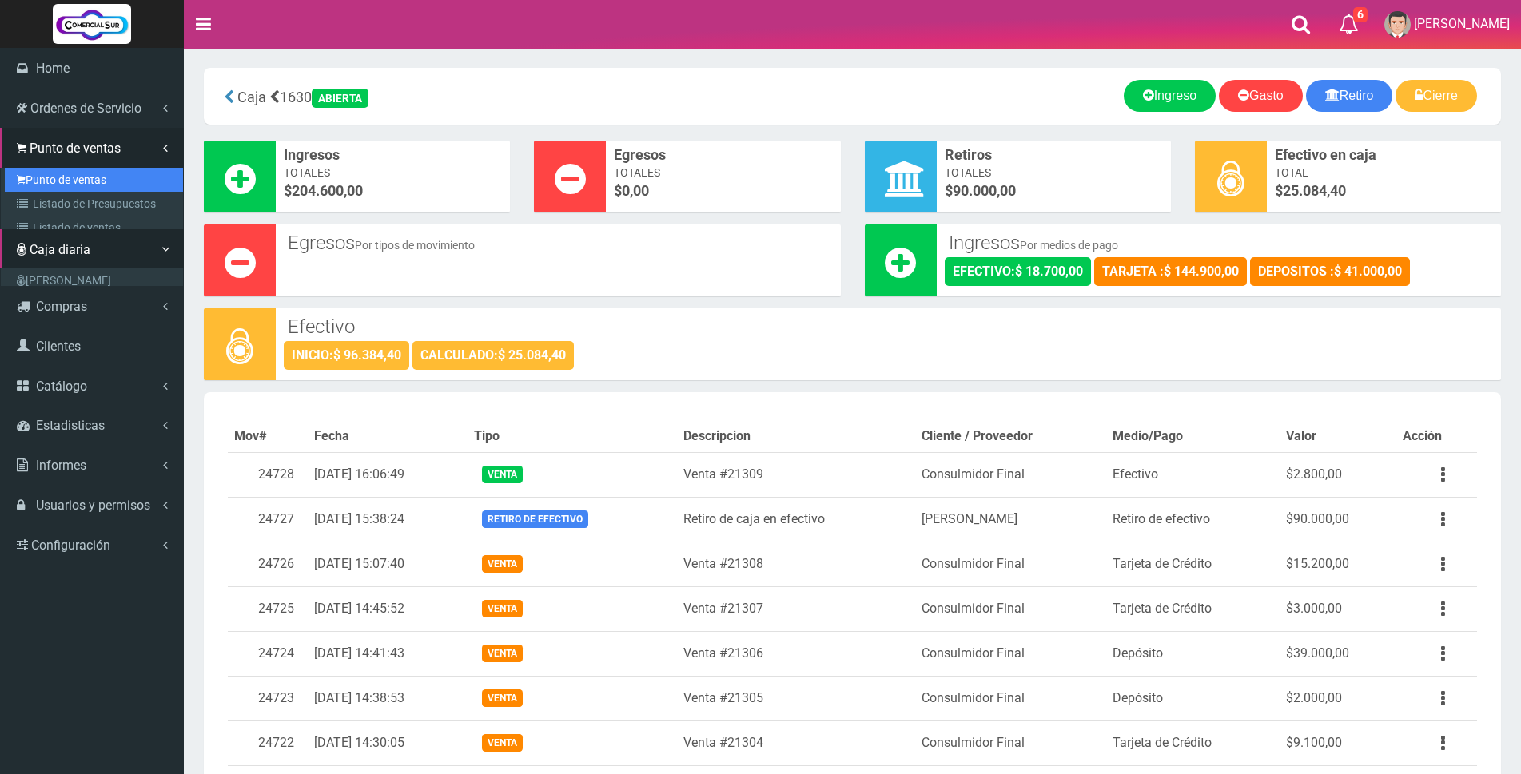
click at [68, 177] on link "Punto de ventas" at bounding box center [94, 180] width 178 height 24
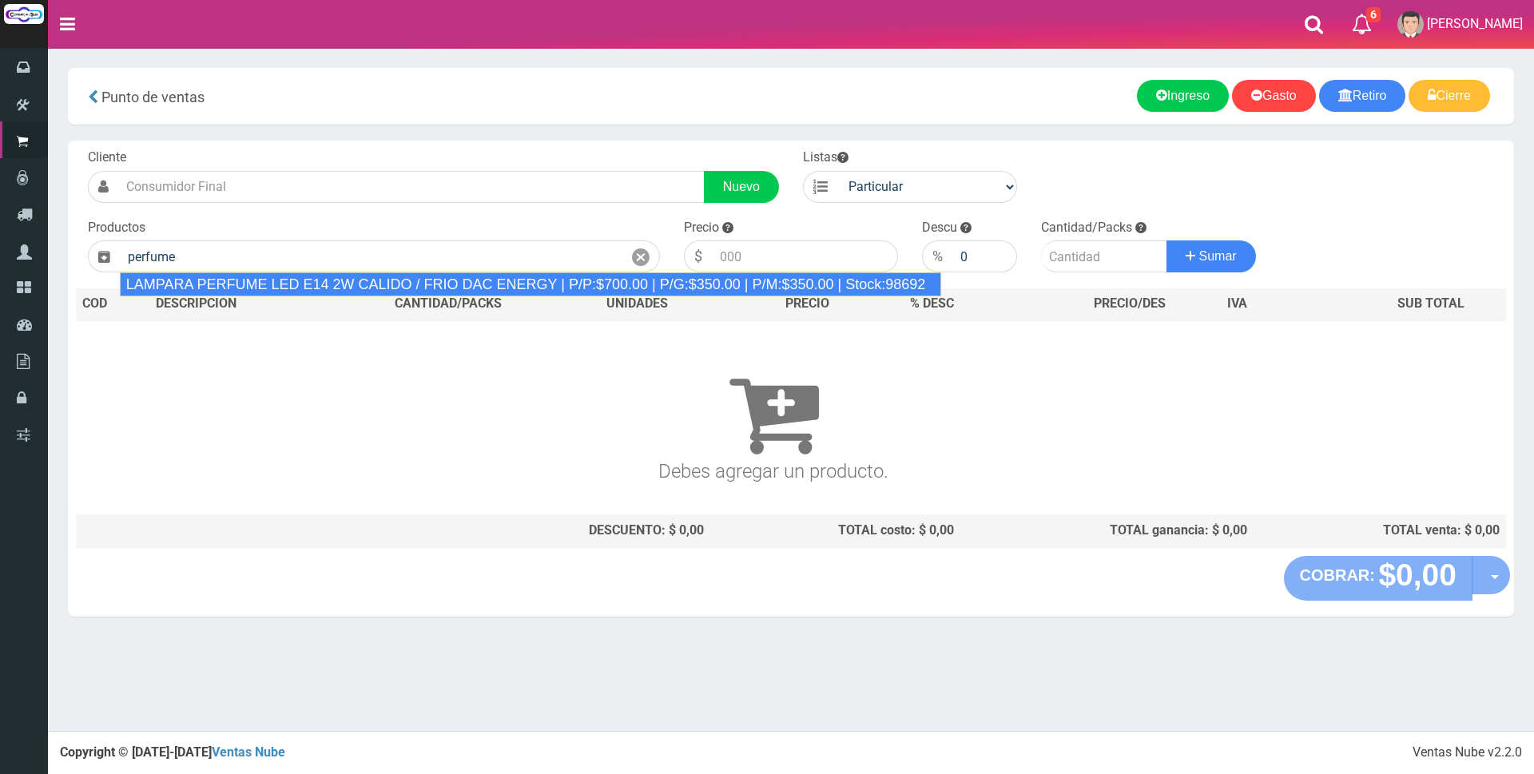
click at [365, 277] on div "LAMPARA PERFUME LED E14 2W CALIDO / FRIO DAC ENERGY | P/P:$700.00 | P/G:$350.00…" at bounding box center [531, 285] width 822 height 24
type input "LAMPARA PERFUME LED E14 2W CALIDO / FRIO DAC ENERGY | P/P:$700.00 | P/G:$350.00…"
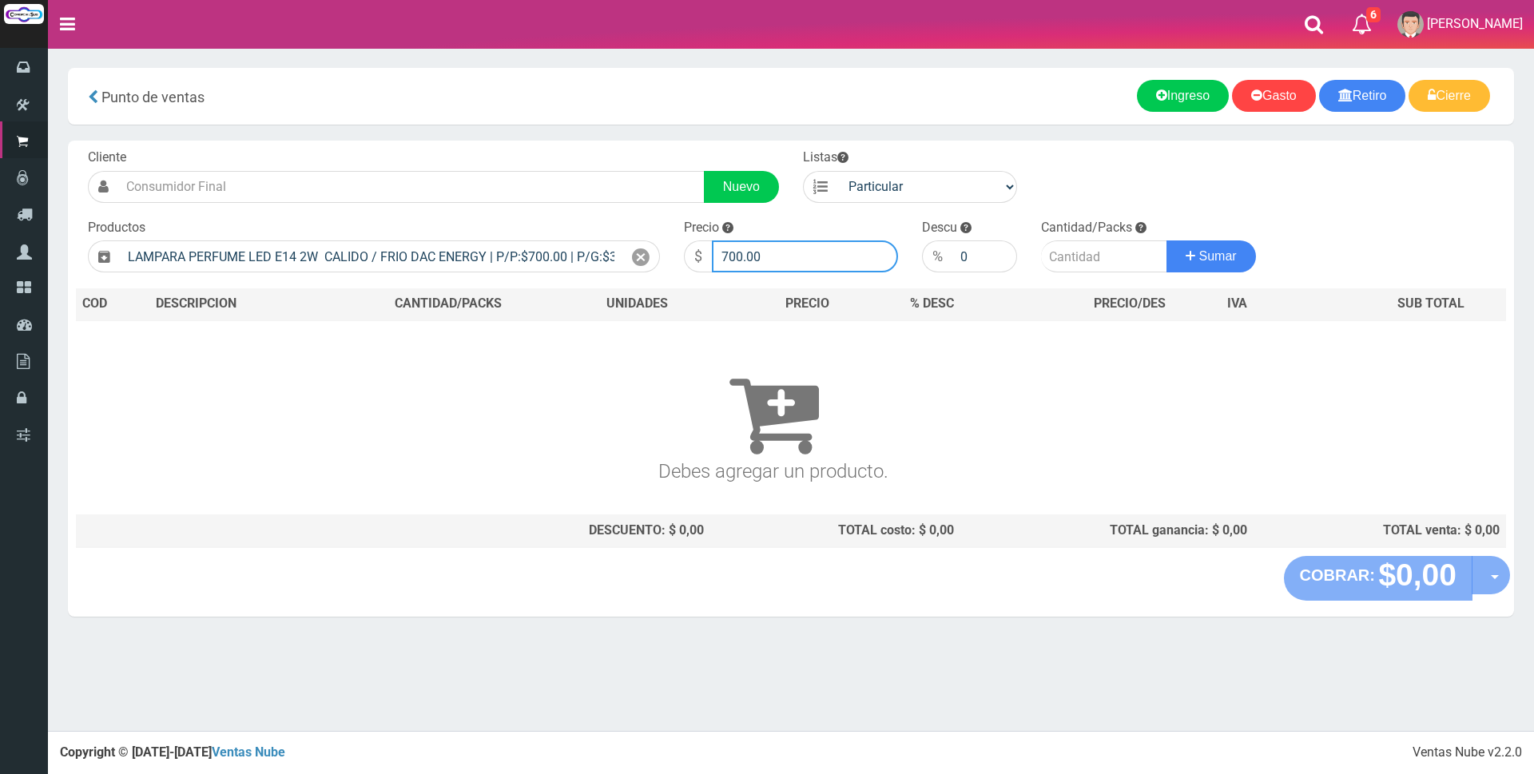
drag, startPoint x: 817, startPoint y: 253, endPoint x: 605, endPoint y: 220, distance: 214.3
click at [618, 149] on form "Cliente Nuevo Listas Particular Gremio Mayoristas" at bounding box center [791, 149] width 1430 height 0
type input "3000"
type input "1"
click at [1167, 241] on button "Sumar" at bounding box center [1212, 257] width 90 height 32
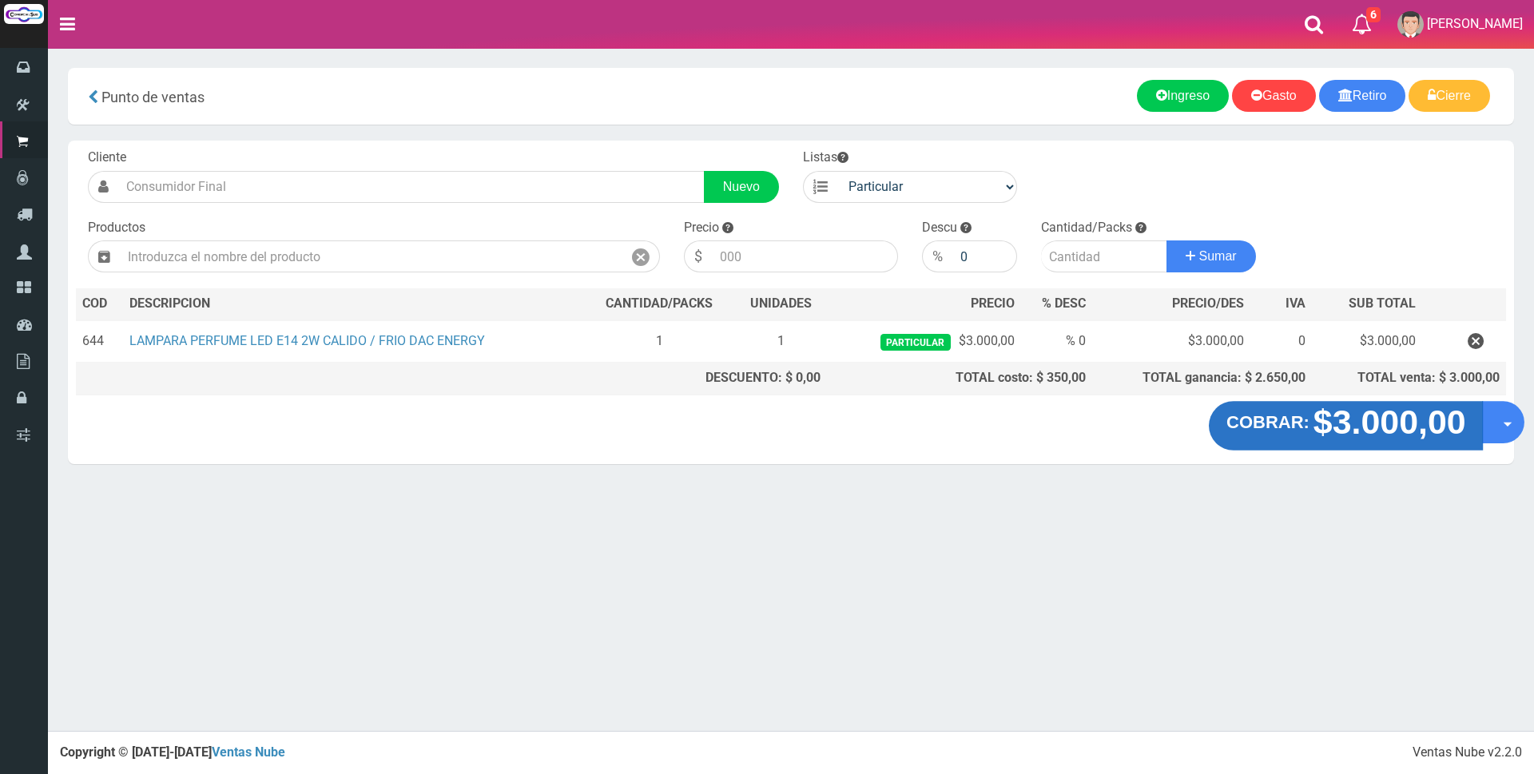
click at [1395, 423] on strong "$3.000,00" at bounding box center [1389, 423] width 153 height 38
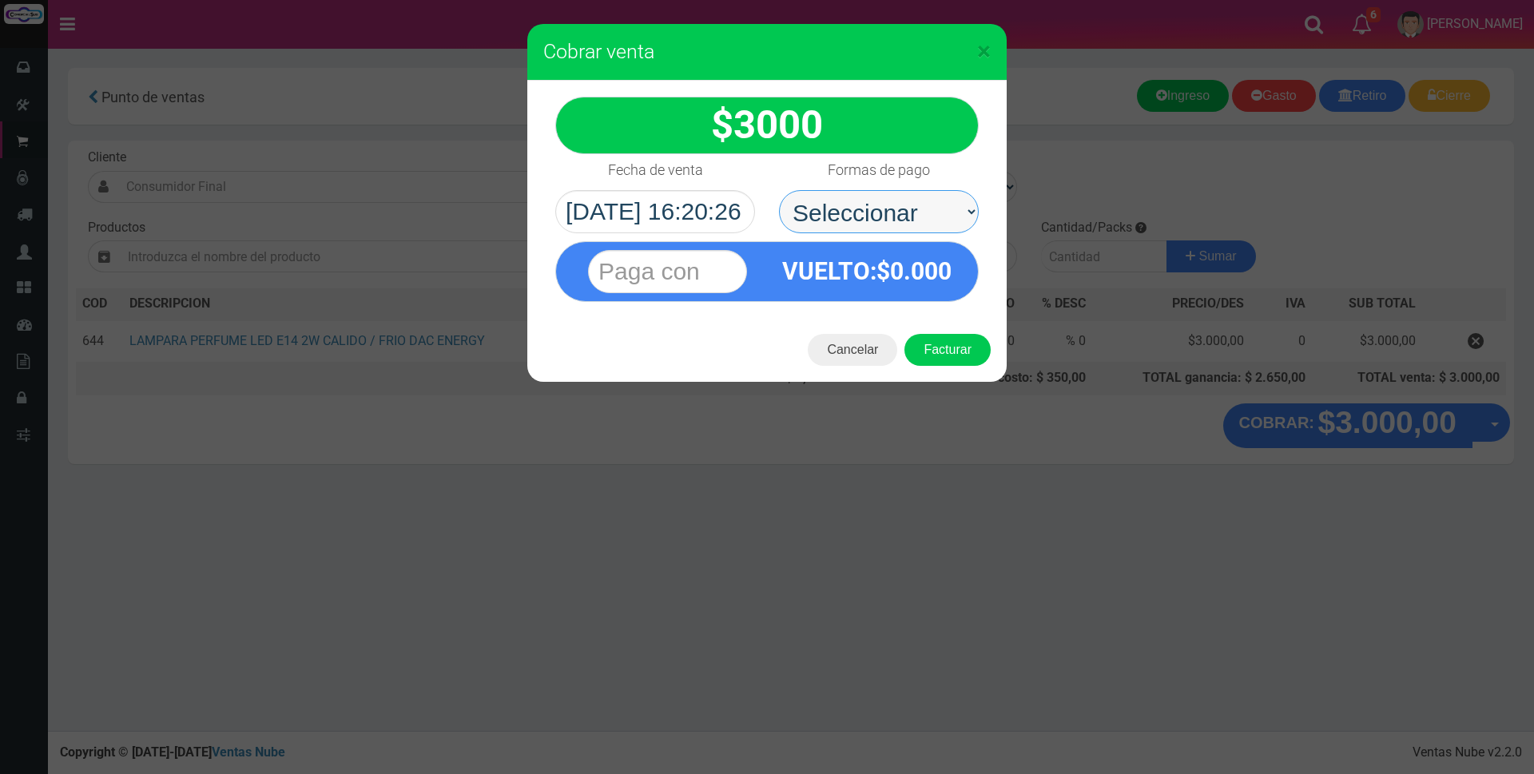
click at [895, 208] on select "Seleccionar Efectivo Tarjeta de Crédito Depósito Débito" at bounding box center [879, 211] width 200 height 43
select select "Efectivo"
click at [779, 190] on select "Seleccionar Efectivo Tarjeta de Crédito Depósito Débito" at bounding box center [879, 211] width 200 height 43
click at [667, 277] on input "text" at bounding box center [667, 271] width 159 height 43
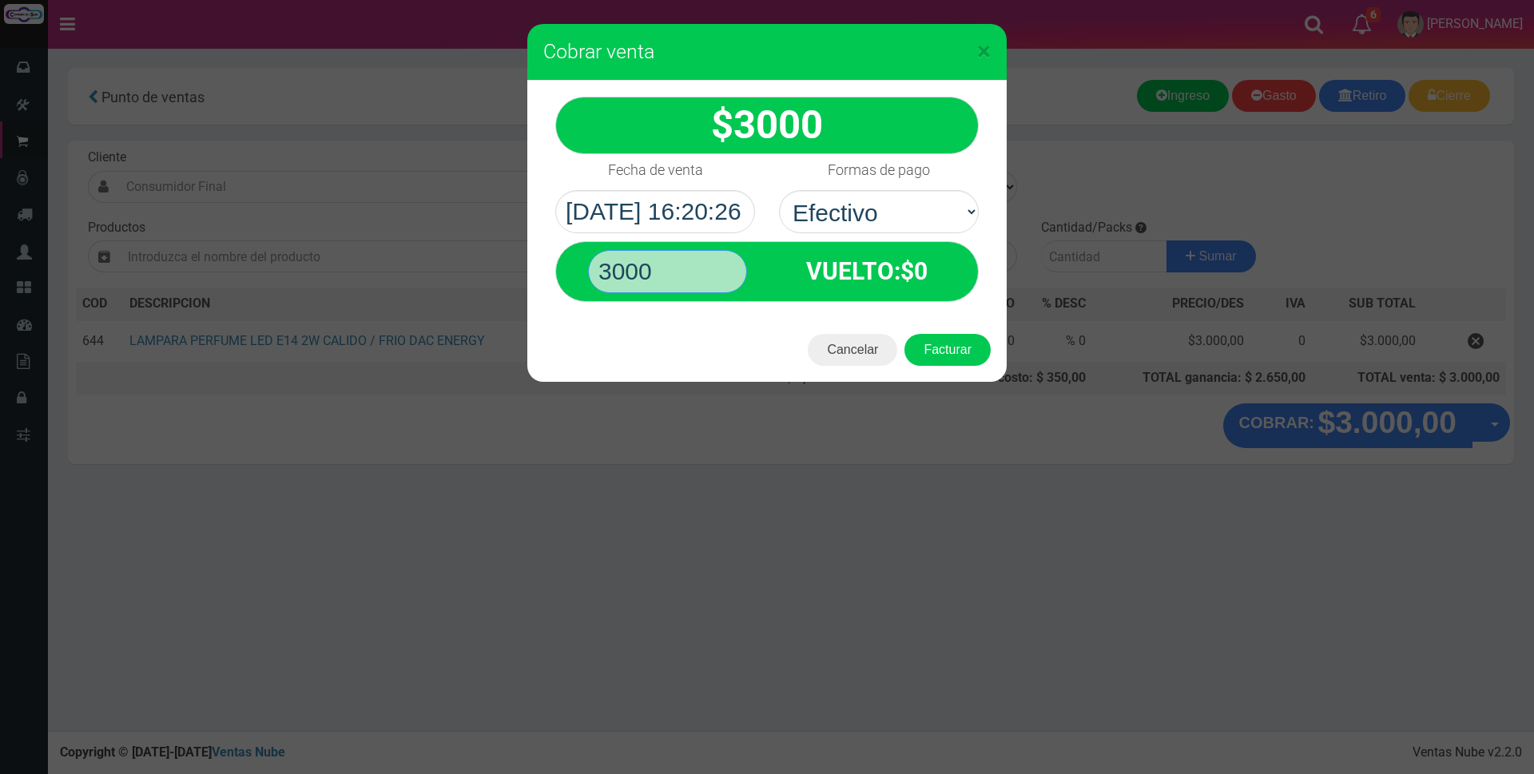
type input "3000"
click at [905, 334] on button "Facturar" at bounding box center [948, 350] width 86 height 32
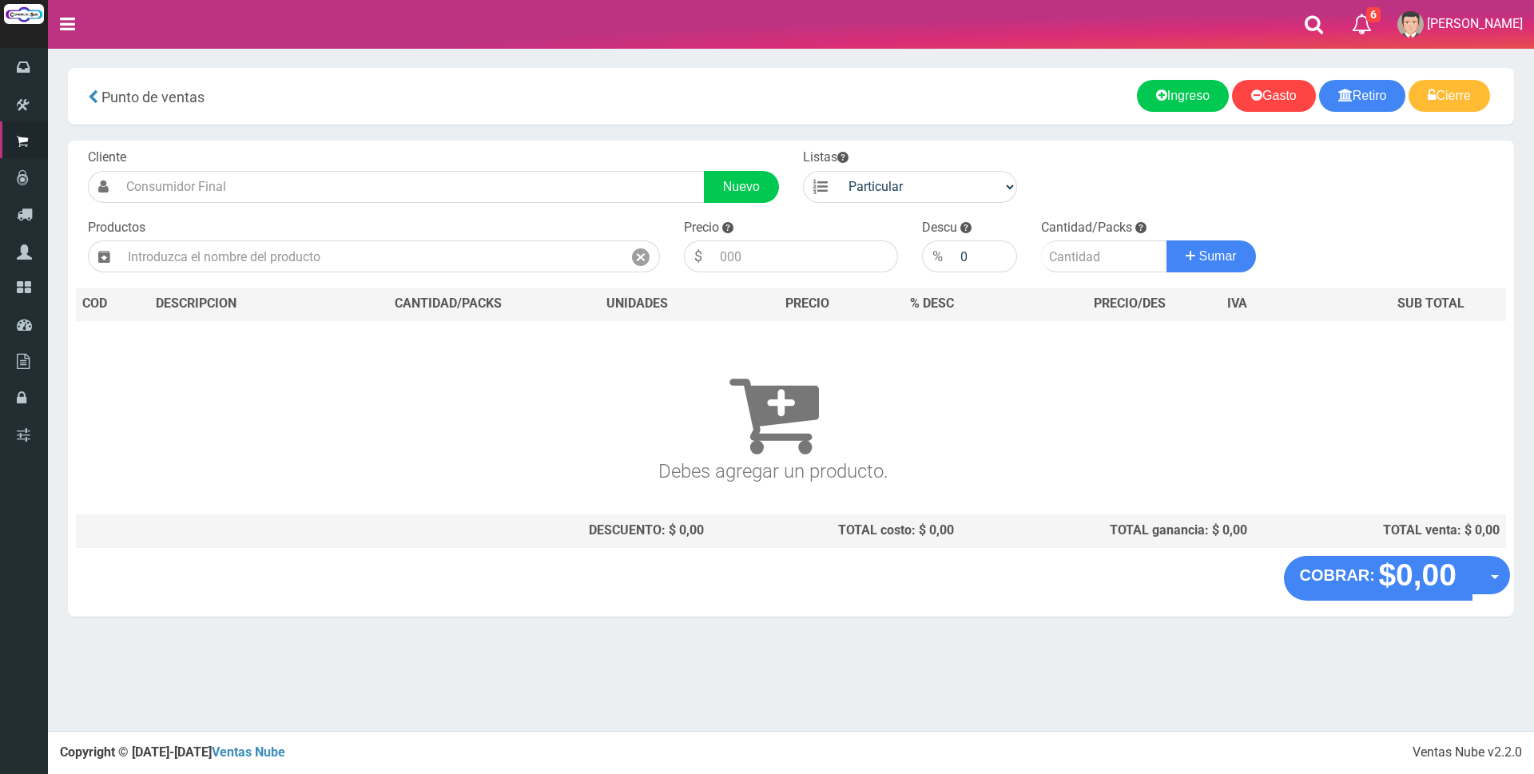
click at [988, 62] on section "× Titulo del Msj texto Mas Texto Cancelar Aceptar Punto de ventas Ingreso" at bounding box center [791, 350] width 1486 height 605
click at [496, 261] on input "text" at bounding box center [371, 257] width 503 height 32
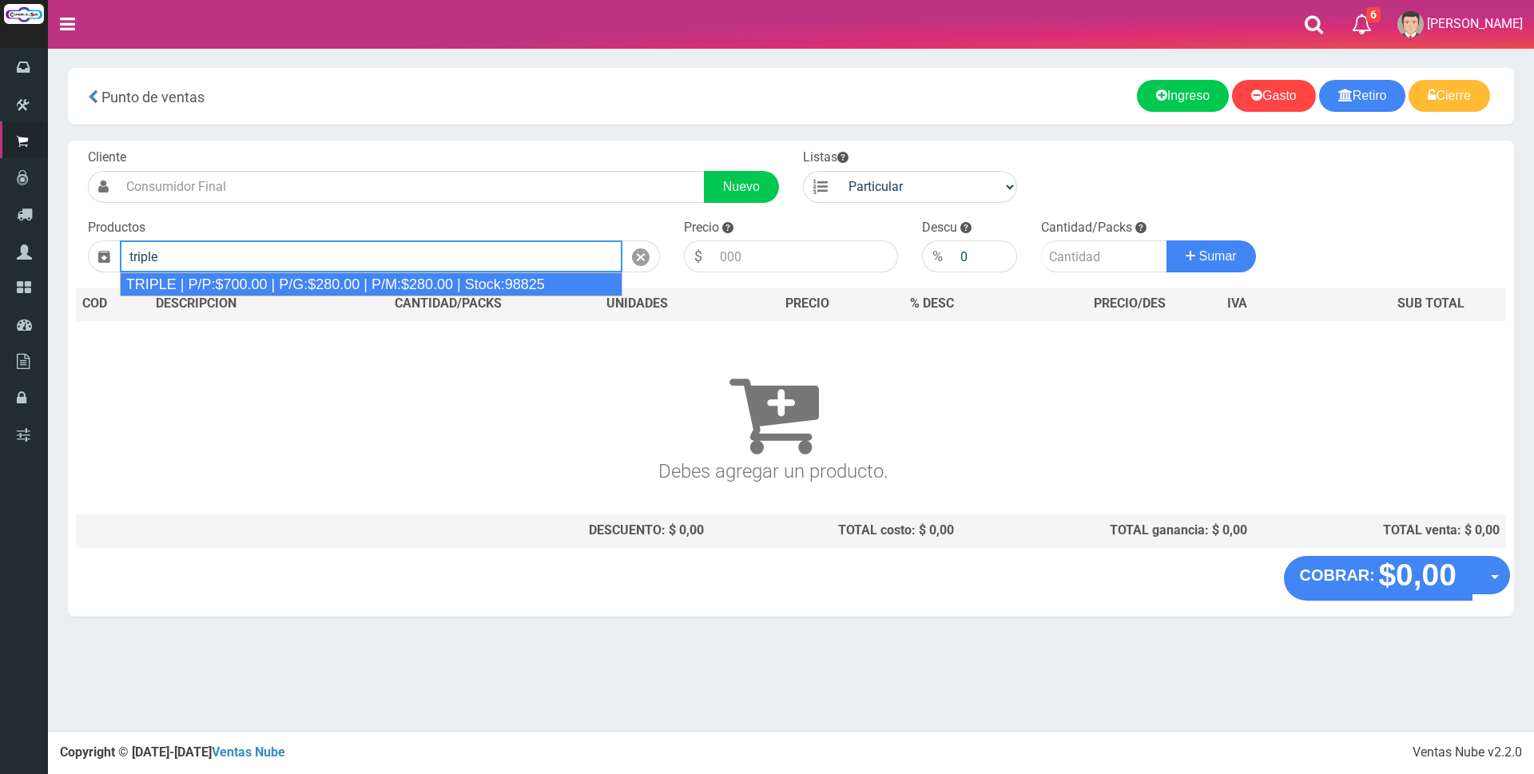
click at [381, 281] on div "TRIPLE | P/P:$700.00 | P/G:$280.00 | P/M:$280.00 | Stock:98825" at bounding box center [371, 285] width 503 height 24
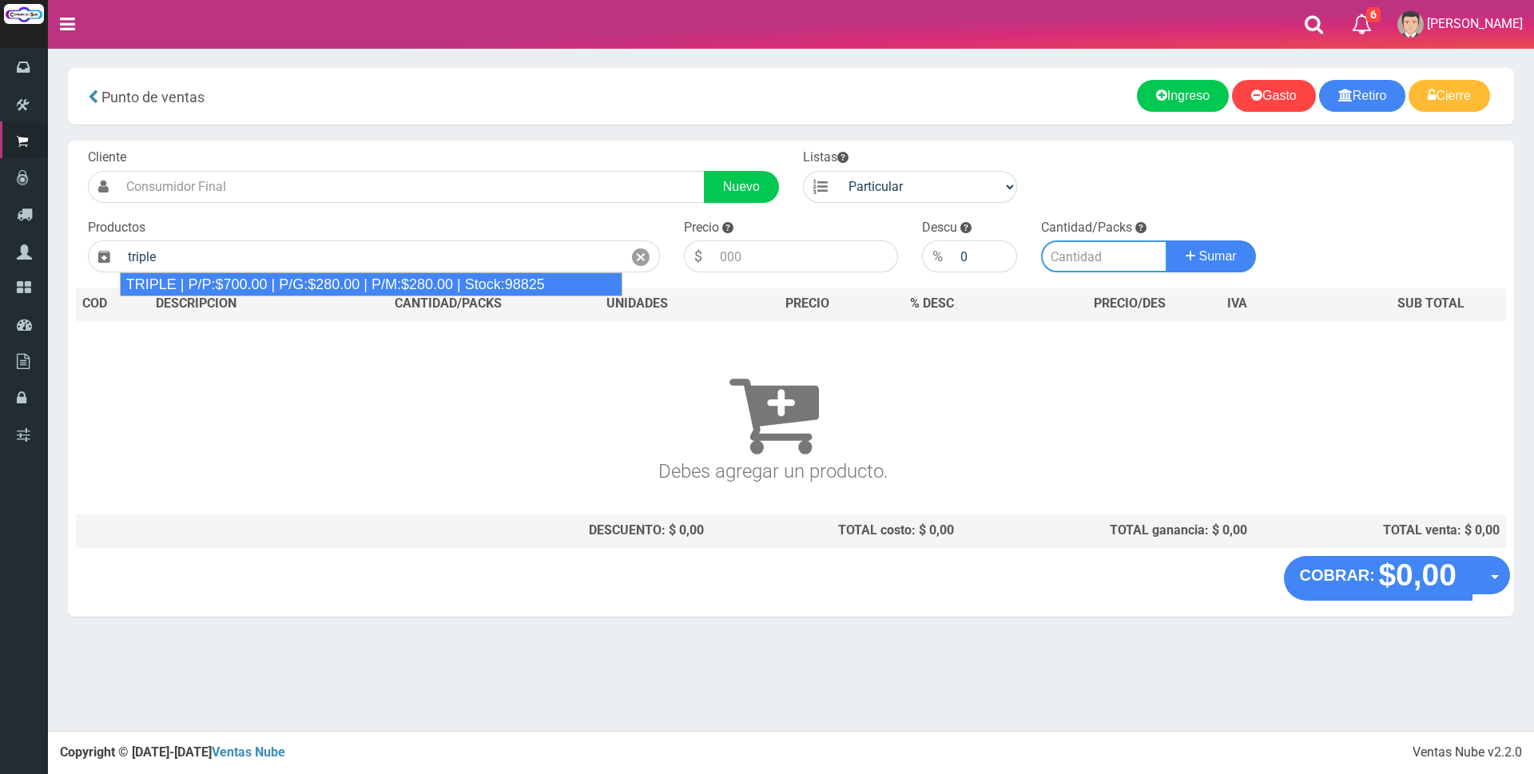
type input "TRIPLE | P/P:$700.00 | P/G:$280.00 | P/M:$280.00 | Stock:98825"
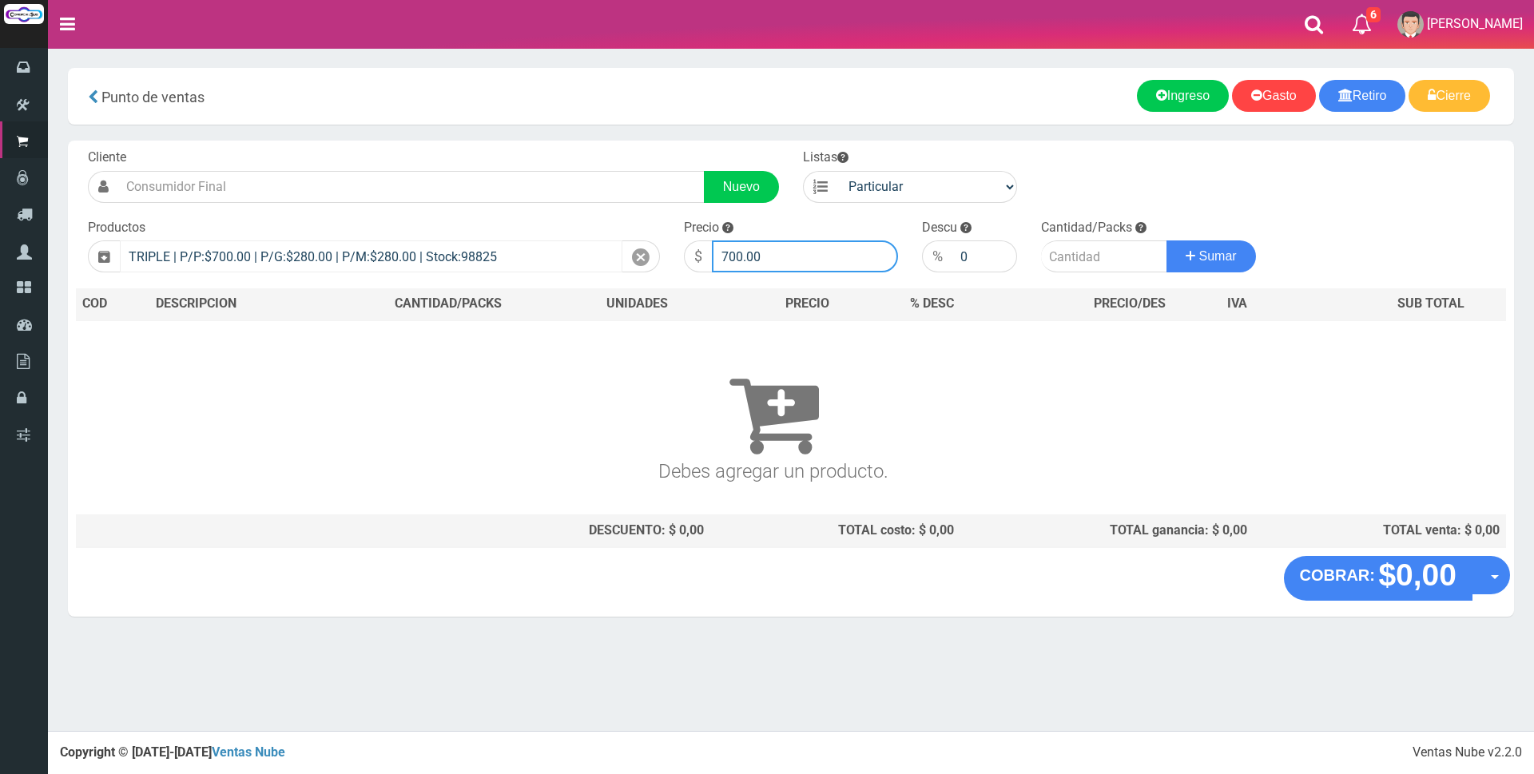
drag, startPoint x: 794, startPoint y: 264, endPoint x: 468, endPoint y: 264, distance: 325.3
click at [472, 149] on form "Cliente Nuevo Listas Particular Gremio Mayoristas" at bounding box center [791, 149] width 1430 height 0
type input "3900"
type input "1"
click at [1167, 241] on button "Sumar" at bounding box center [1212, 257] width 90 height 32
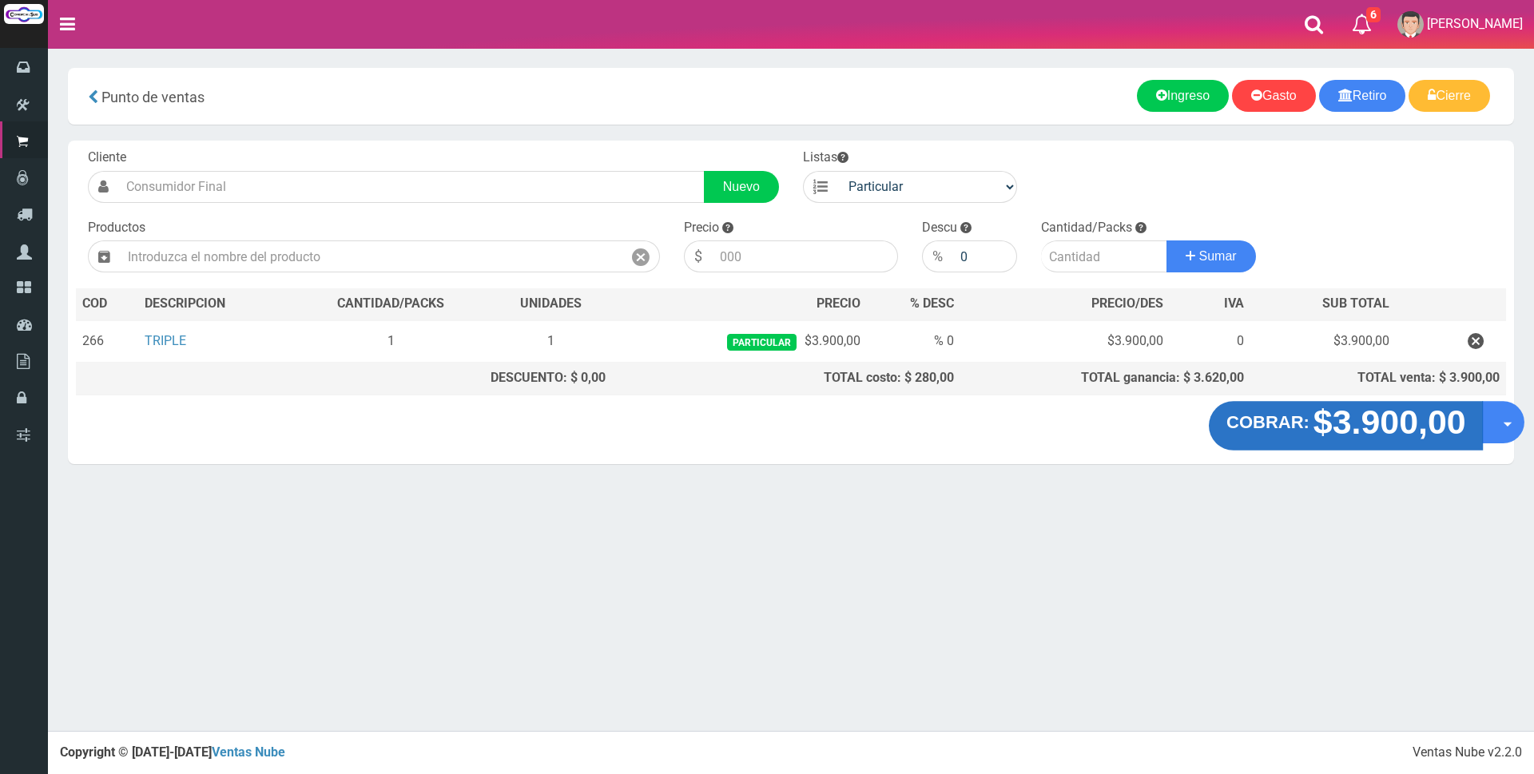
click at [1379, 433] on strong "$3.900,00" at bounding box center [1389, 423] width 153 height 38
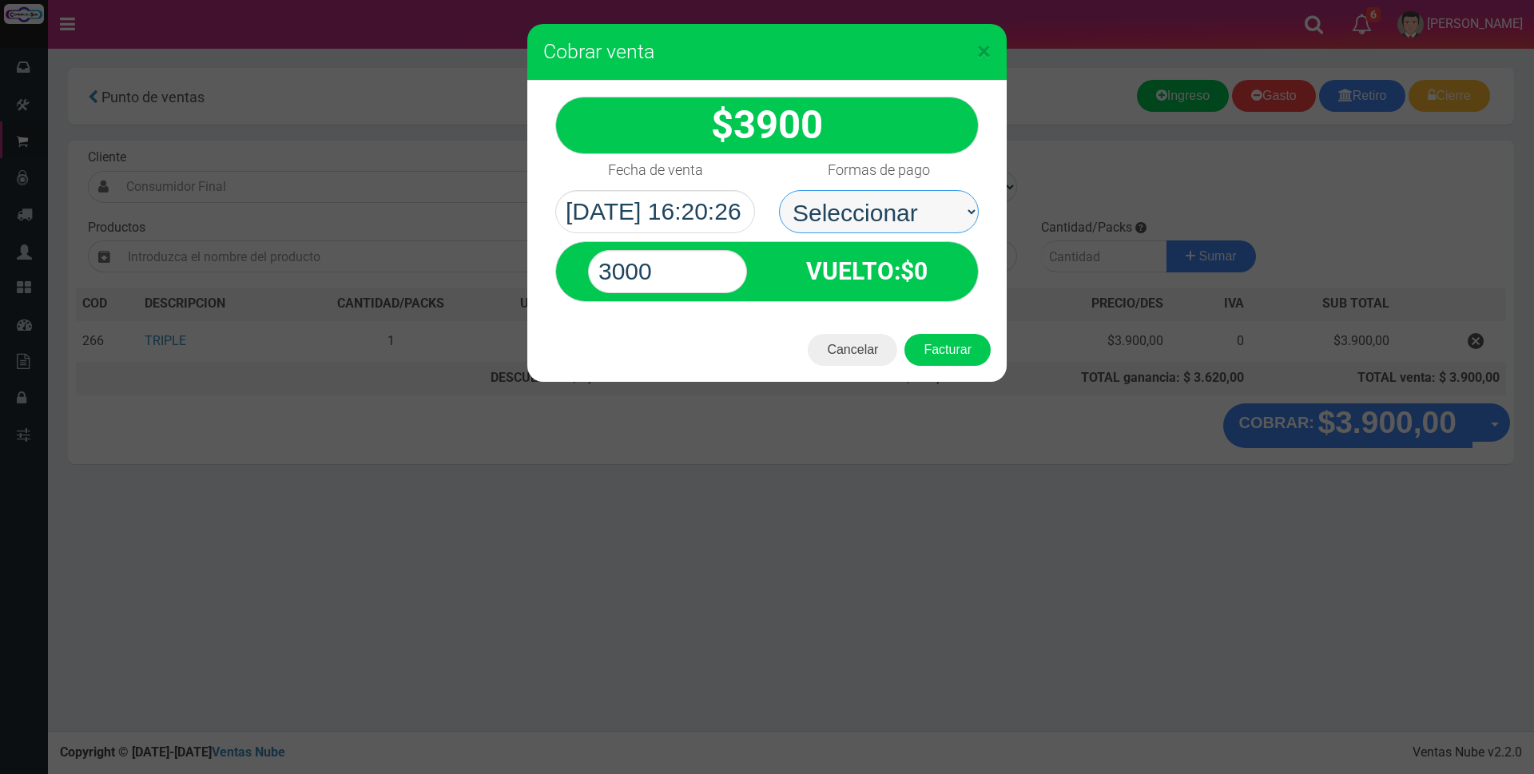
click at [892, 205] on select "Seleccionar Efectivo Tarjeta de Crédito Depósito Débito" at bounding box center [879, 211] width 200 height 43
select select "Tarjeta de Crédito"
click at [779, 190] on select "Seleccionar Efectivo Tarjeta de Crédito Depósito Débito" at bounding box center [879, 211] width 200 height 43
drag, startPoint x: 678, startPoint y: 272, endPoint x: 429, endPoint y: 237, distance: 251.0
click at [448, 251] on div "× Cobrar venta 3900" at bounding box center [767, 387] width 1534 height 774
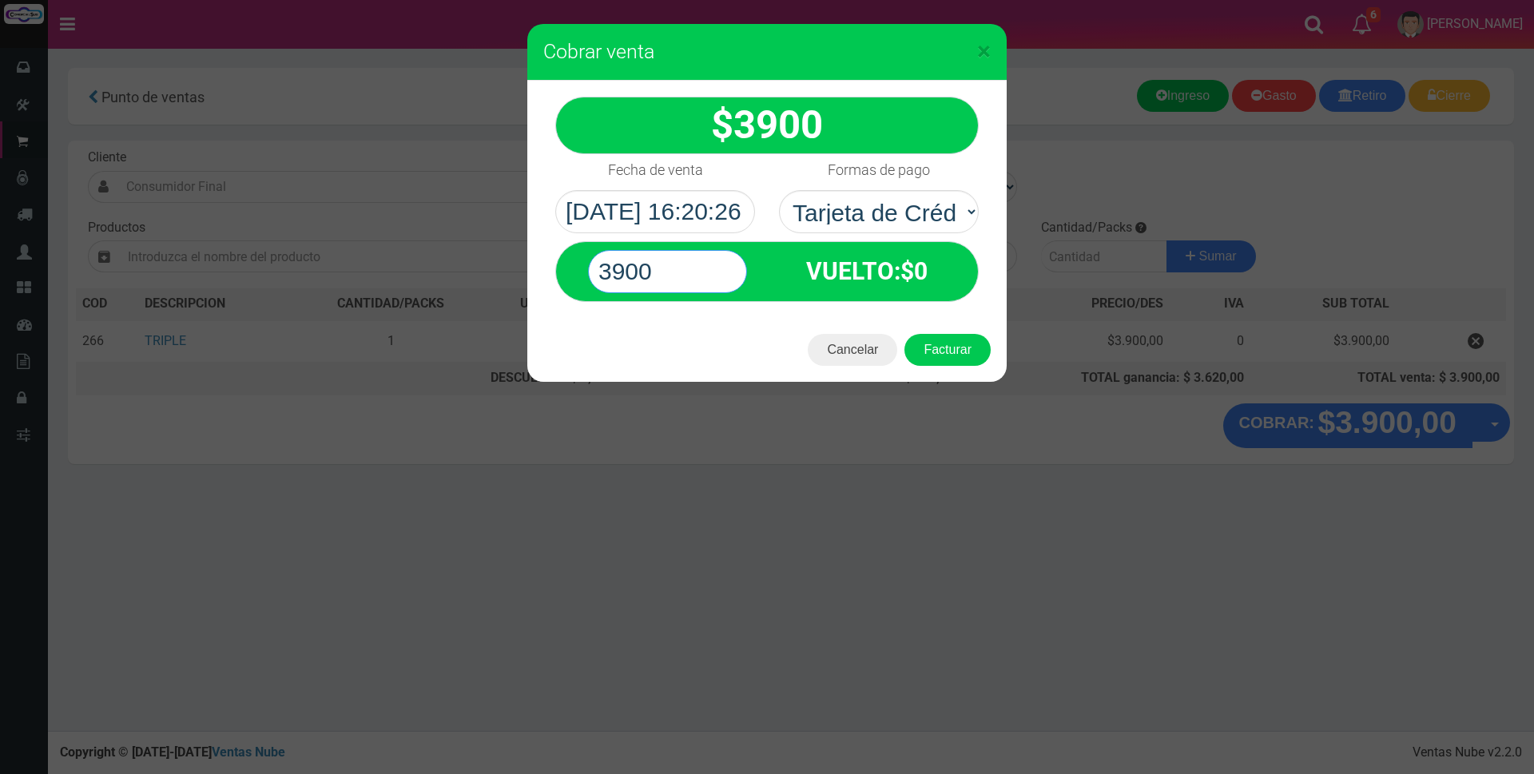
type input "3900"
click at [905, 334] on button "Facturar" at bounding box center [948, 350] width 86 height 32
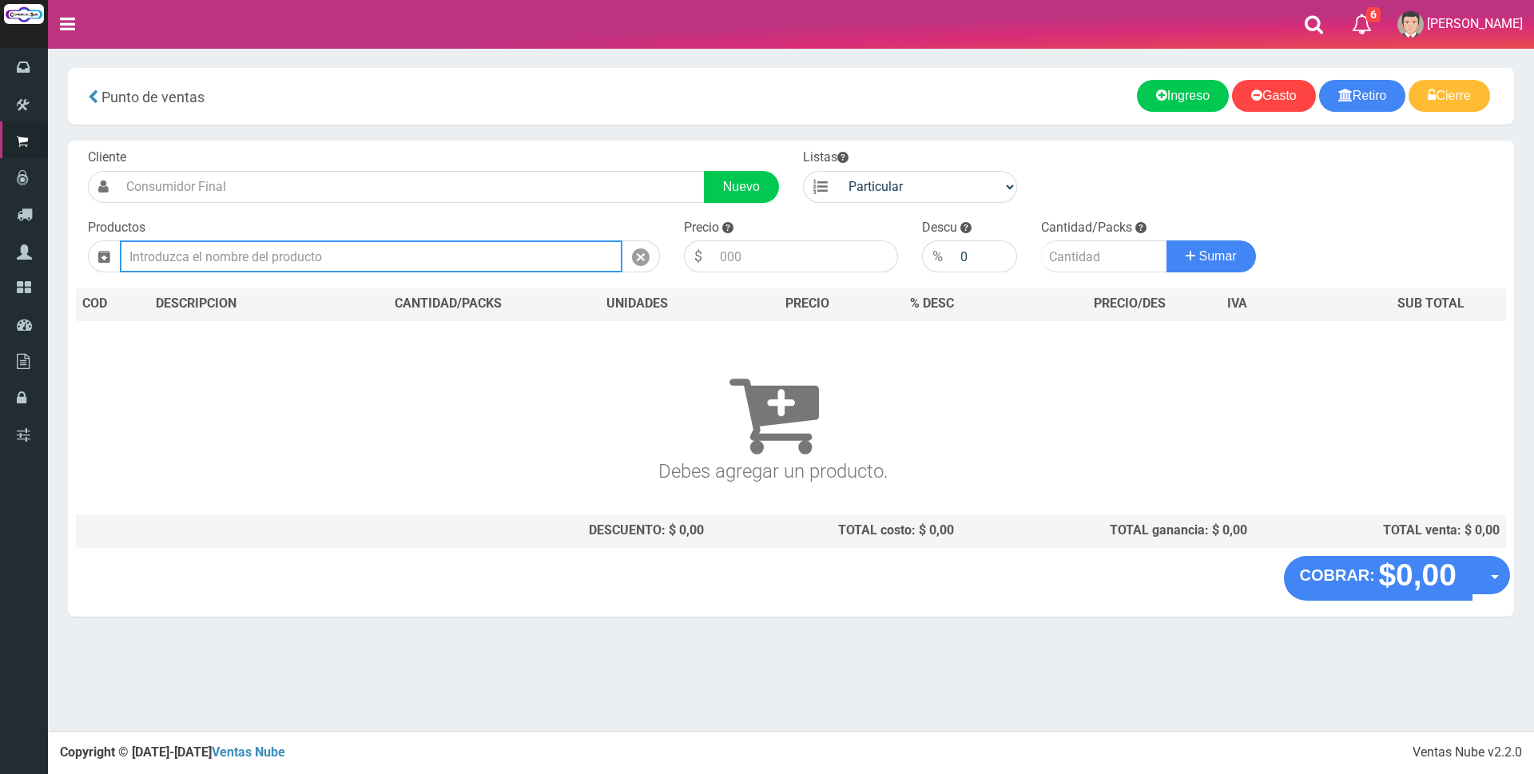
click at [320, 269] on input "text" at bounding box center [371, 257] width 503 height 32
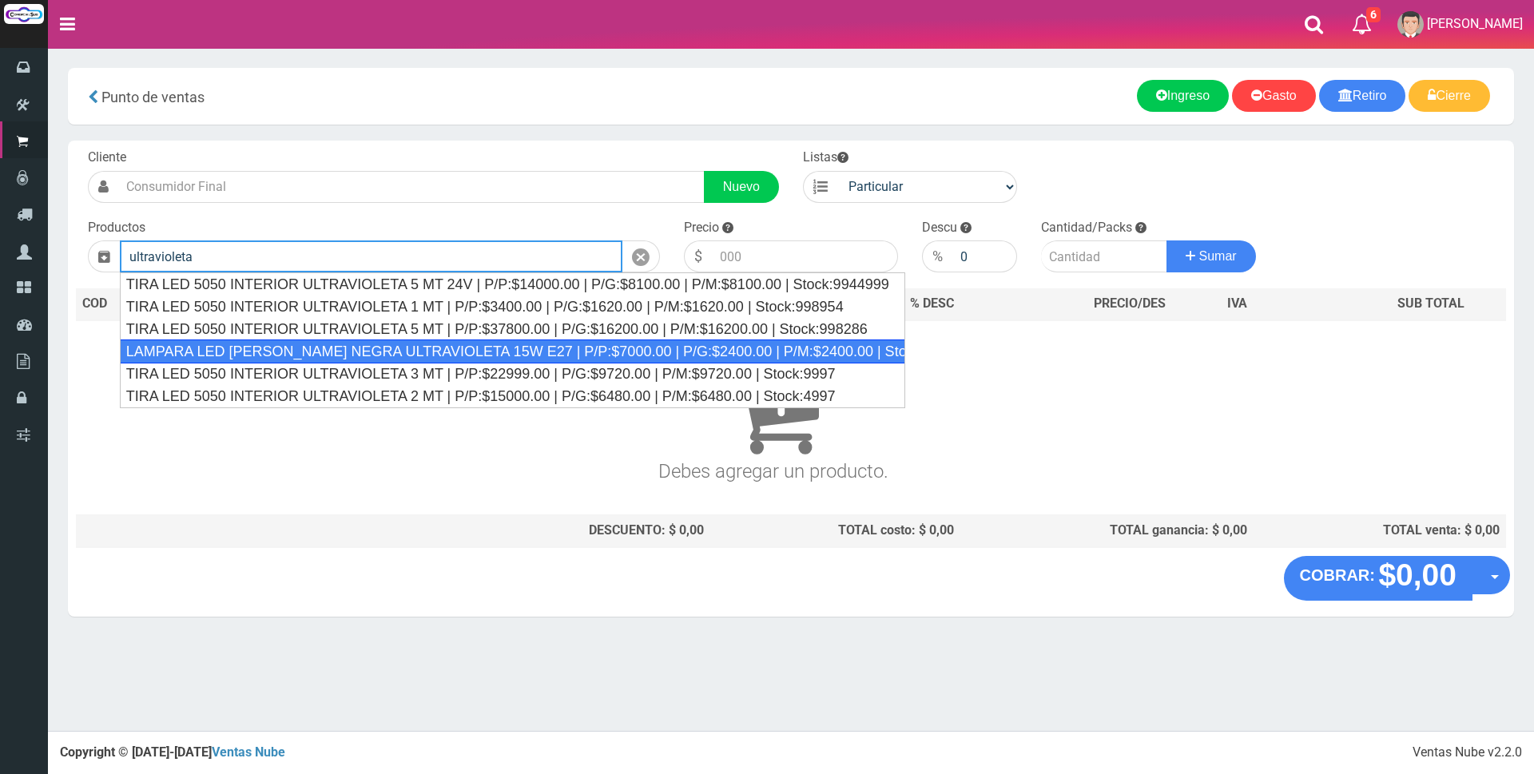
click at [332, 362] on div "LAMPARA LED LUZ NEGRA ULTRAVIOLETA 15W E27 | P/P:$7000.00 | P/G:$2400.00 | P/M:…" at bounding box center [513, 352] width 786 height 24
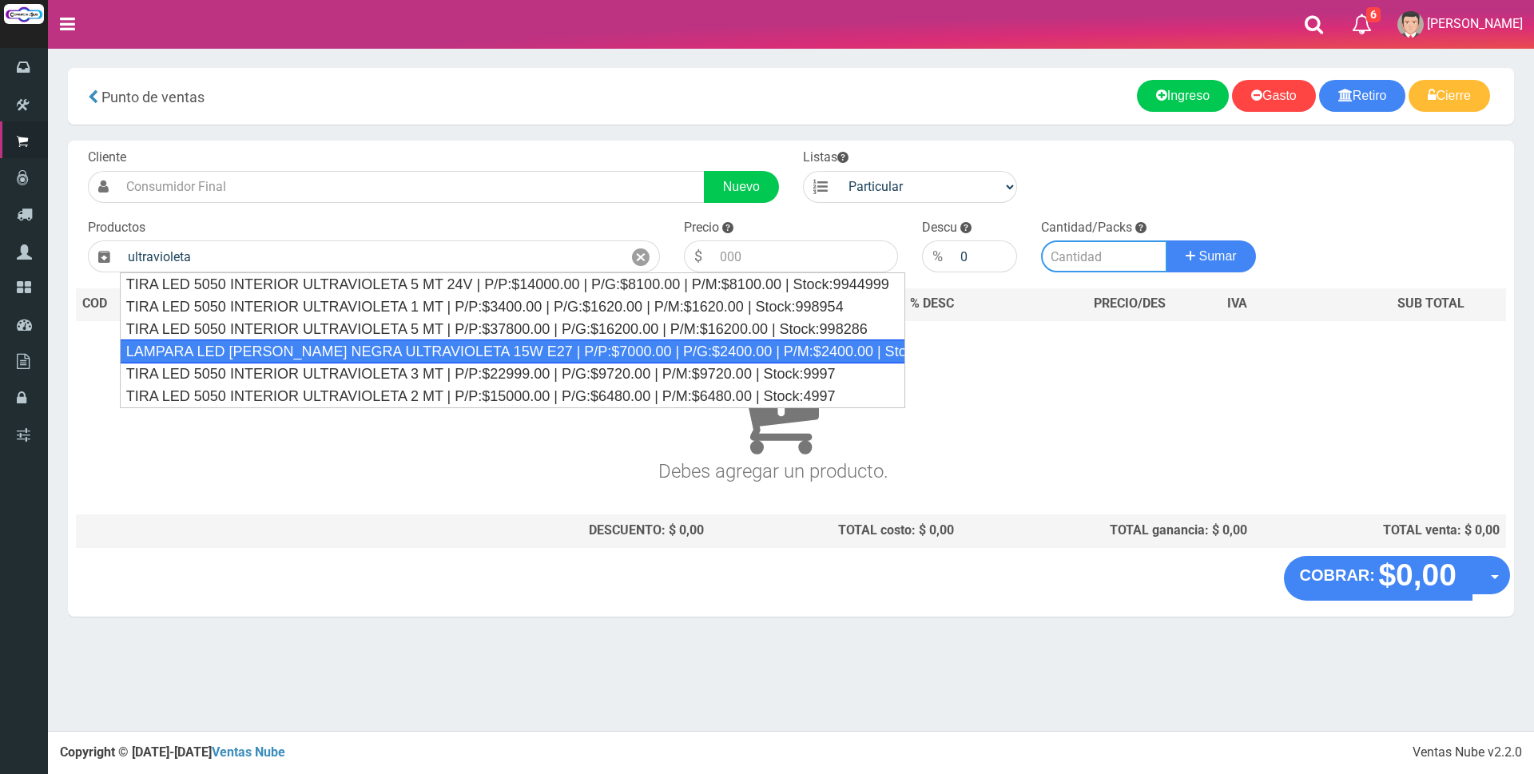
type input "LAMPARA LED LUZ NEGRA ULTRAVIOLETA 15W E27 | P/P:$7000.00 | P/G:$2400.00 | P/M:…"
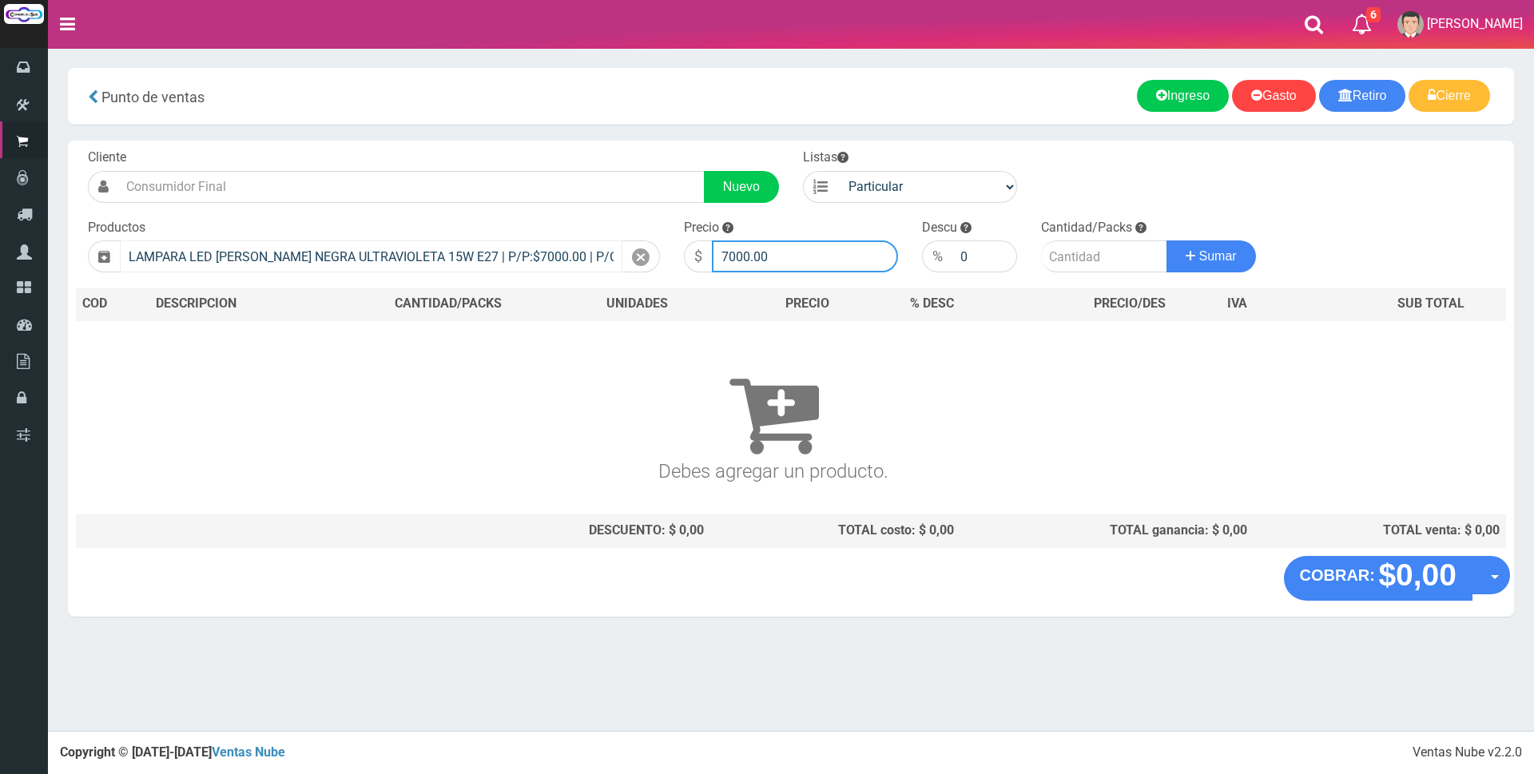
drag, startPoint x: 806, startPoint y: 249, endPoint x: 581, endPoint y: 251, distance: 224.6
click at [581, 149] on form "Cliente Nuevo Listas Particular Gremio Mayoristas" at bounding box center [791, 149] width 1430 height 0
type input "7200"
type input "4"
click at [1167, 241] on button "Sumar" at bounding box center [1212, 257] width 90 height 32
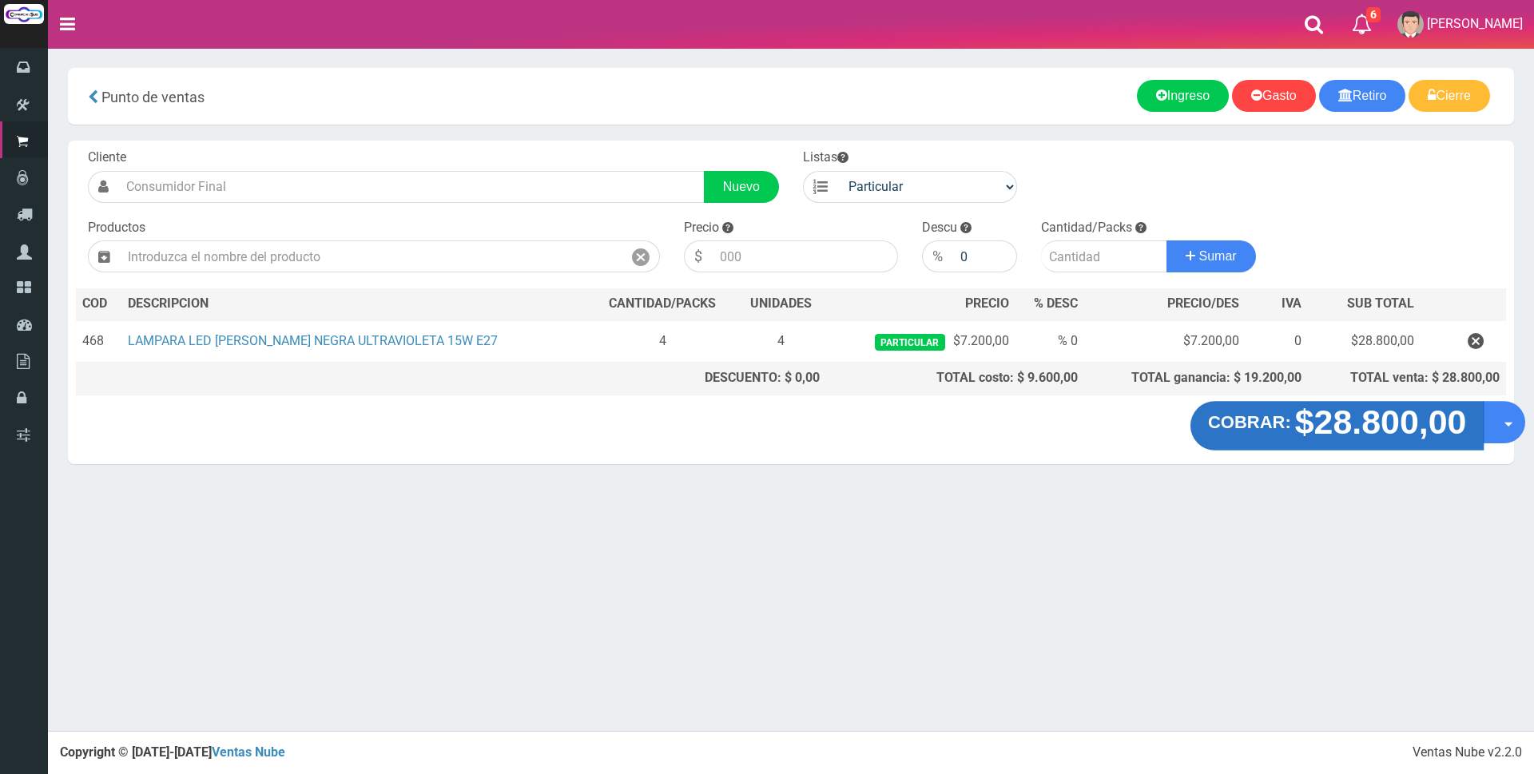
click at [1354, 430] on strong "$28.800,00" at bounding box center [1381, 423] width 172 height 38
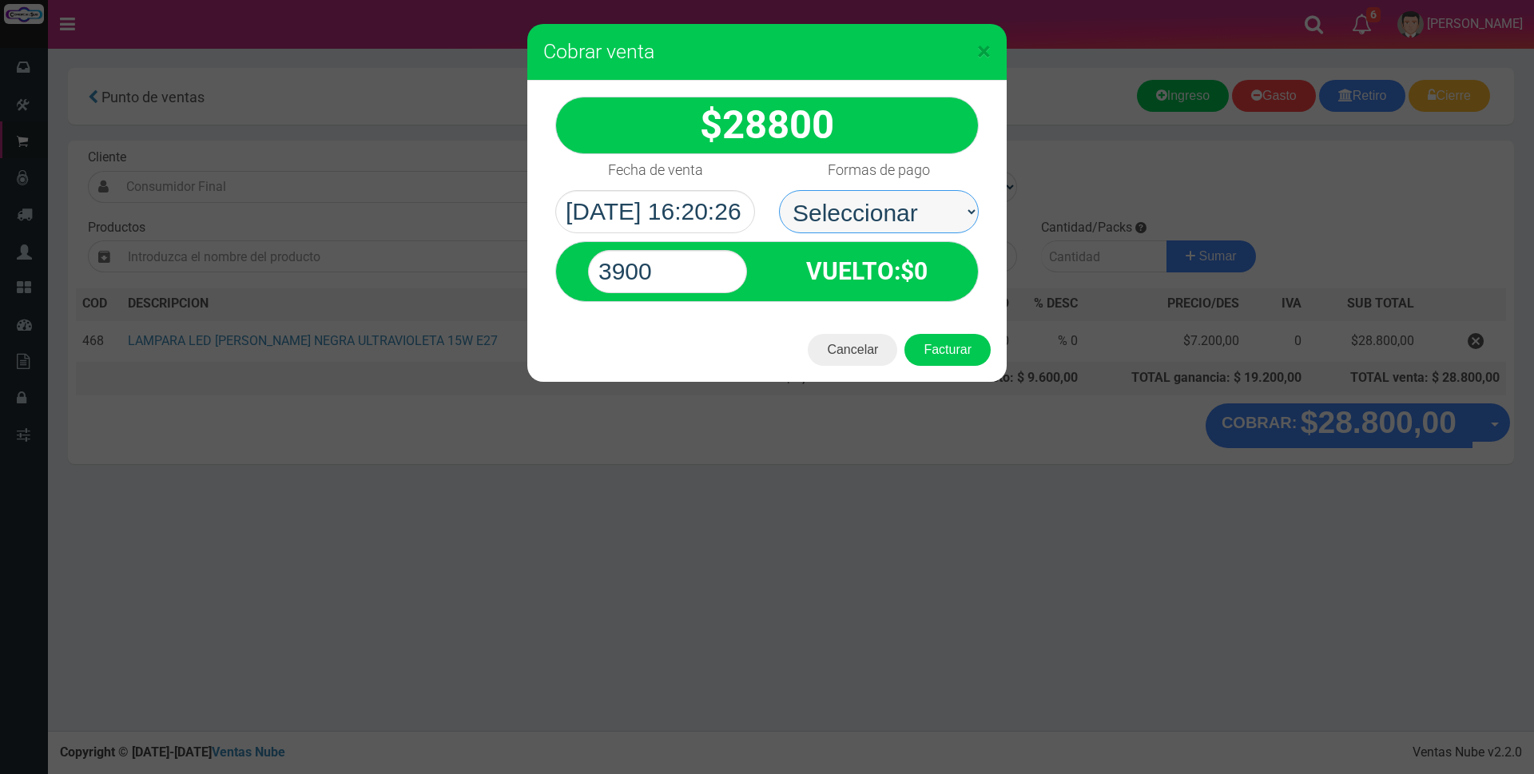
click at [913, 213] on select "Seleccionar Efectivo Tarjeta de Crédito Depósito Débito" at bounding box center [879, 211] width 200 height 43
select select "Tarjeta de Crédito"
click at [779, 190] on select "Seleccionar Efectivo Tarjeta de Crédito Depósito Débito" at bounding box center [879, 211] width 200 height 43
drag, startPoint x: 686, startPoint y: 276, endPoint x: 416, endPoint y: 276, distance: 270.1
click at [416, 276] on div "× Cobrar venta 28800" at bounding box center [767, 387] width 1534 height 774
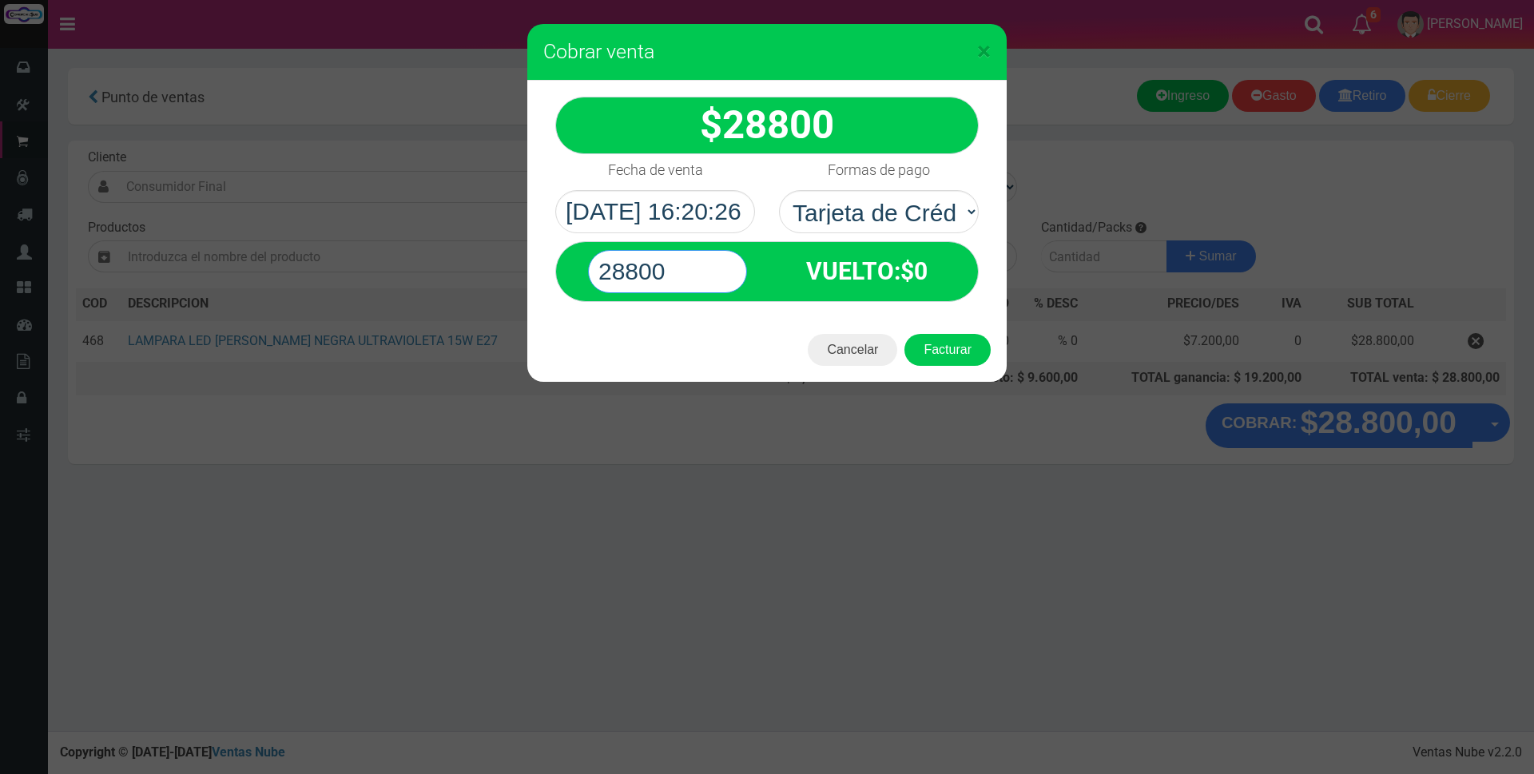
type input "28800"
click at [905, 334] on button "Facturar" at bounding box center [948, 350] width 86 height 32
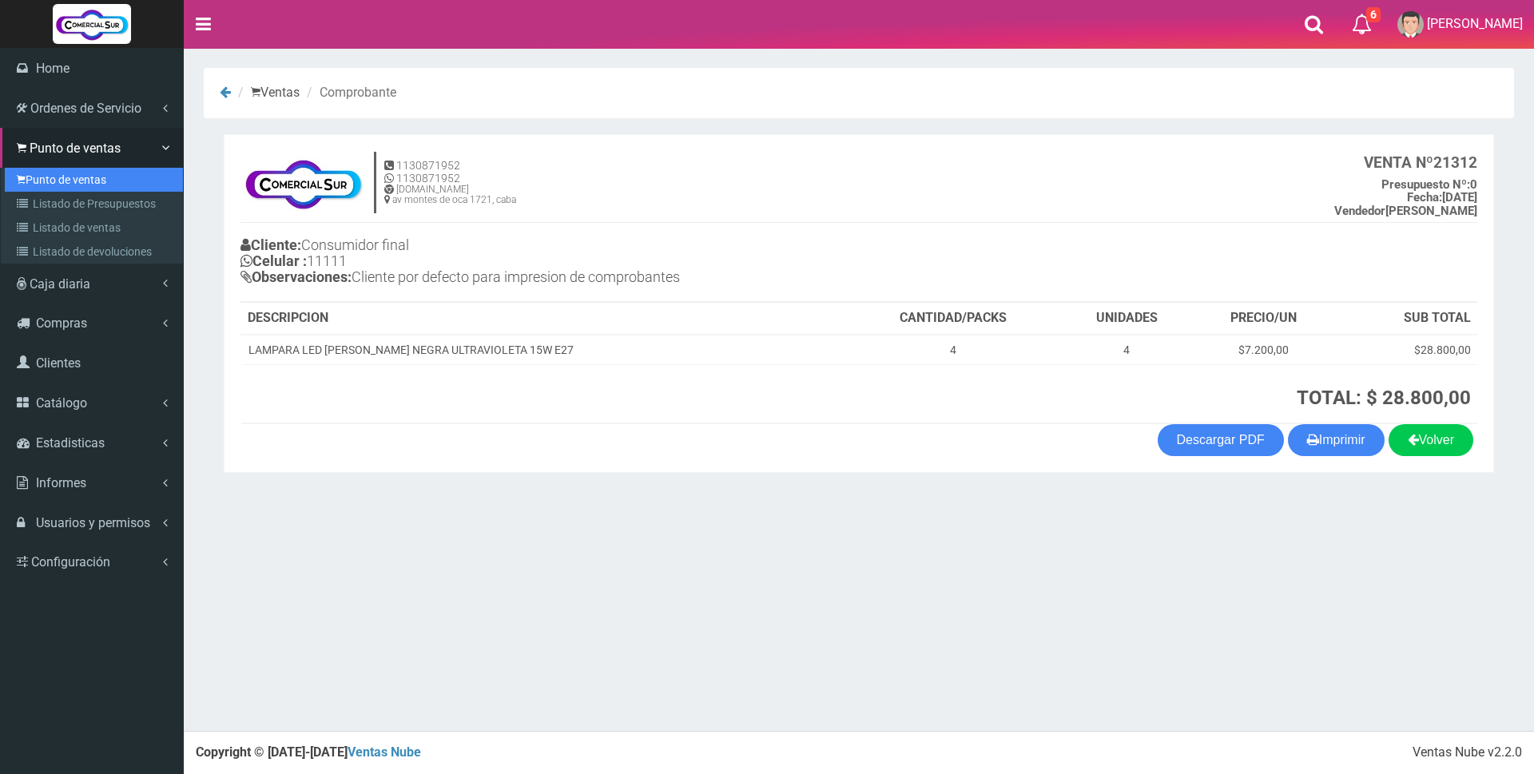
click at [62, 168] on link "Punto de ventas" at bounding box center [94, 180] width 178 height 24
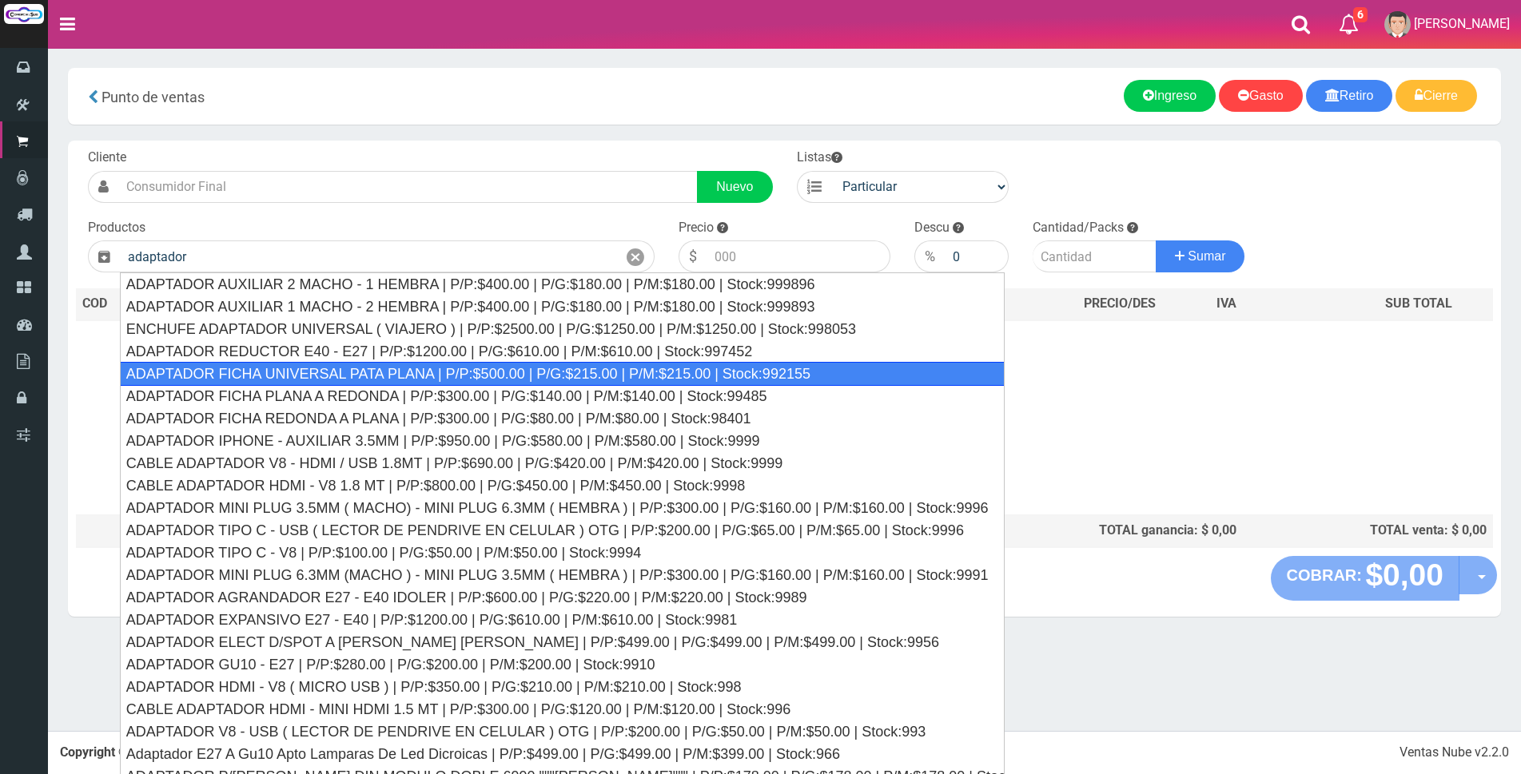
click at [412, 376] on div "ADAPTADOR FICHA UNIVERSAL PATA PLANA | P/P:$500.00 | P/G:$215.00 | P/M:$215.00 …" at bounding box center [562, 374] width 885 height 24
type input "ADAPTADOR FICHA UNIVERSAL PATA PLANA | P/P:$500.00 | P/G:$215.00 | P/M:$215.00 …"
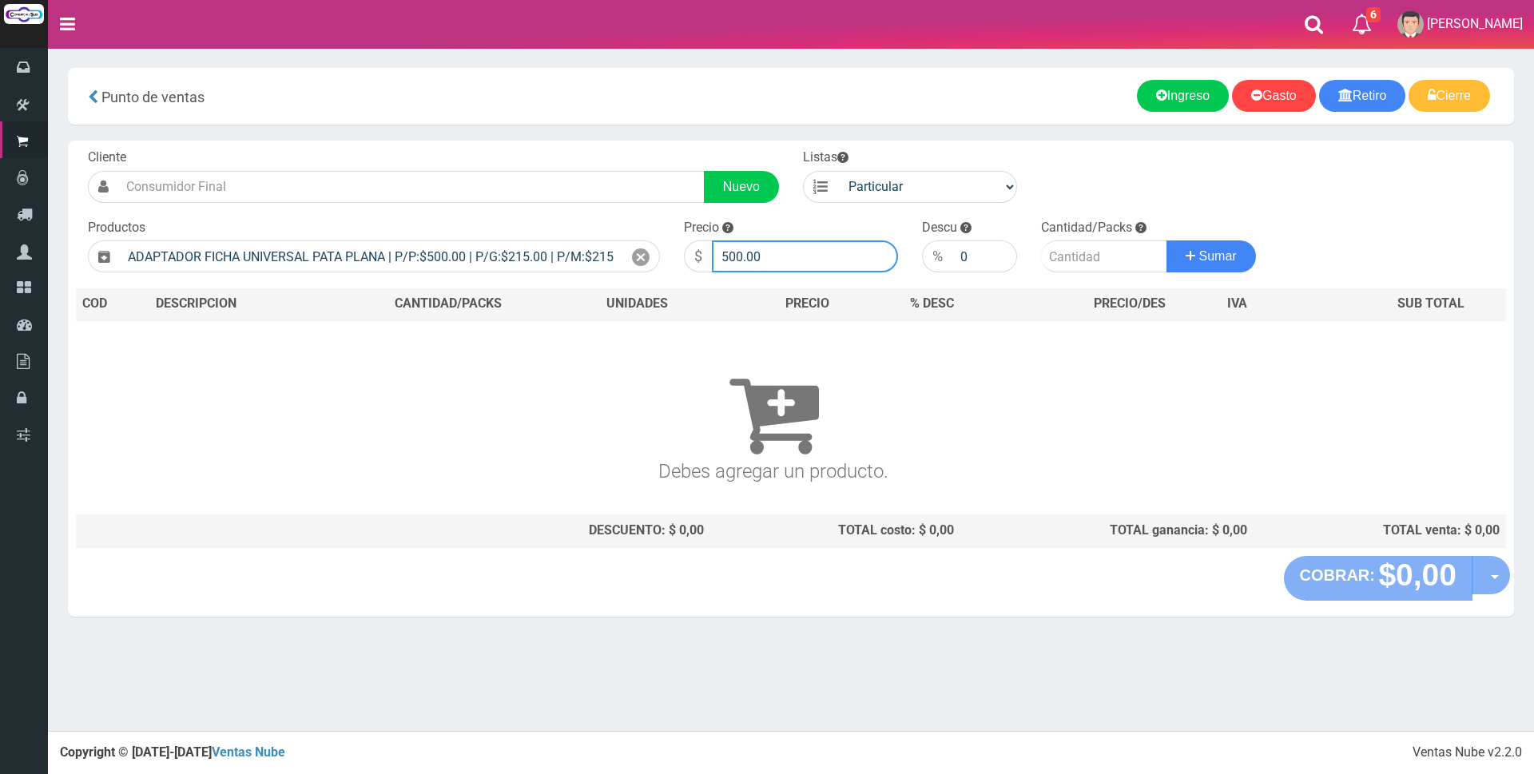
drag, startPoint x: 813, startPoint y: 251, endPoint x: 580, endPoint y: 238, distance: 232.9
click at [587, 149] on form "Cliente Nuevo Listas Particular Gremio Mayoristas" at bounding box center [791, 149] width 1430 height 0
type input "2000"
type input "1"
click at [1167, 241] on button "Sumar" at bounding box center [1212, 257] width 90 height 32
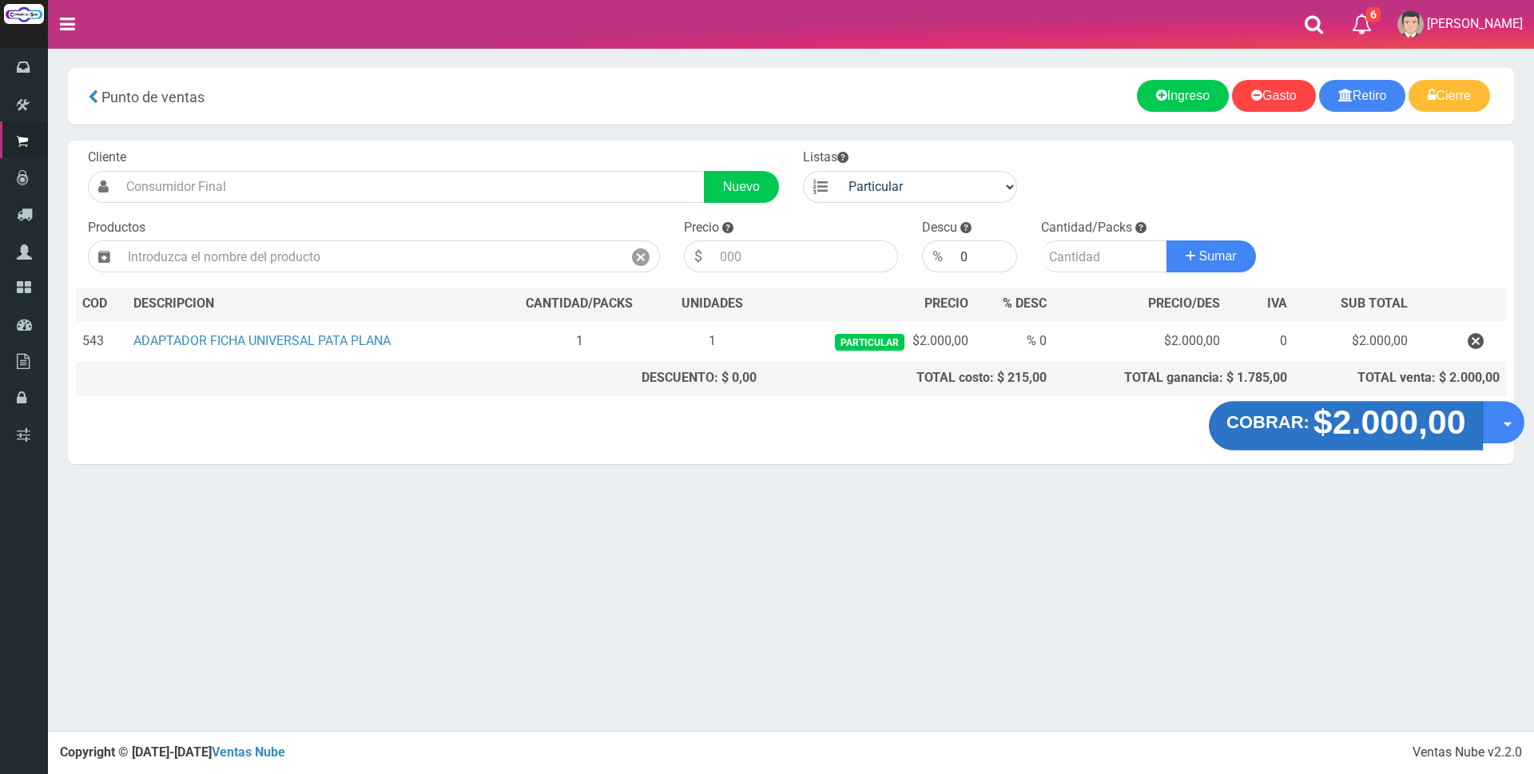
click at [1395, 436] on strong "$2.000,00" at bounding box center [1389, 423] width 153 height 38
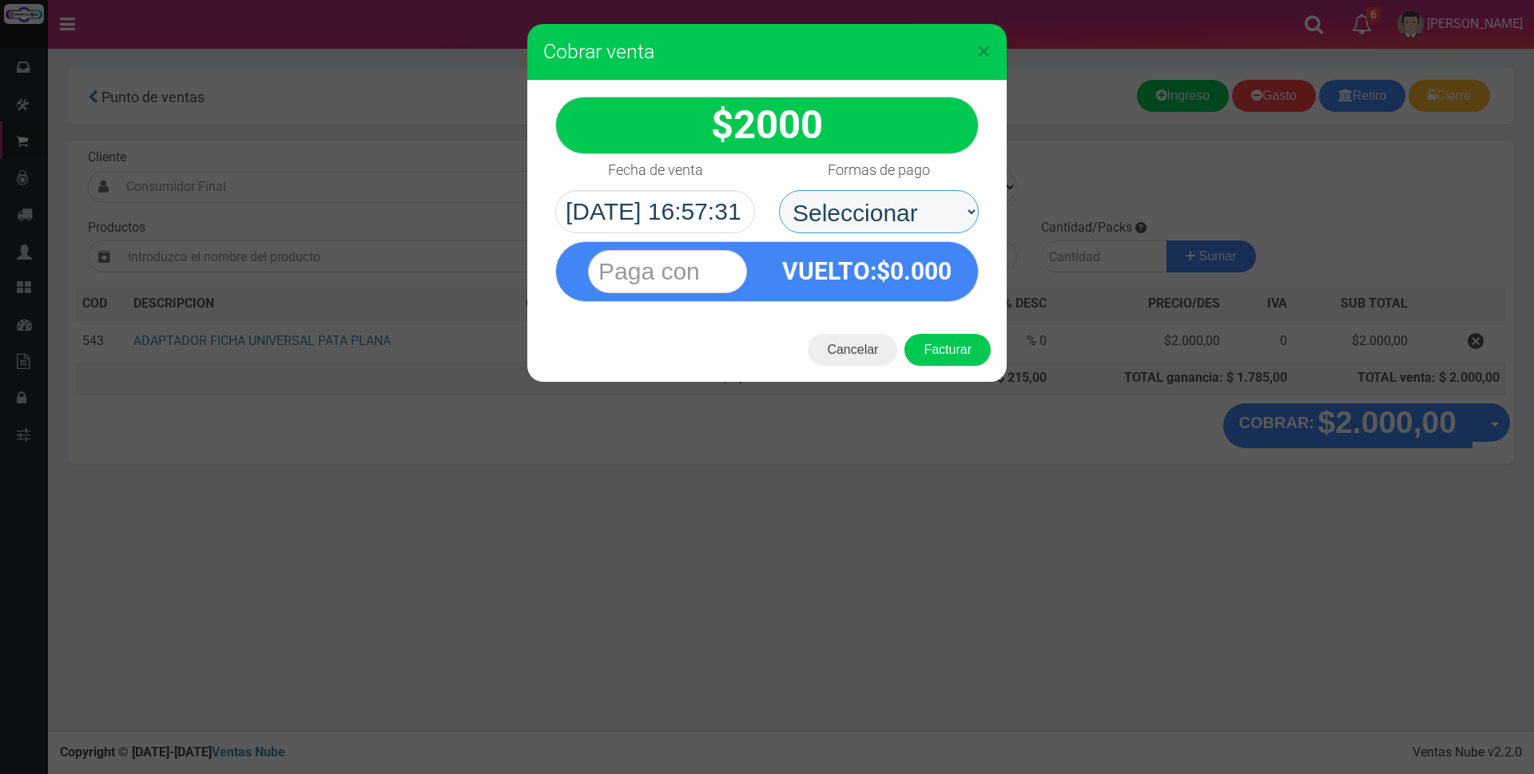
click at [864, 210] on select "Seleccionar Efectivo Tarjeta de Crédito Depósito Débito" at bounding box center [879, 211] width 200 height 43
select select "Efectivo"
click at [779, 190] on select "Seleccionar Efectivo Tarjeta de Crédito Depósito Débito" at bounding box center [879, 211] width 200 height 43
click at [697, 264] on input "text" at bounding box center [667, 271] width 159 height 43
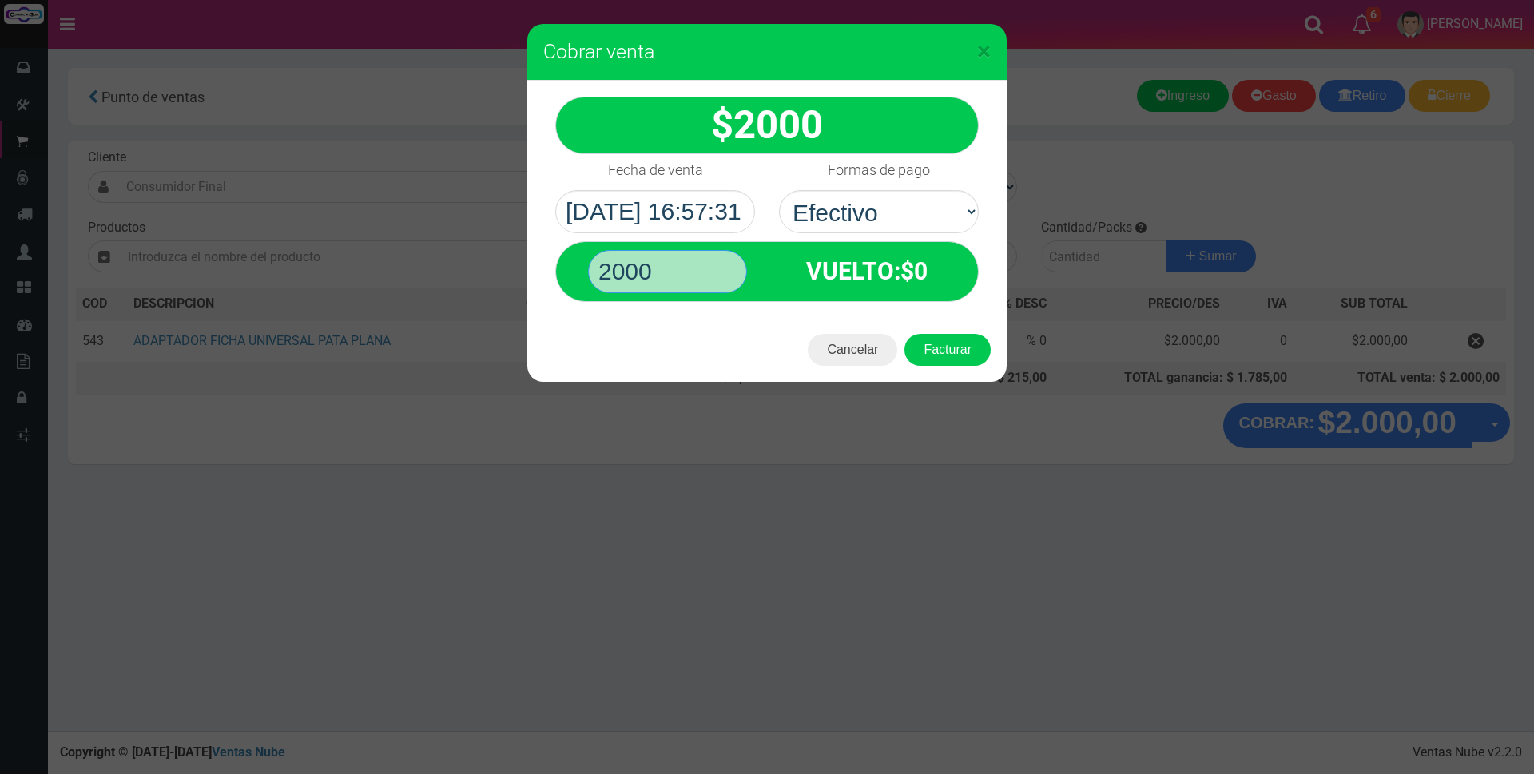
type input "2000"
click at [905, 334] on button "Facturar" at bounding box center [948, 350] width 86 height 32
